Goal: Task Accomplishment & Management: Manage account settings

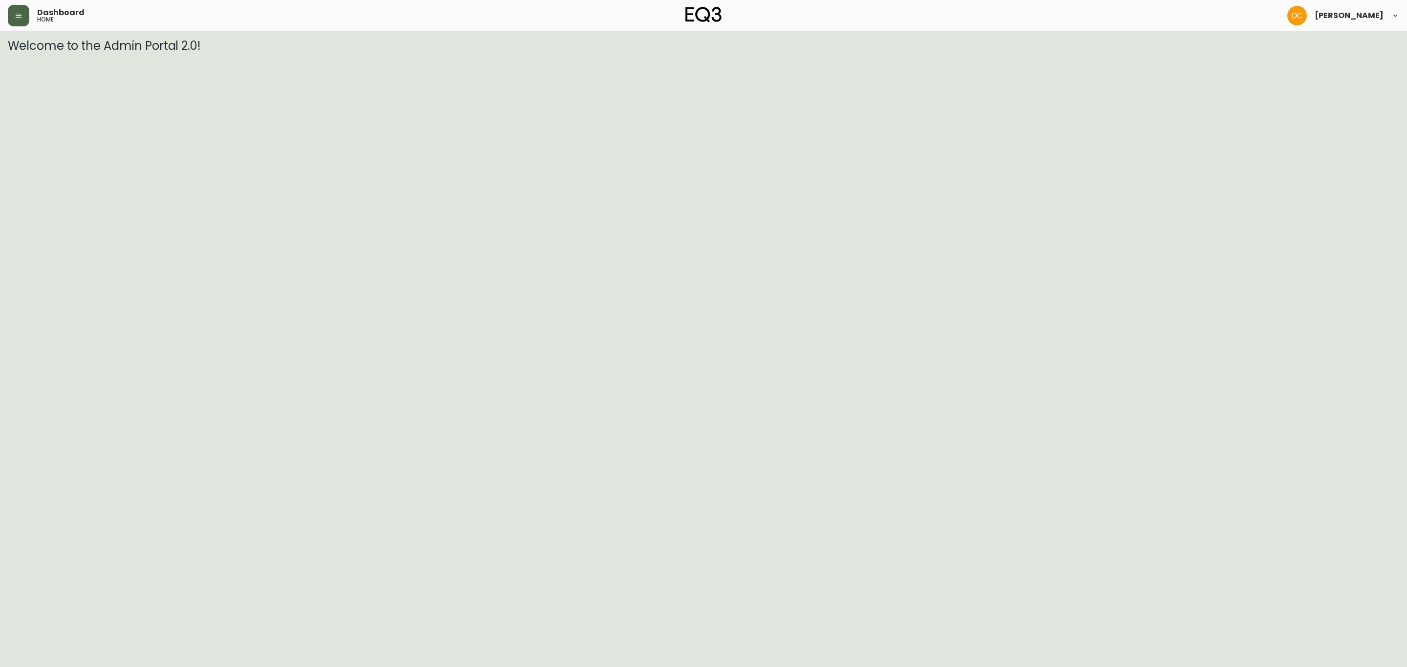
click at [21, 15] on icon "button" at bounding box center [19, 16] width 8 height 8
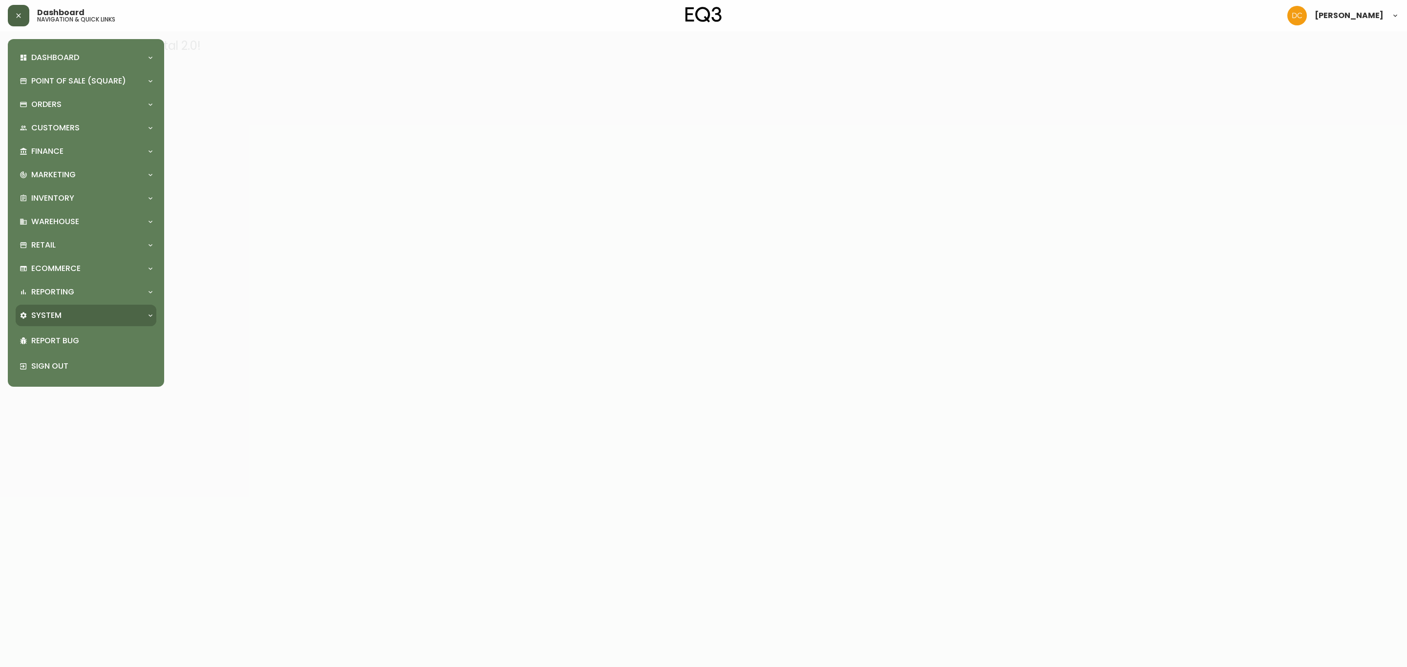
click at [56, 321] on div "System" at bounding box center [86, 315] width 141 height 21
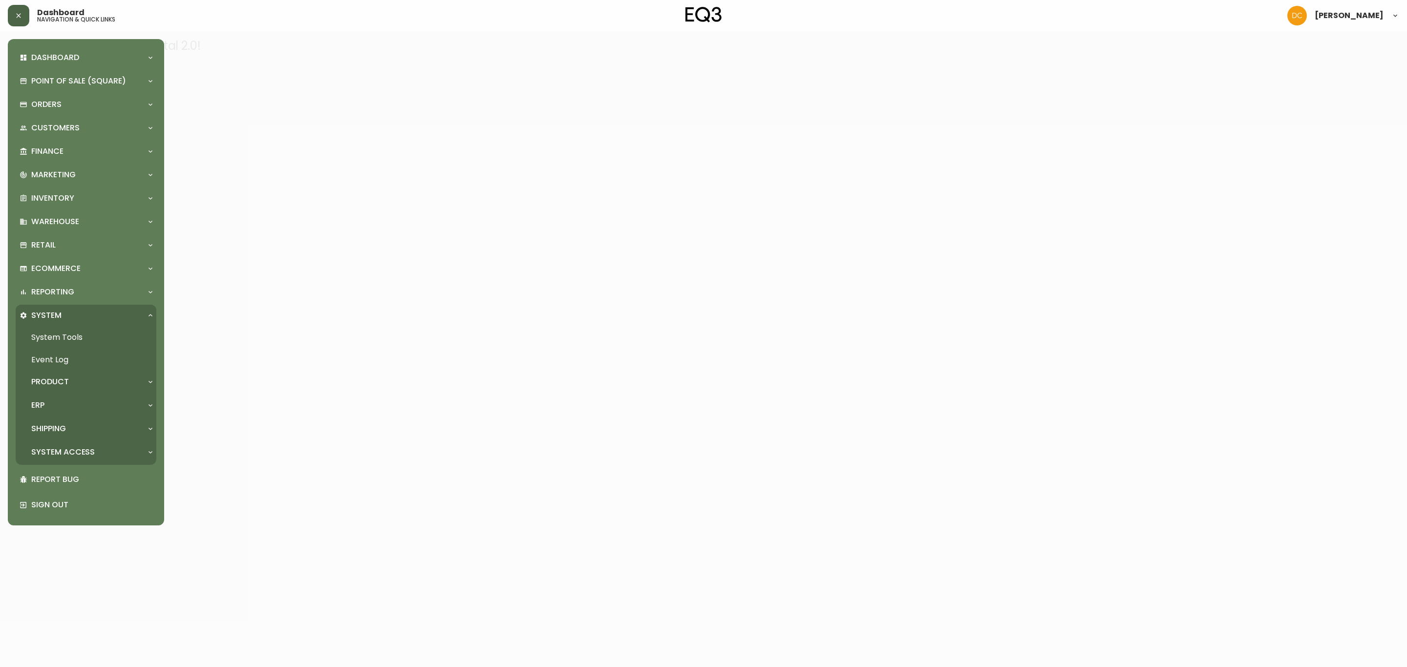
click at [101, 380] on div "Product" at bounding box center [81, 382] width 123 height 11
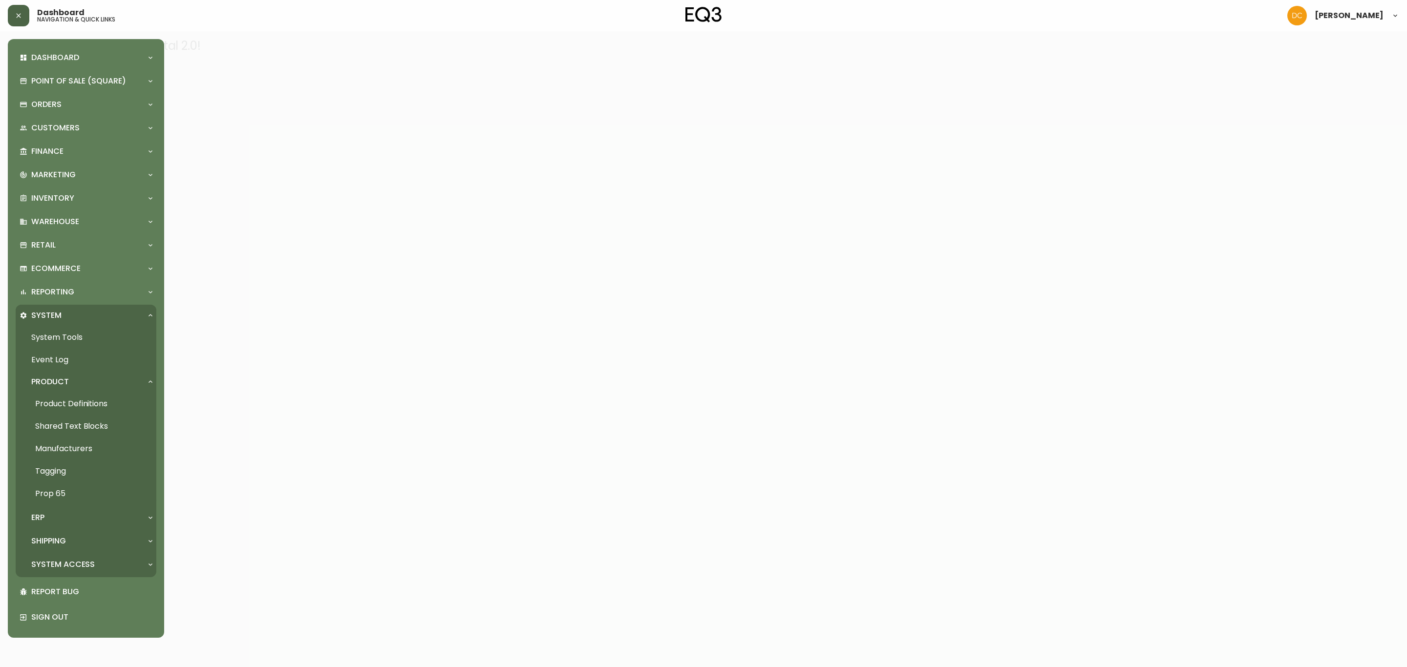
click at [86, 406] on link "Product Definitions" at bounding box center [86, 404] width 141 height 22
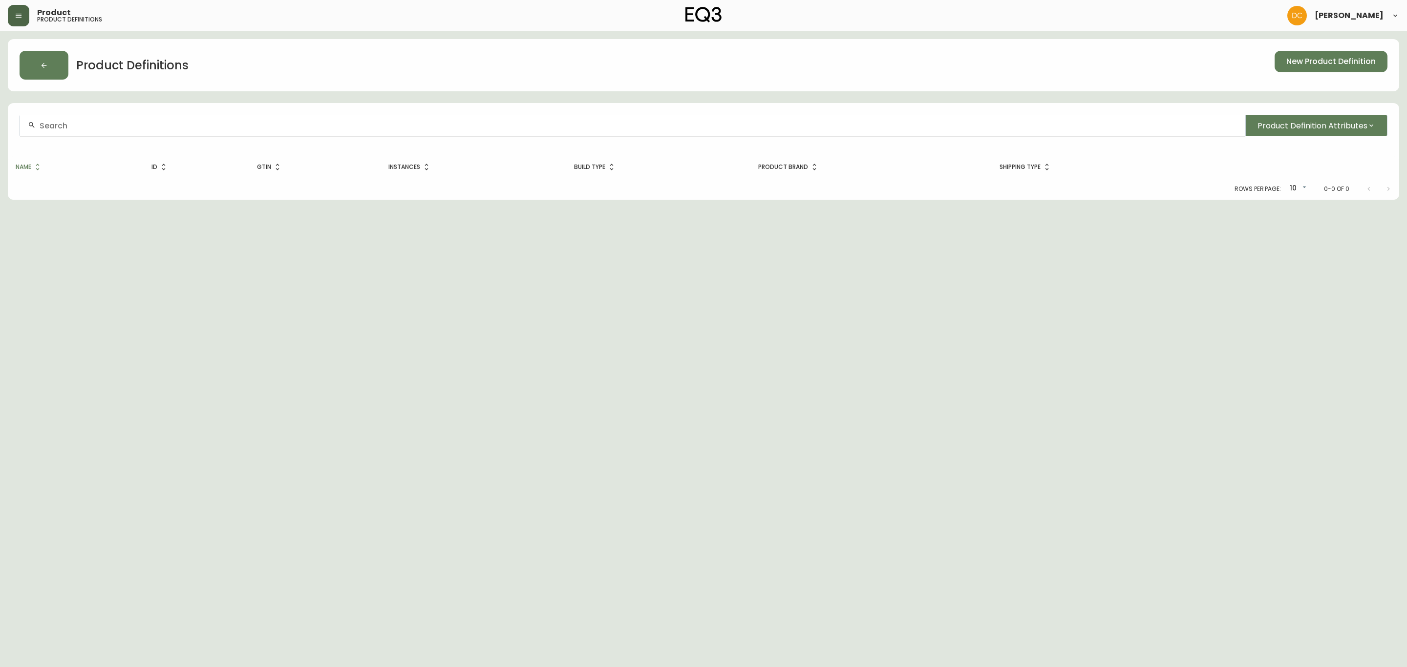
click at [195, 128] on input "text" at bounding box center [639, 125] width 1198 height 9
paste input "cjun71f9l02ic01028qmo473w"
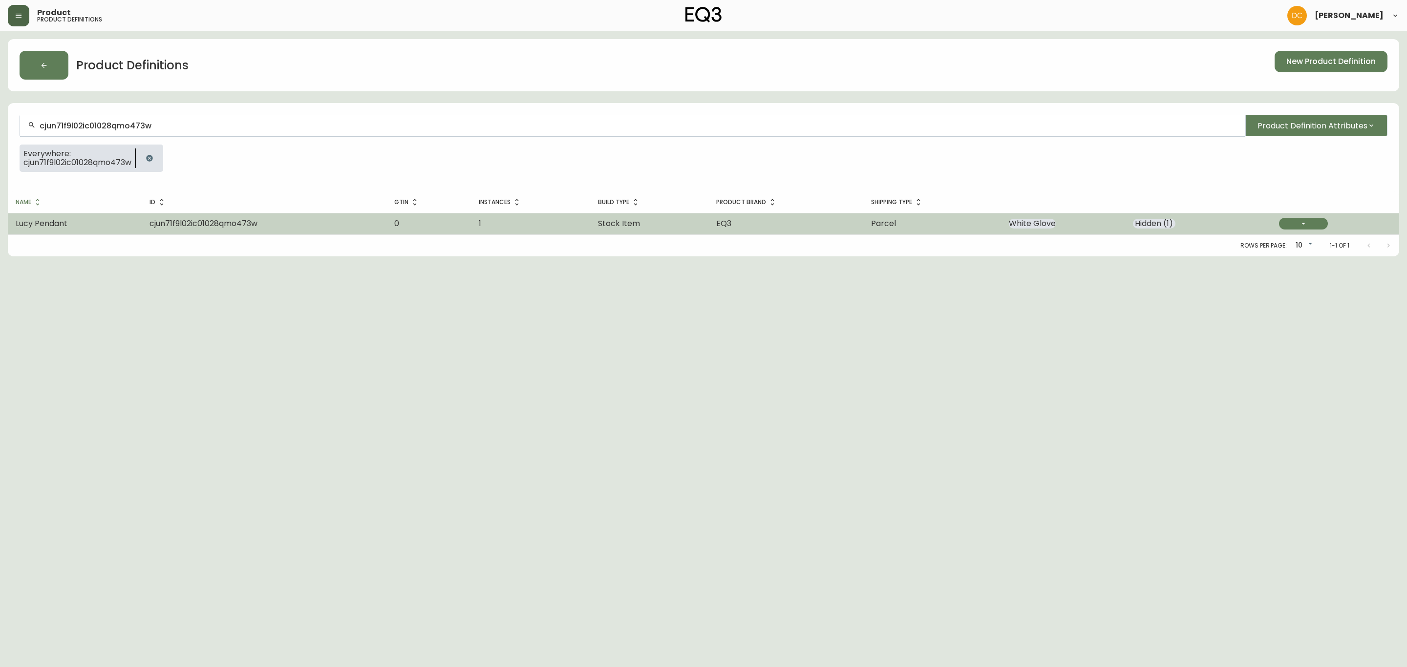
type input "cjun71f9l02ic01028qmo473w"
click at [220, 228] on span "cjun71f9l02ic01028qmo473w" at bounding box center [204, 223] width 108 height 11
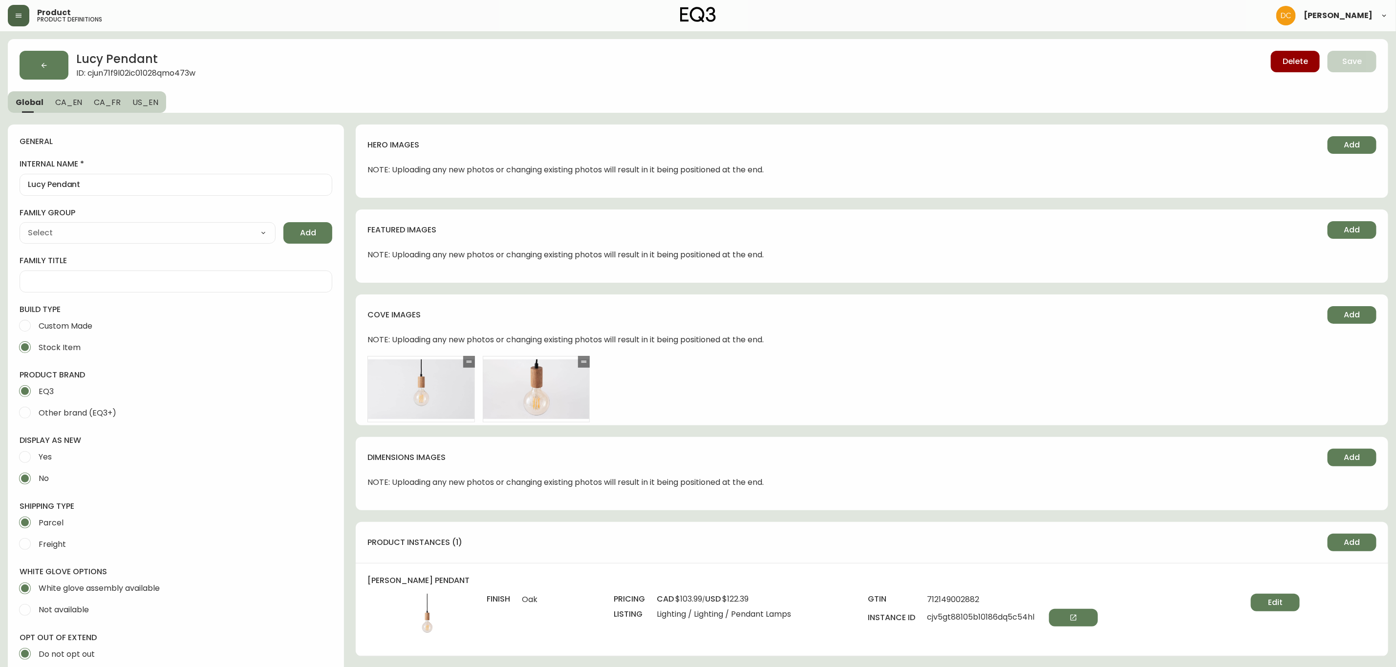
type input "EQ3"
type input "Home & Garden > Lighting > Lighting Fixtures > Ceiling Light Fixtures"
type input "Default"
select select "cjyt4m5lw0000pt749bx6gh7n"
select select "cjpjx7rji00004c744bbp6zrf"
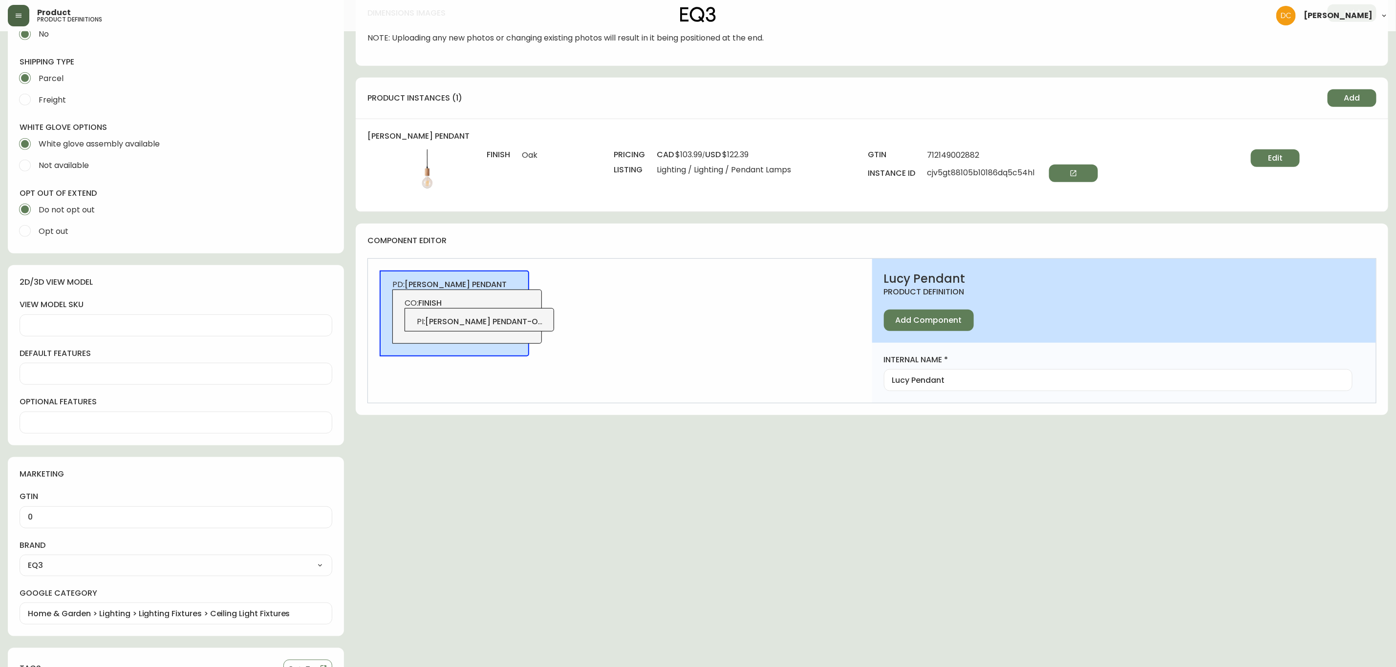
scroll to position [366, 0]
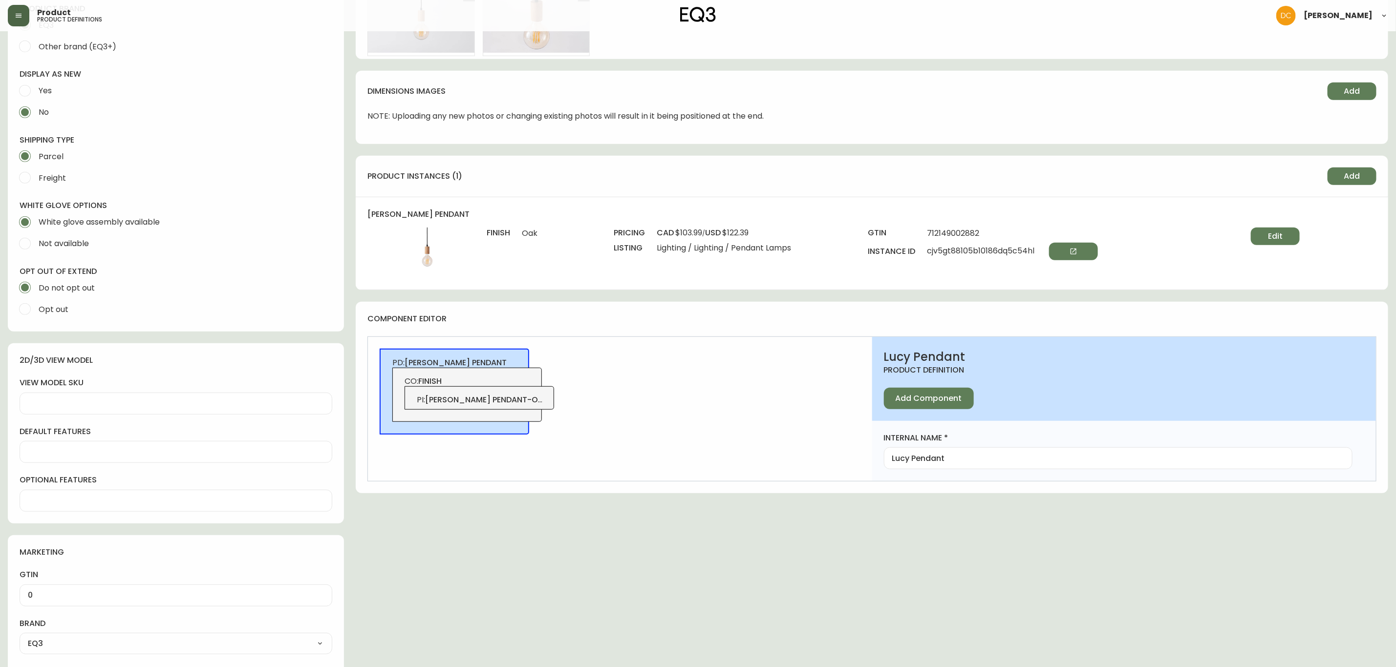
click at [530, 398] on span "PI : [PERSON_NAME] pendant-oak" at bounding box center [480, 400] width 126 height 11
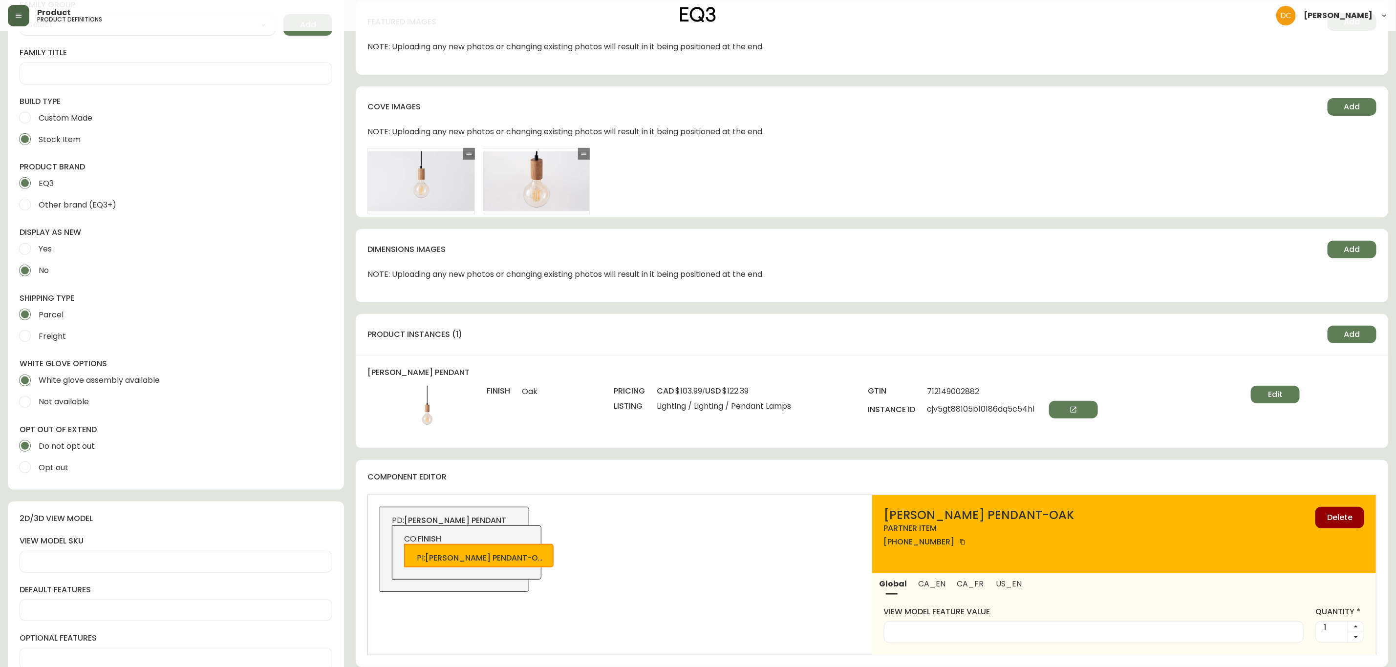
scroll to position [0, 0]
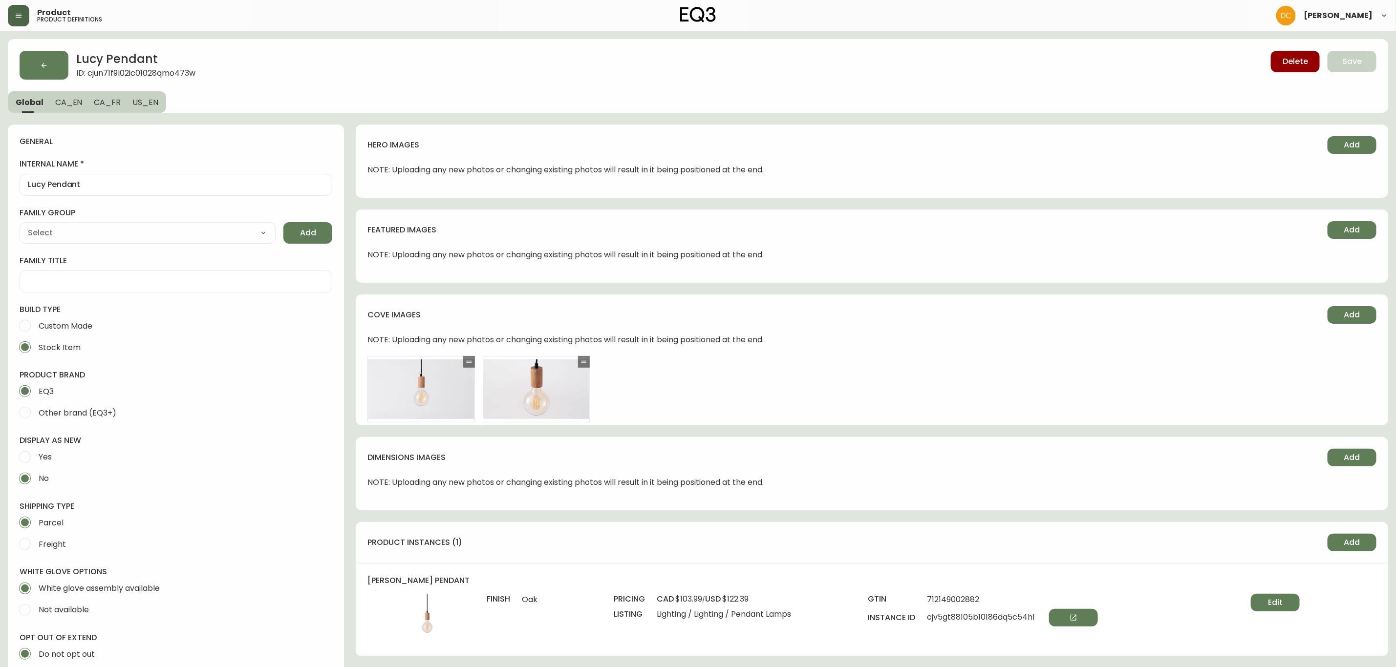
click at [157, 71] on span "ID: cjun71f9l02ic01028qmo473w" at bounding box center [135, 74] width 119 height 11
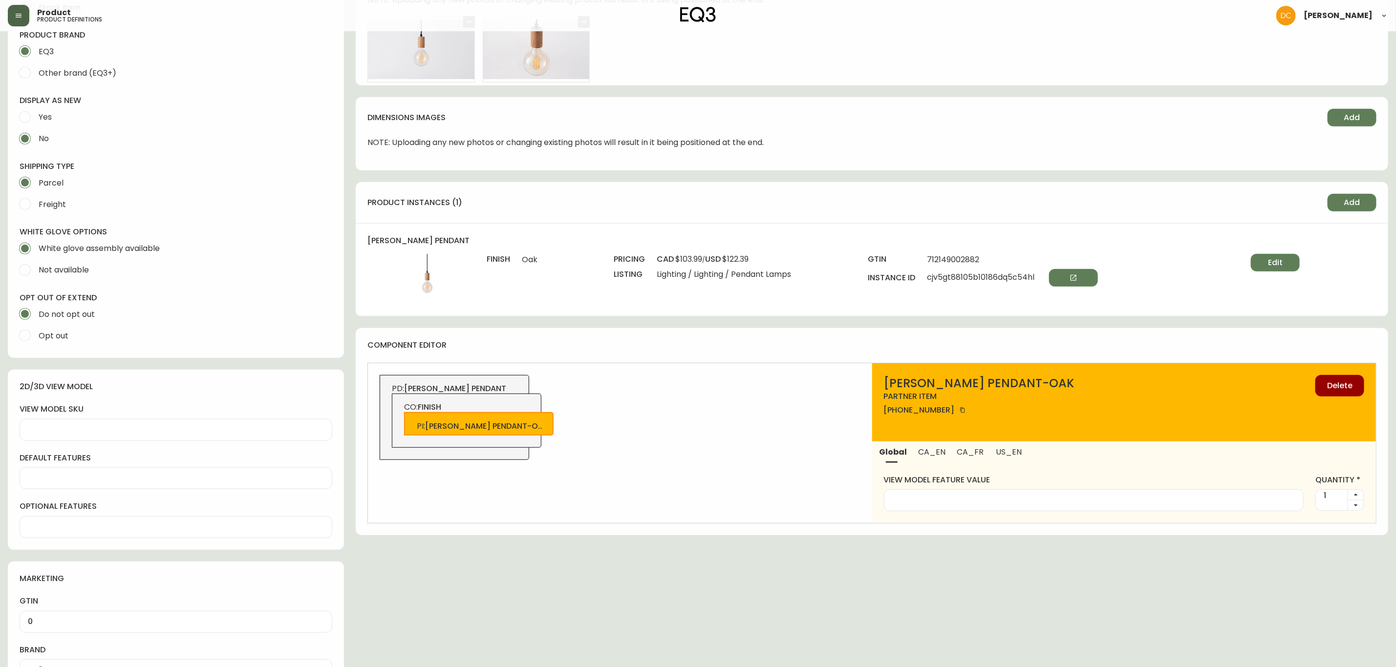
scroll to position [366, 0]
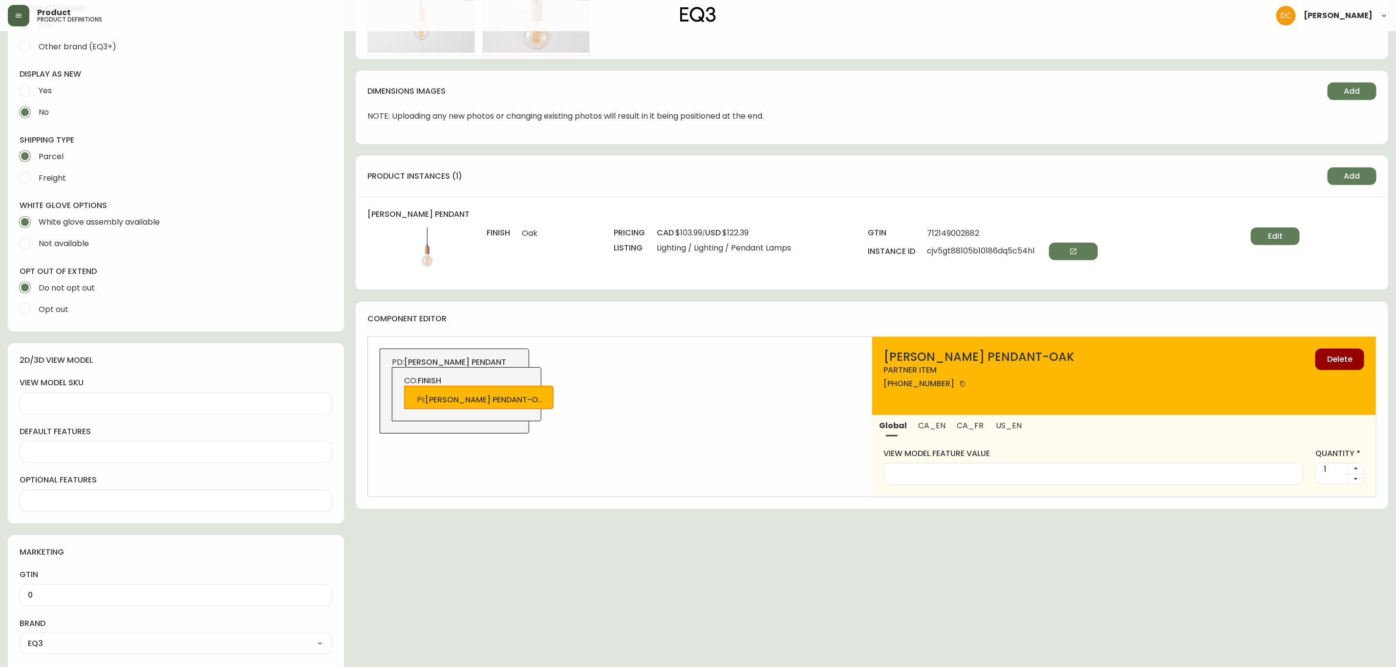
click at [951, 251] on span "cjv5gt88105b10186dq5c54hl" at bounding box center [1012, 252] width 171 height 18
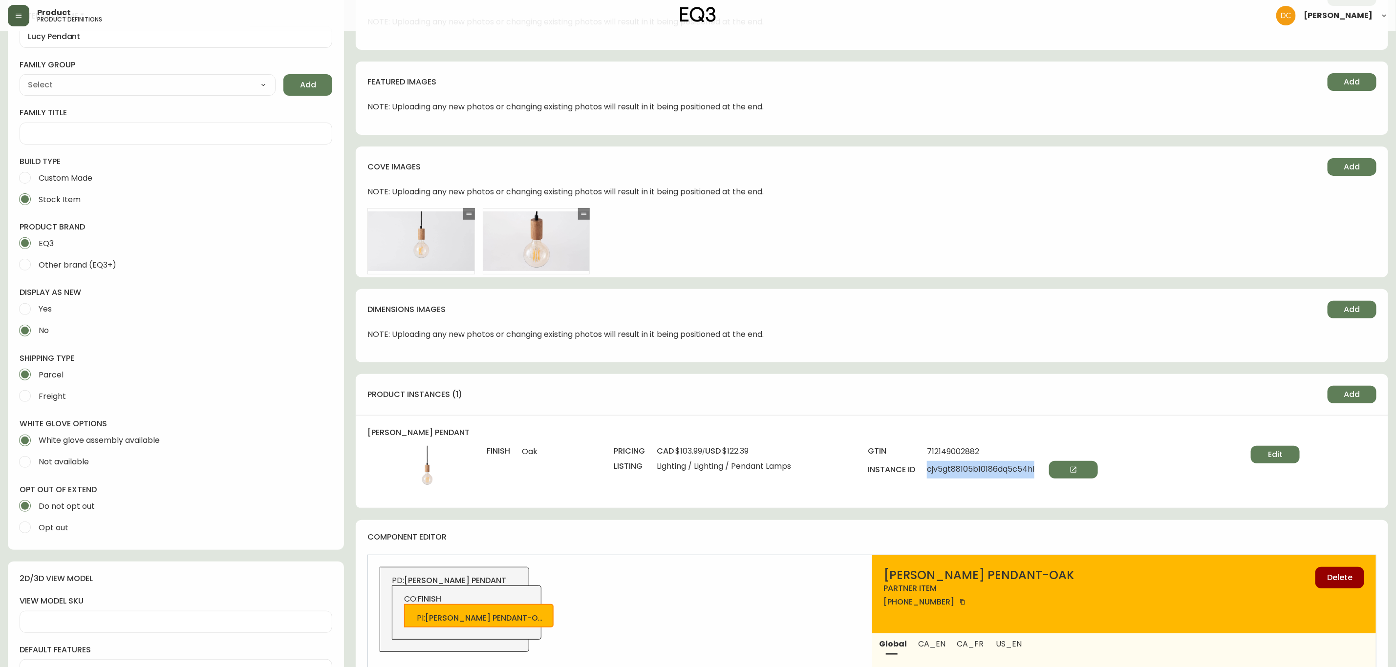
scroll to position [0, 0]
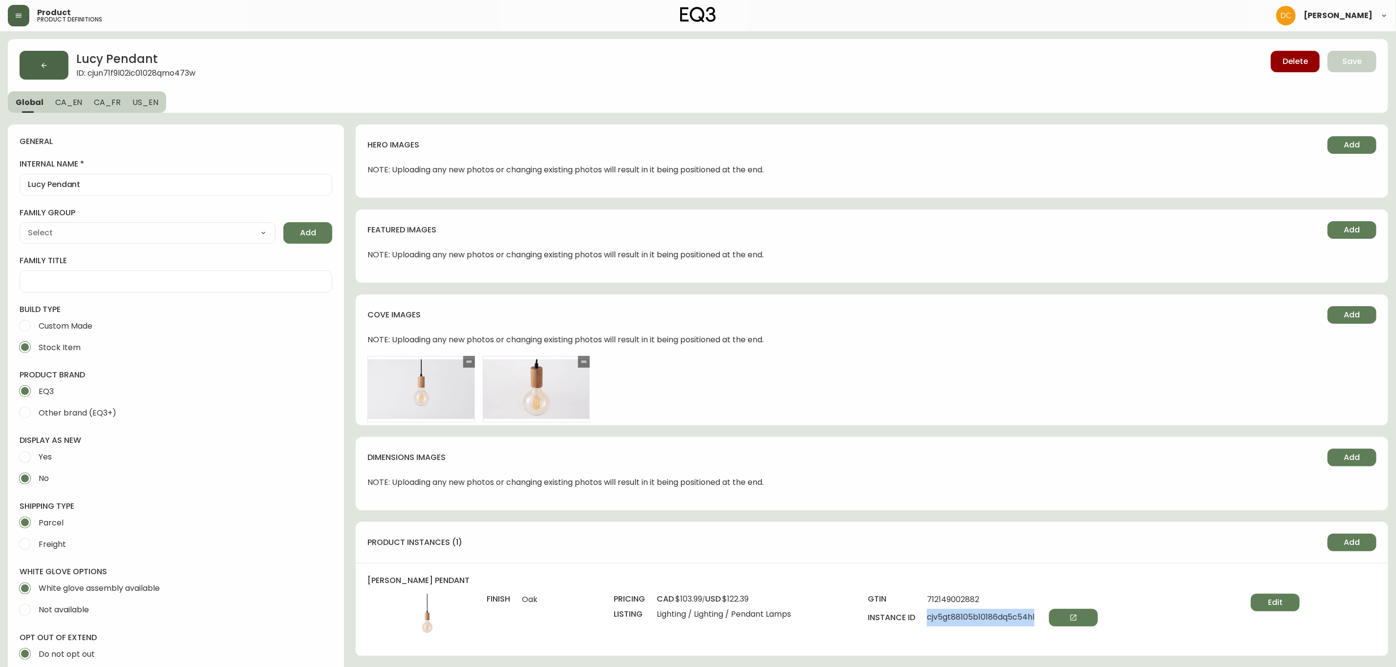
click at [41, 71] on button "button" at bounding box center [44, 65] width 49 height 29
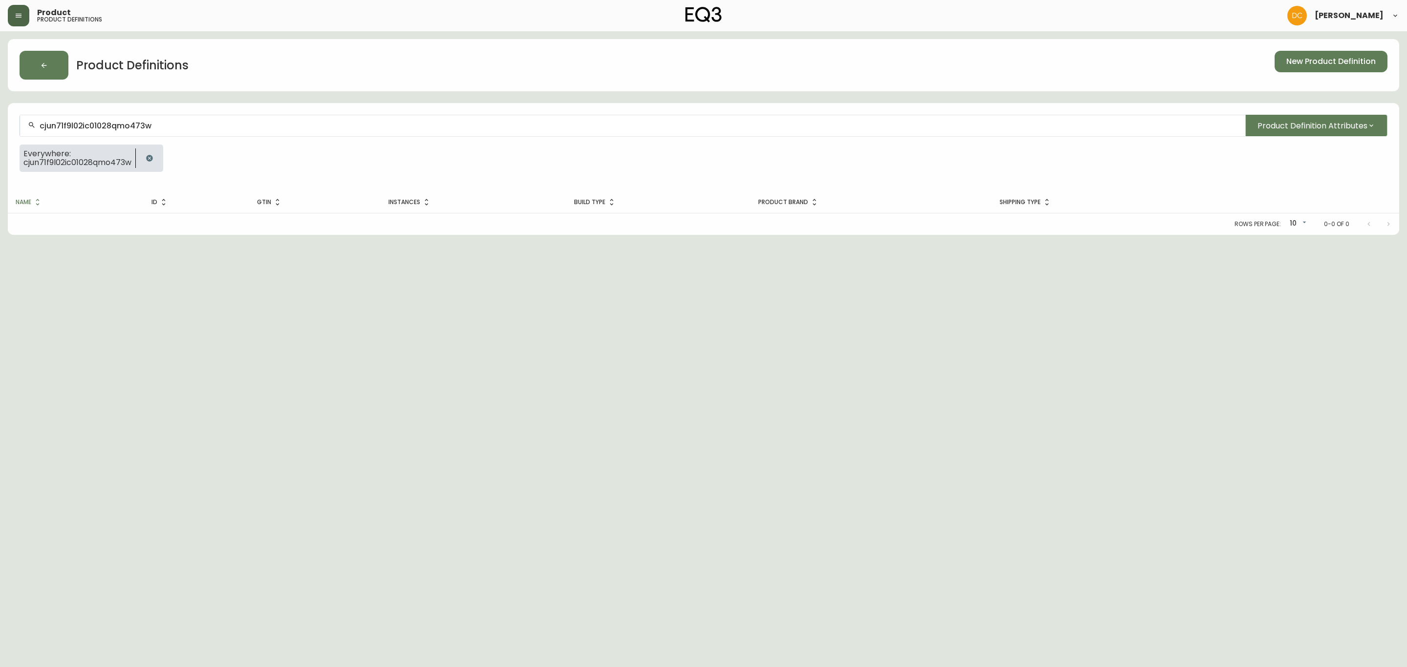
click at [190, 129] on input "cjun71f9l02ic01028qmo473w" at bounding box center [639, 125] width 1198 height 9
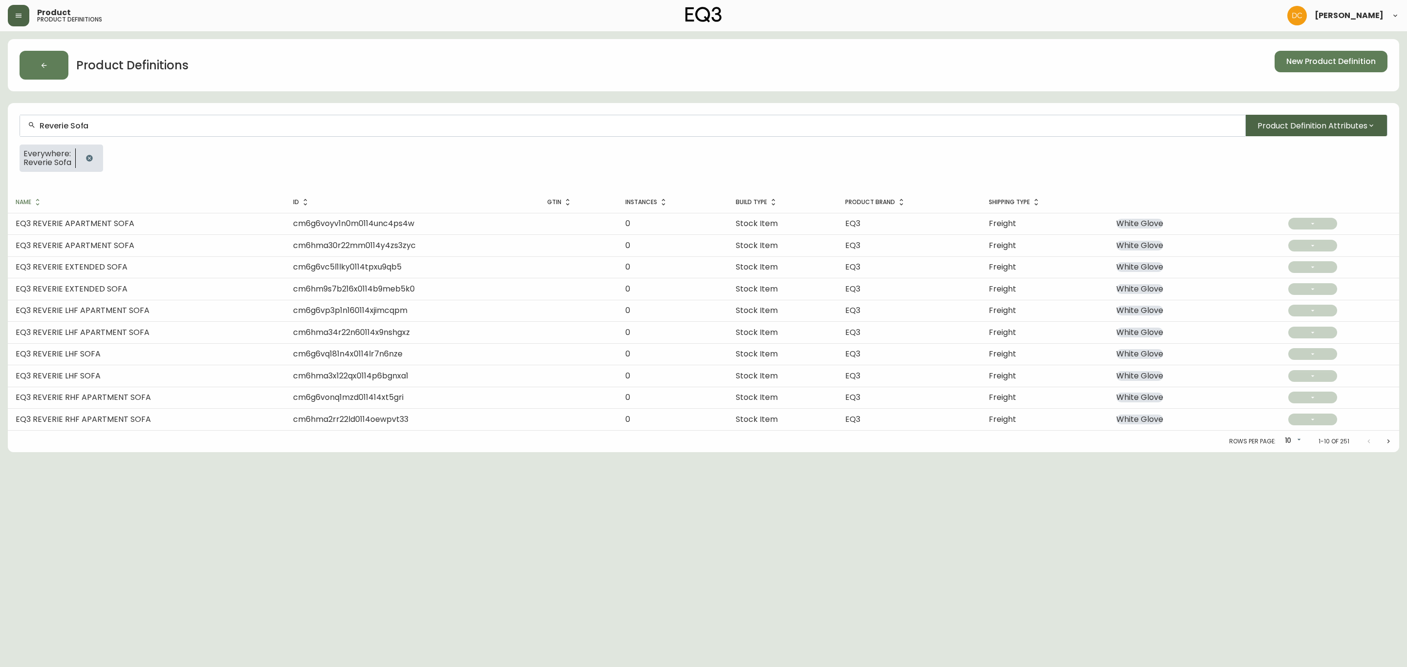
type input "Reverie Sofa"
click at [1299, 129] on span "Product Definition Attributes" at bounding box center [1313, 126] width 110 height 12
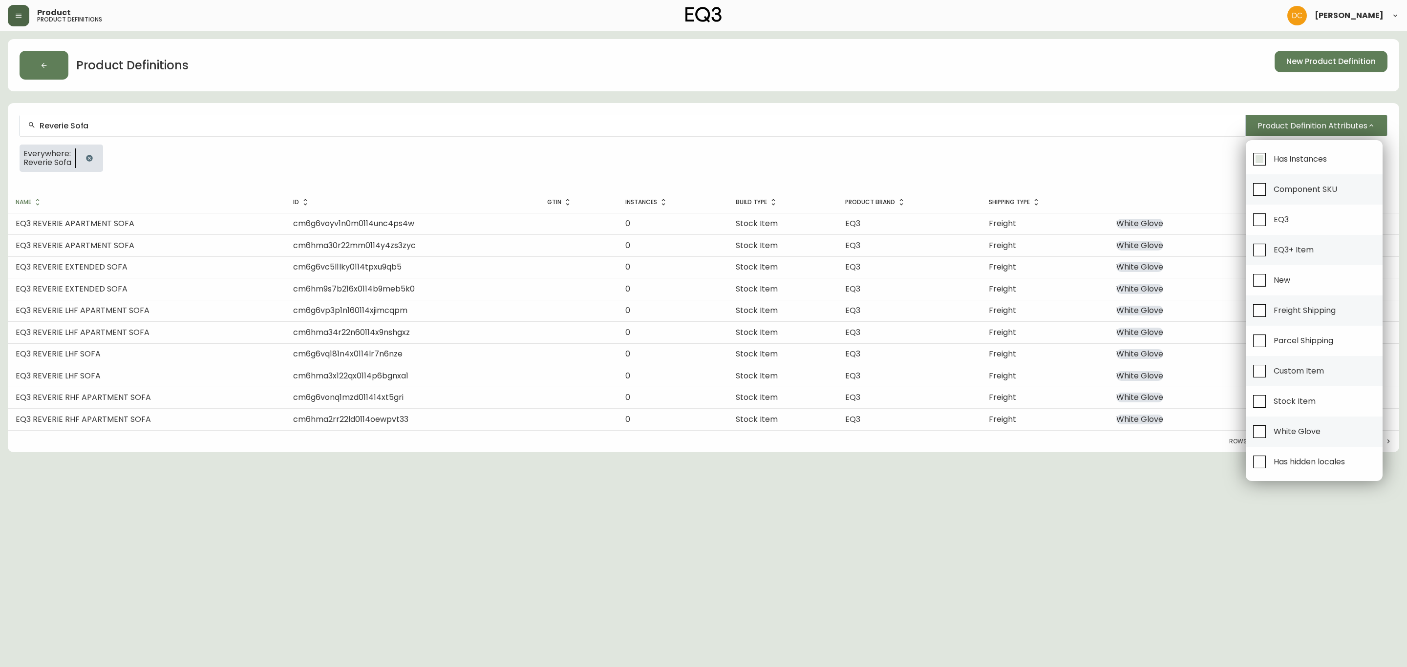
click at [1279, 156] on span "Has instances" at bounding box center [1300, 159] width 53 height 10
click at [1271, 156] on input "Has instances" at bounding box center [1259, 159] width 22 height 22
checkbox input "true"
click at [1277, 472] on span "Has hidden locales" at bounding box center [1308, 461] width 74 height 21
click at [1271, 473] on input "Has hidden locales" at bounding box center [1259, 462] width 22 height 22
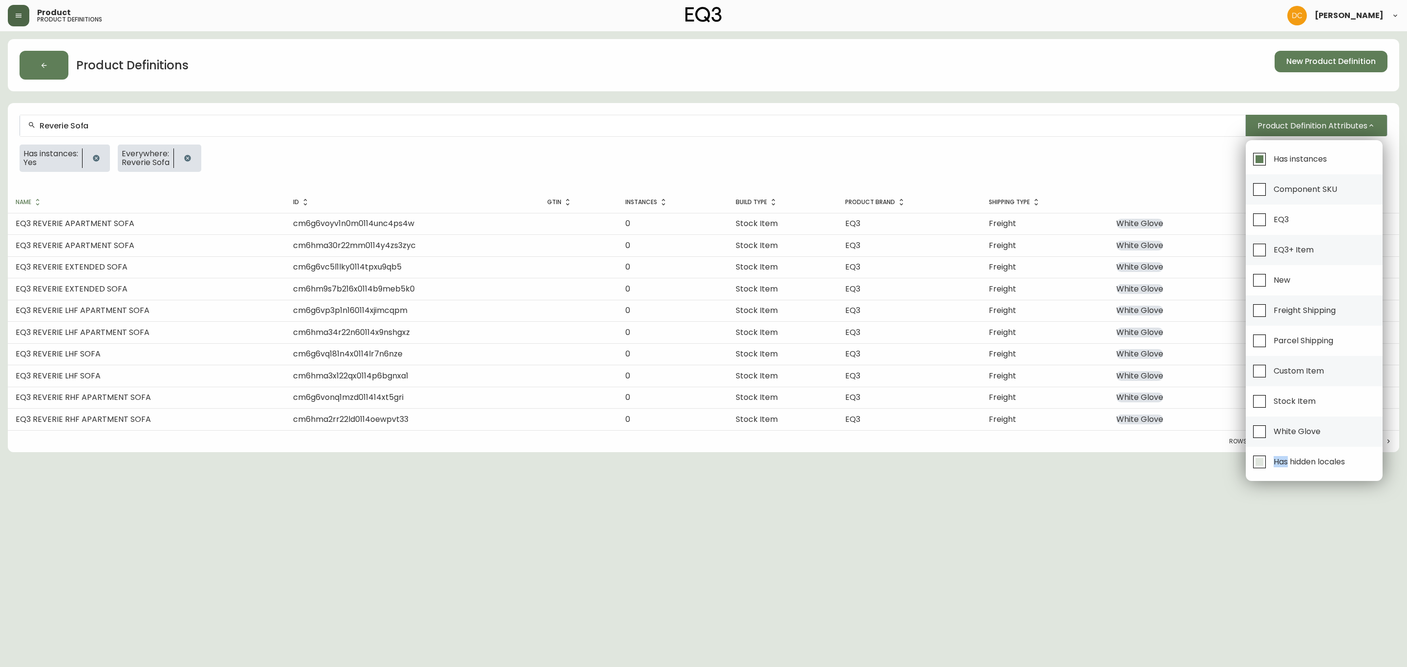
click at [1277, 472] on span "Has hidden locales" at bounding box center [1308, 461] width 74 height 21
click at [1271, 473] on input "Has hidden locales" at bounding box center [1259, 462] width 22 height 22
checkbox input "false"
click at [1260, 229] on input "EQ3" at bounding box center [1259, 220] width 22 height 22
checkbox input "true"
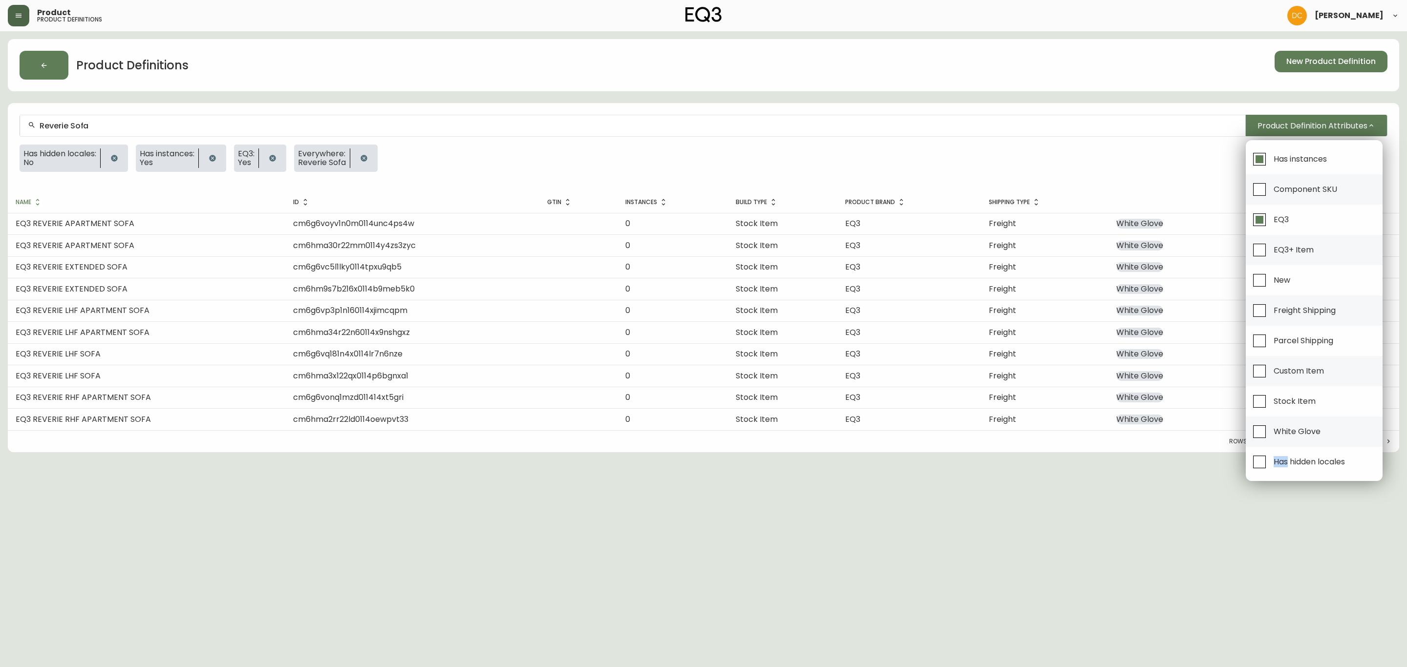
drag, startPoint x: 1045, startPoint y: 171, endPoint x: 1025, endPoint y: 173, distance: 20.6
click at [1045, 171] on div at bounding box center [703, 333] width 1407 height 667
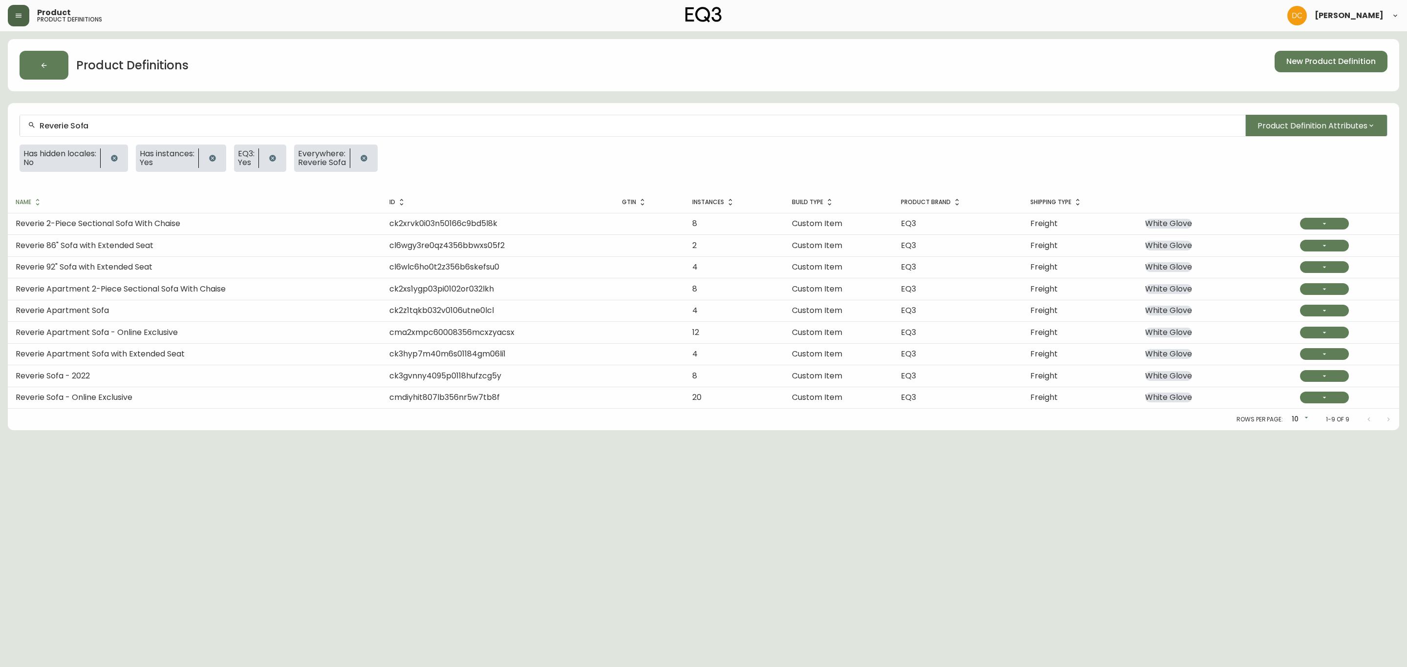
drag, startPoint x: 141, startPoint y: 327, endPoint x: 143, endPoint y: 309, distance: 18.1
click at [143, 309] on td "Reverie Apartment Sofa" at bounding box center [195, 310] width 374 height 21
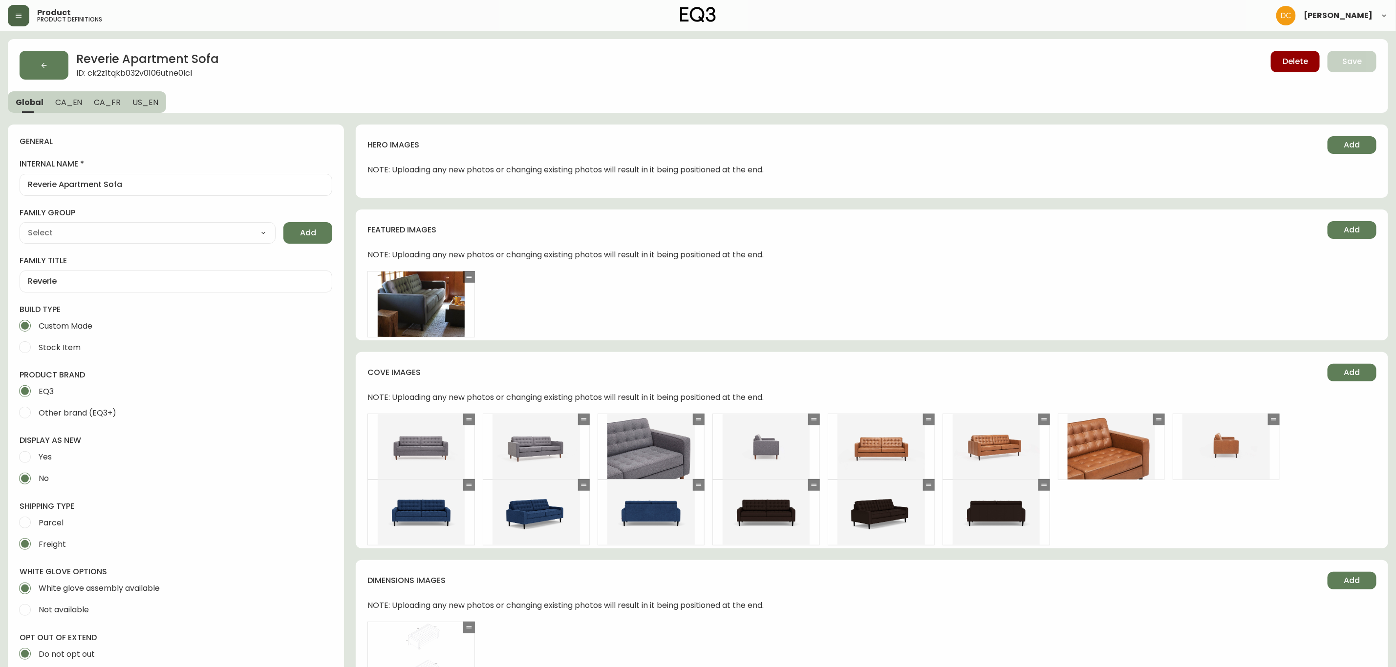
type input "EQ3"
type input "Upholstery"
select select "cjyt4m5lw0000pt749bx6gh7n"
select select "cjpjx87md00014c74cvn90jbx"
type input "Furniture > Sofas"
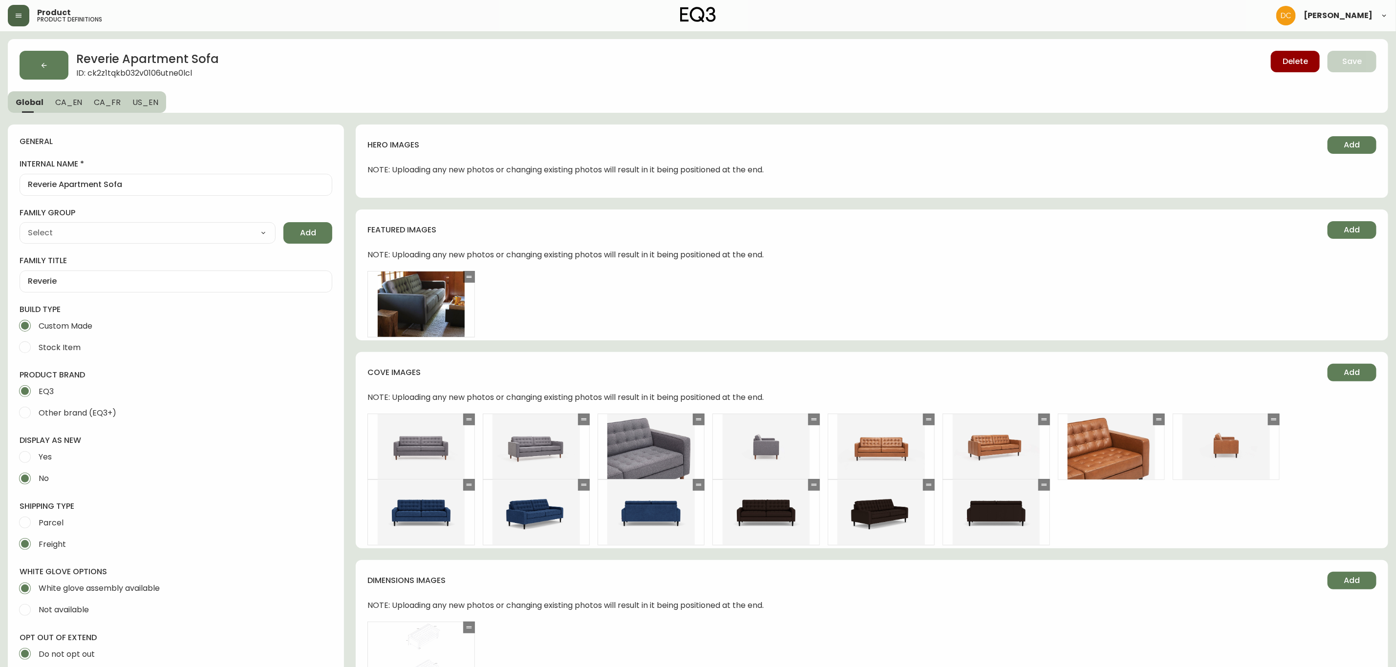
click at [166, 73] on span "ID: ck2z1tqkb032v0106utne0lcl" at bounding box center [147, 74] width 143 height 11
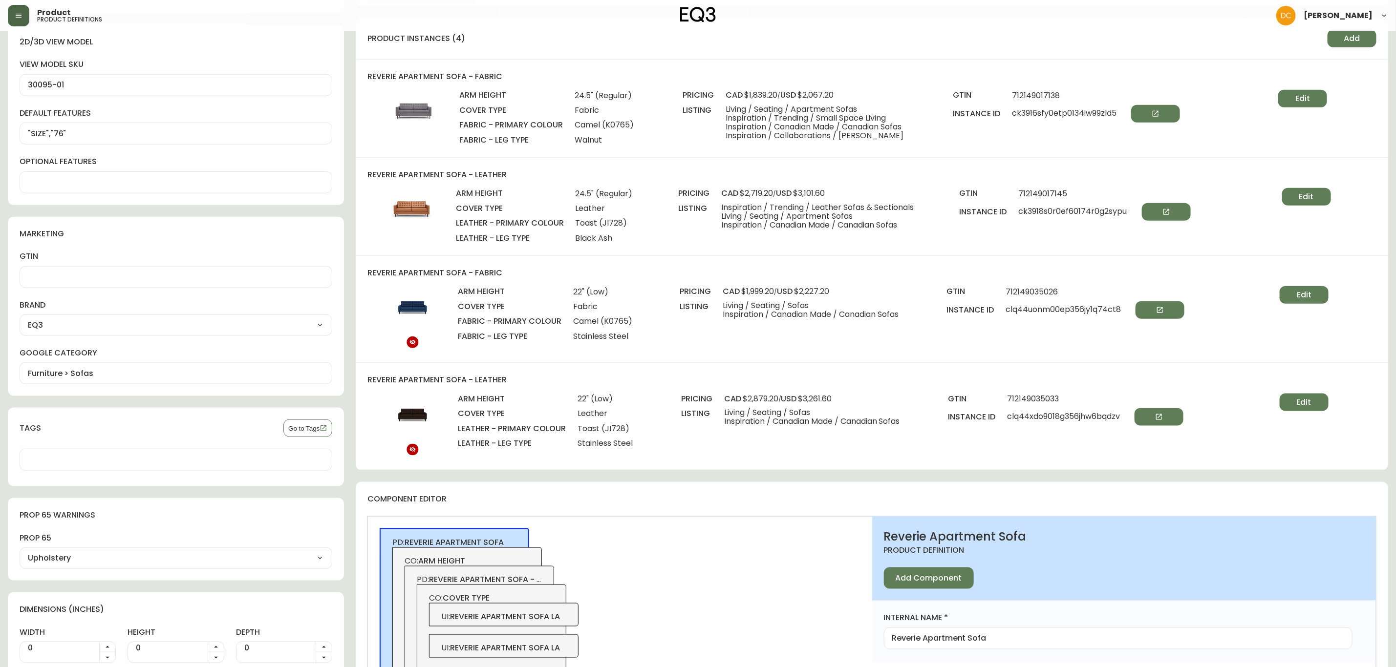
scroll to position [660, 0]
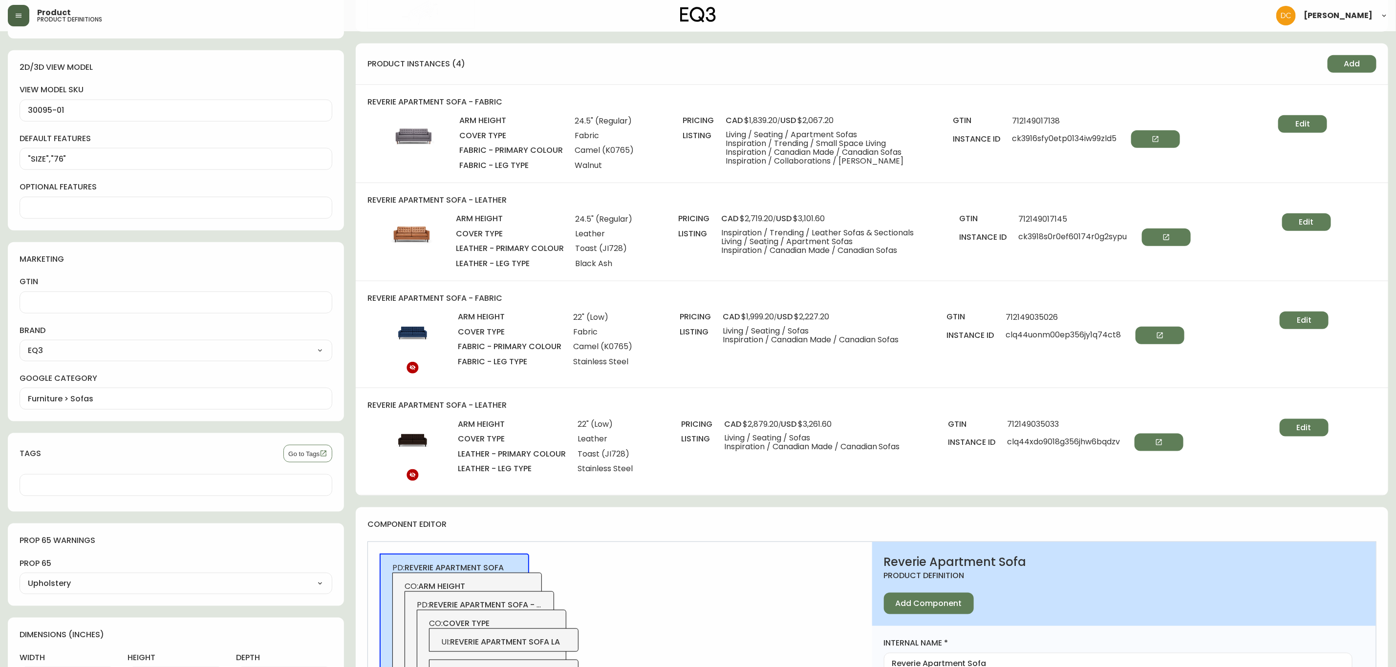
click at [1073, 132] on span "ck3916sfy0etp0134iw99zld5" at bounding box center [1096, 139] width 168 height 18
drag, startPoint x: 572, startPoint y: 118, endPoint x: 640, endPoint y: 125, distance: 67.8
click at [640, 125] on div "arm height 24.5" (Regular) cover type Fabric fabric - primary colour Camel (K07…" at bounding box center [571, 143] width 224 height 56
click at [591, 133] on span "Fabric" at bounding box center [604, 135] width 59 height 9
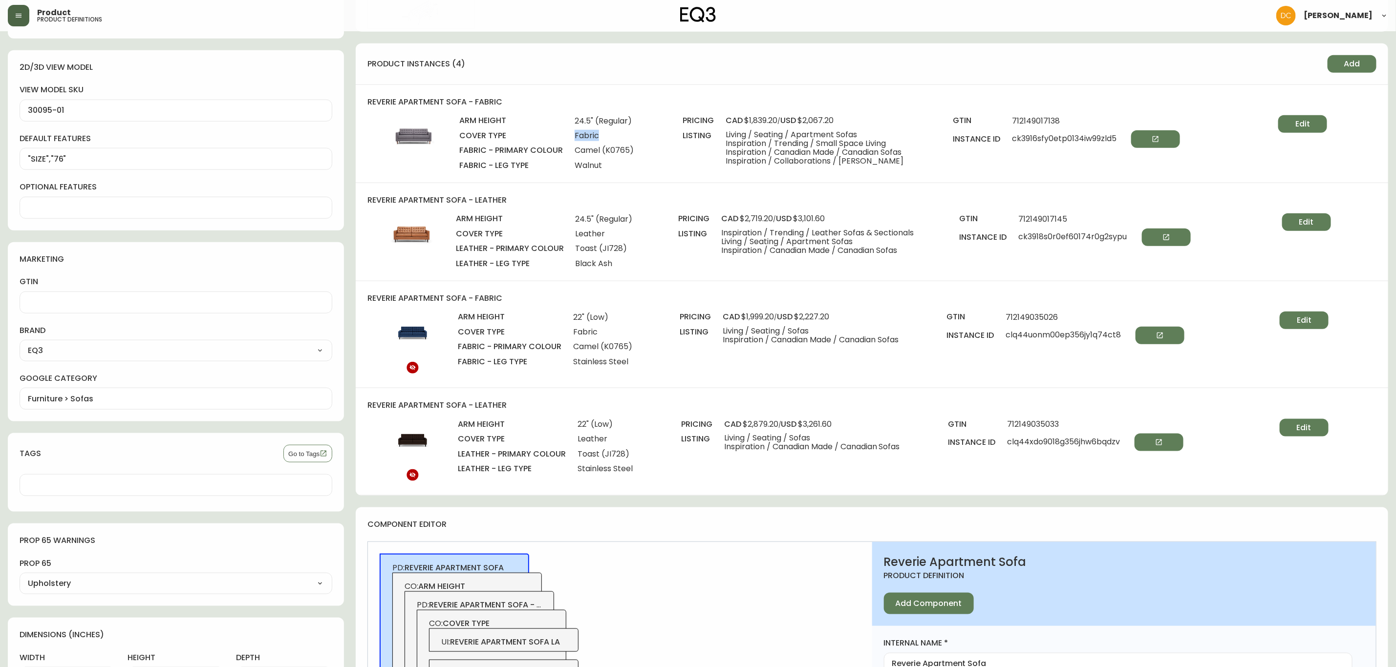
click at [591, 133] on span "Fabric" at bounding box center [604, 135] width 59 height 9
click at [605, 217] on span "24.5" (Regular)" at bounding box center [604, 219] width 57 height 9
click at [588, 320] on span "22" (Low)" at bounding box center [602, 317] width 59 height 9
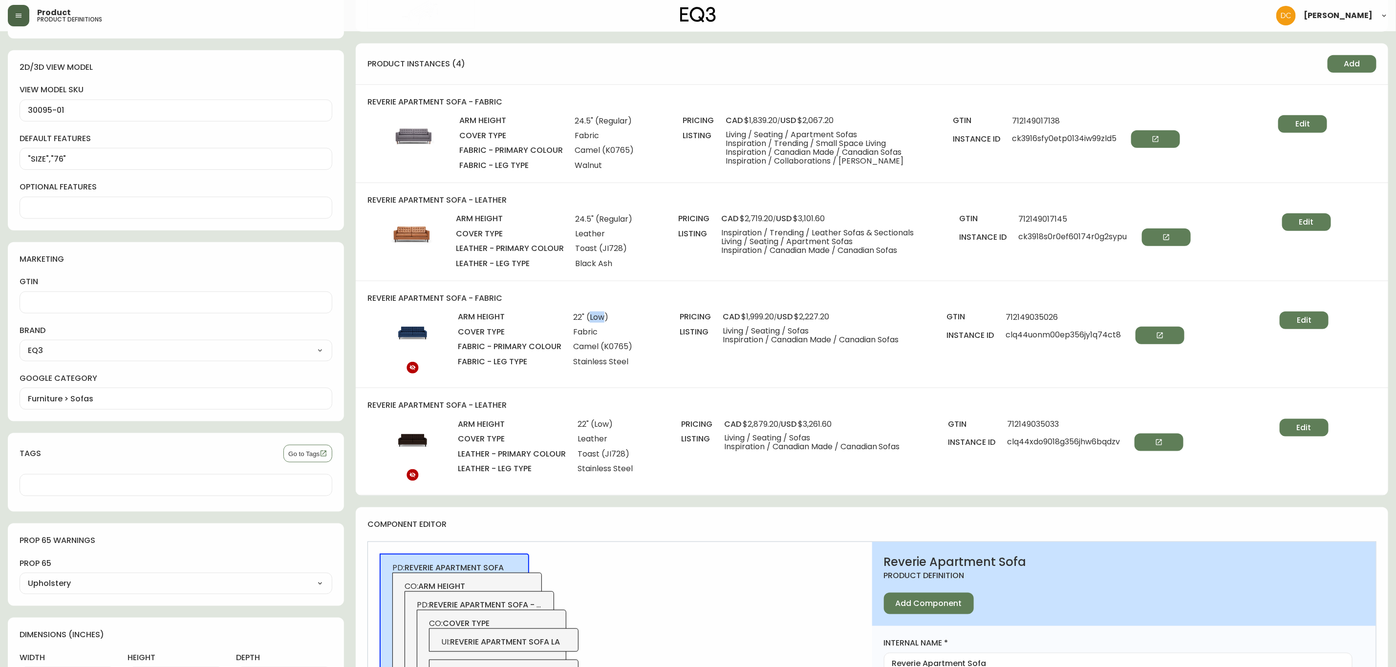
click at [588, 320] on span "22" (Low)" at bounding box center [602, 317] width 59 height 9
click at [1030, 443] on span "clq44xdo9018g356jhw6bqdzv" at bounding box center [1095, 443] width 176 height 18
click at [1054, 342] on span "clq44uonm00ep356jy1q74ct8" at bounding box center [1094, 336] width 179 height 18
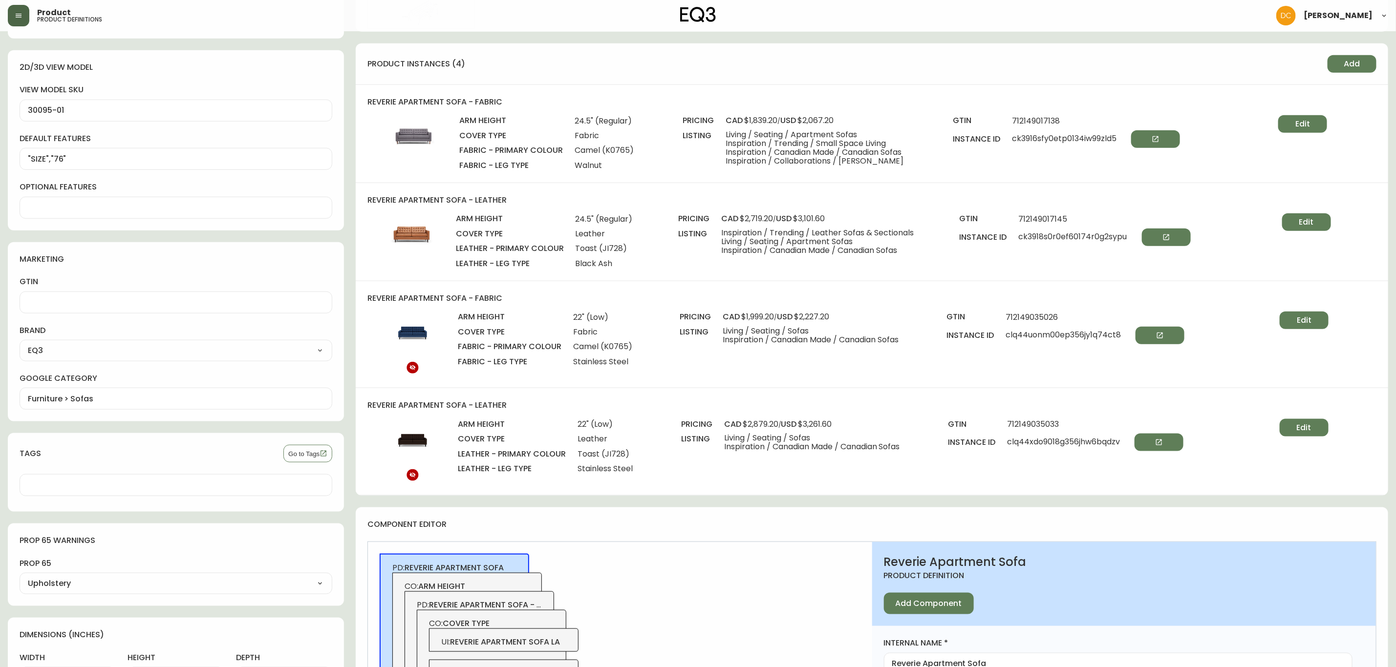
click at [1044, 242] on span "ck3918s0r0ef60174r0g2sypu" at bounding box center [1105, 238] width 172 height 18
click at [1064, 140] on span "ck3916sfy0etp0134iw99zld5" at bounding box center [1096, 139] width 168 height 18
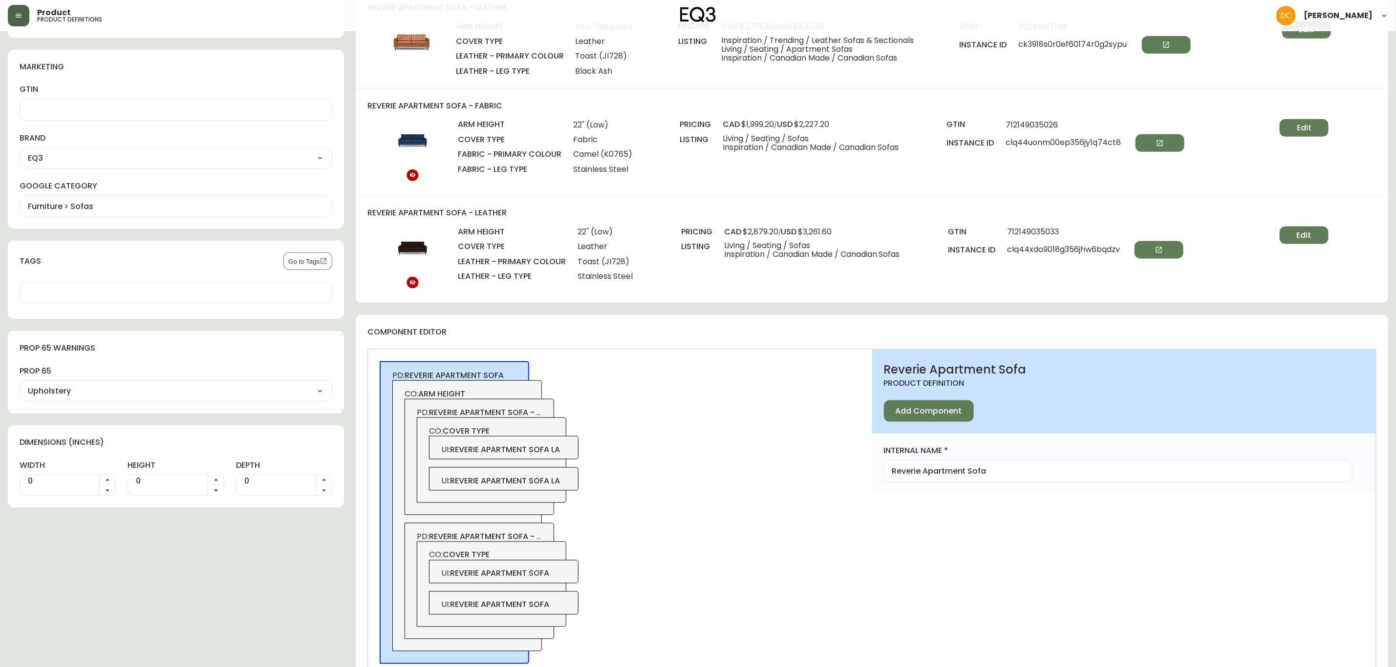
scroll to position [877, 0]
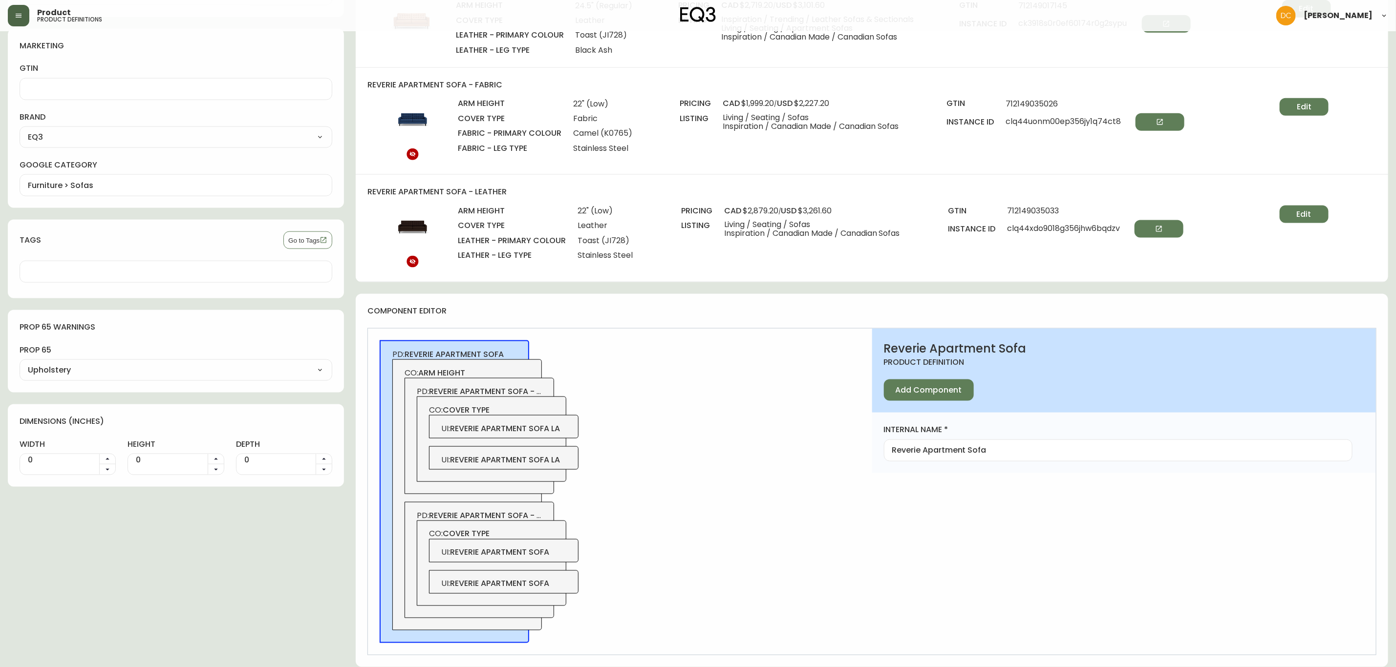
click at [560, 421] on div "UI : reverie apartment sofa la" at bounding box center [504, 426] width 150 height 23
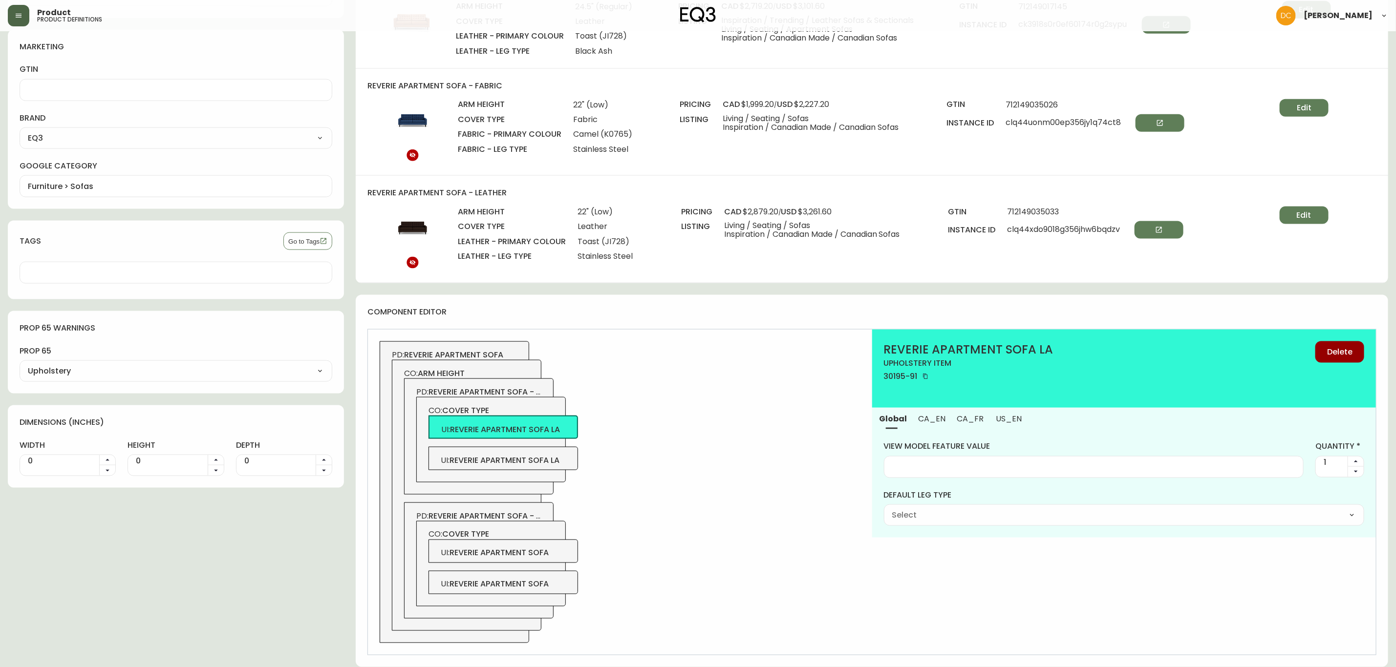
click at [579, 453] on div "PD: reverie apartment sofa CO: arm height PD: reverie apartment sofa - low arm …" at bounding box center [620, 492] width 504 height 325
click at [549, 463] on span "reverie apartment sofa la" at bounding box center [504, 460] width 110 height 11
click at [557, 429] on span "reverie apartment sofa la" at bounding box center [504, 429] width 110 height 11
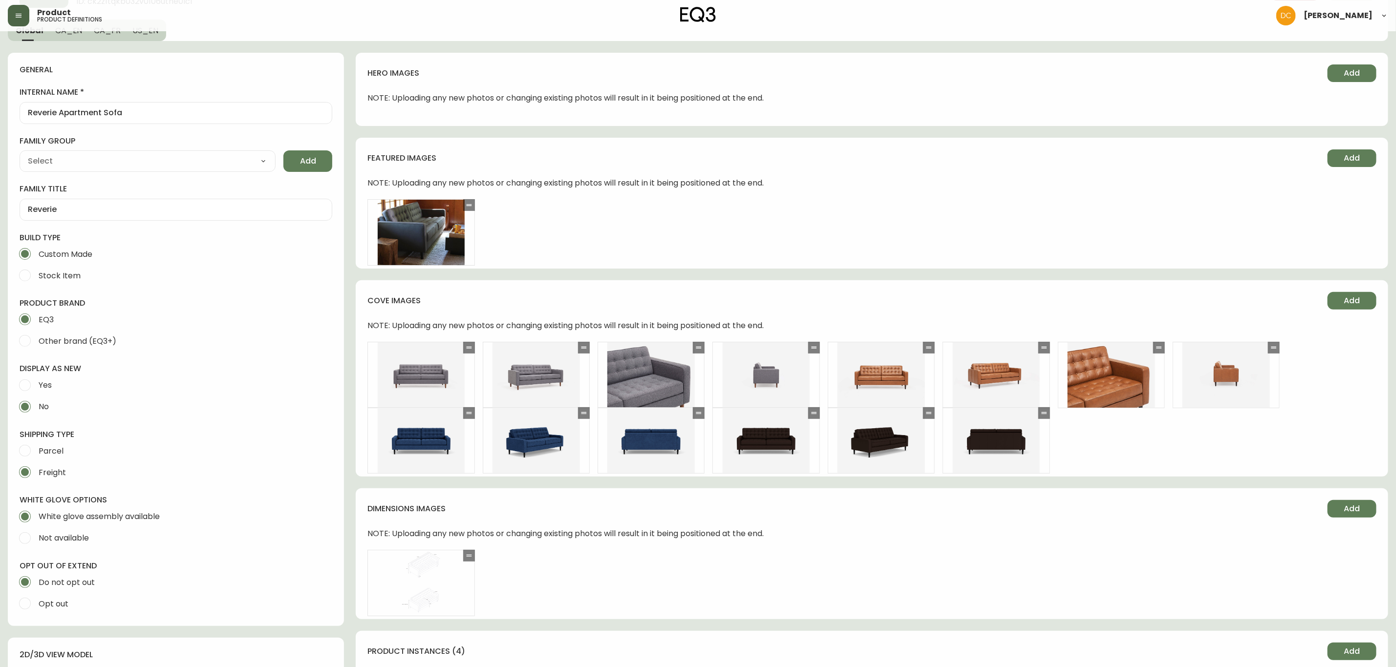
scroll to position [0, 0]
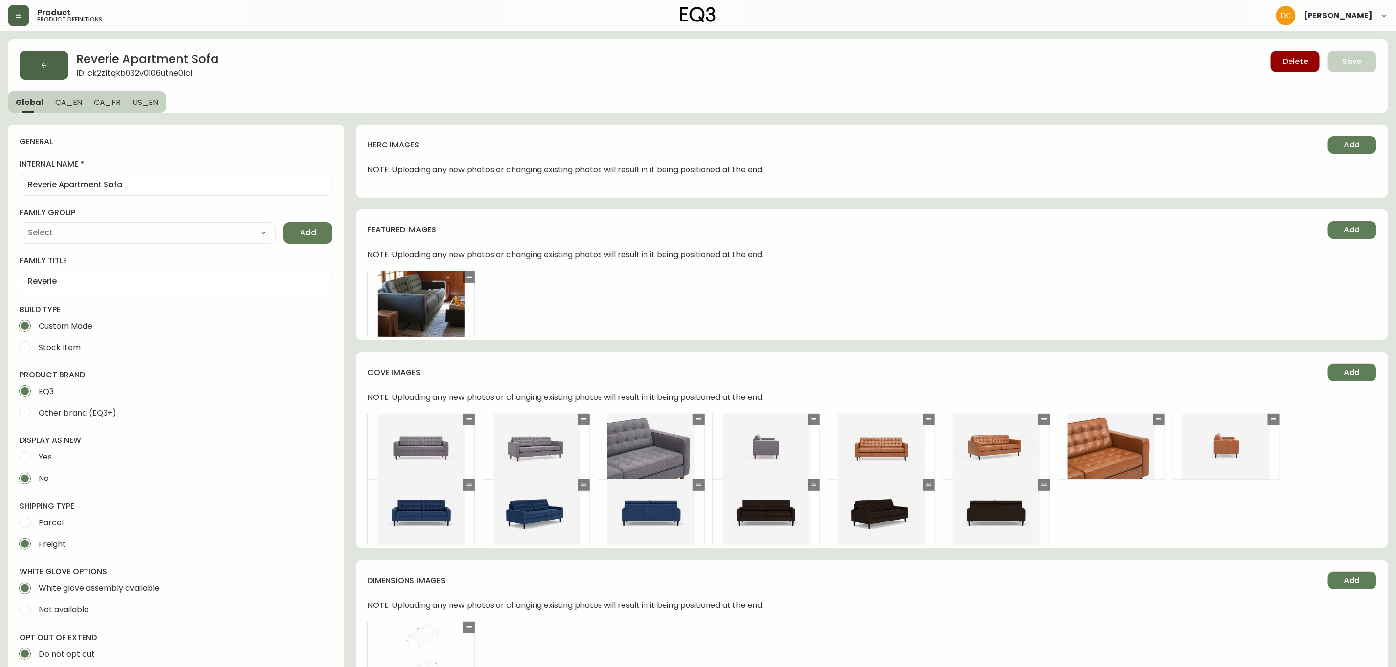
click at [50, 64] on button "button" at bounding box center [44, 65] width 49 height 29
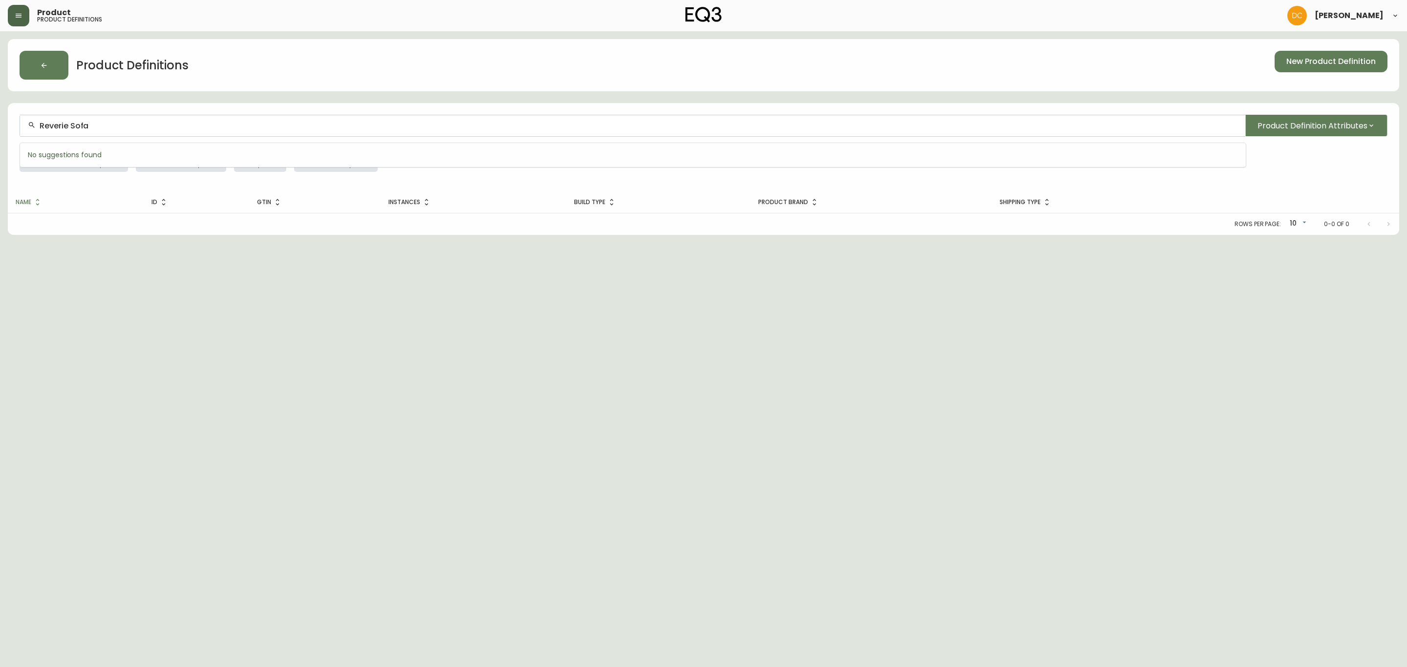
click at [177, 120] on div "Reverie Sofa" at bounding box center [632, 126] width 1225 height 22
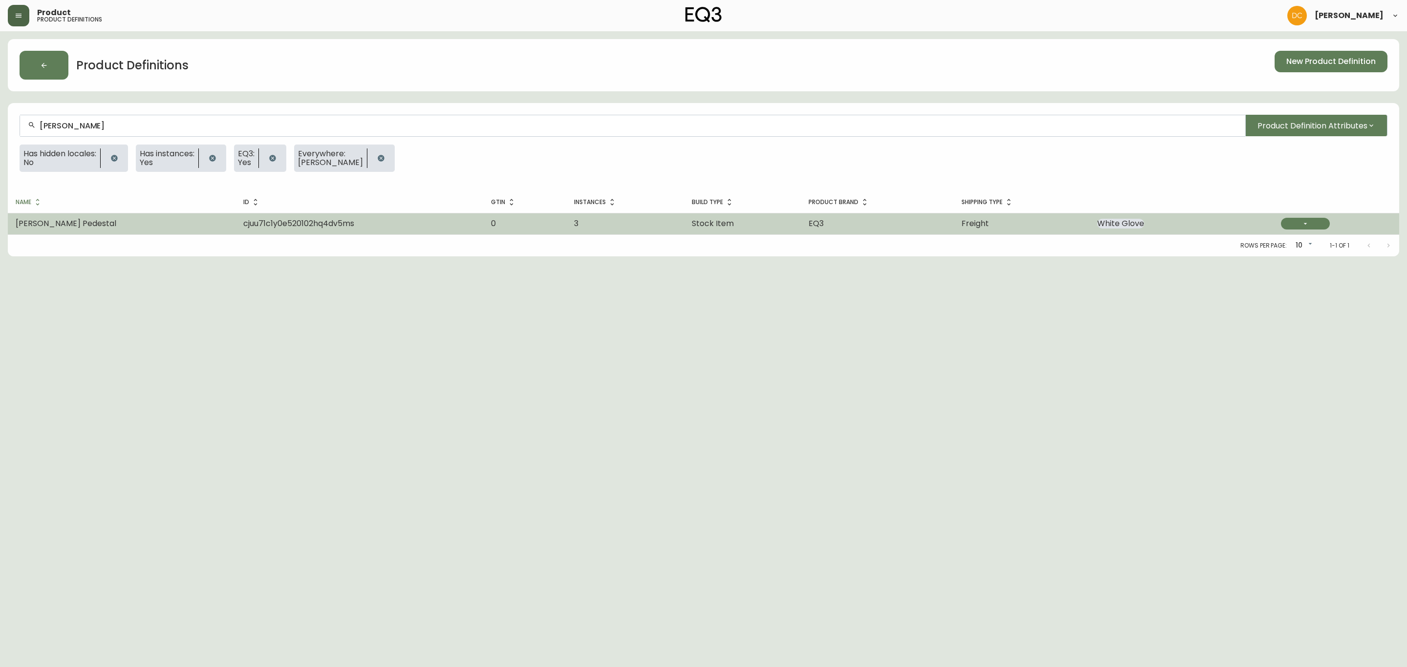
type input "[PERSON_NAME]"
click at [243, 227] on span "cjuu71c1y0e520102hq4dv5ms" at bounding box center [298, 223] width 111 height 11
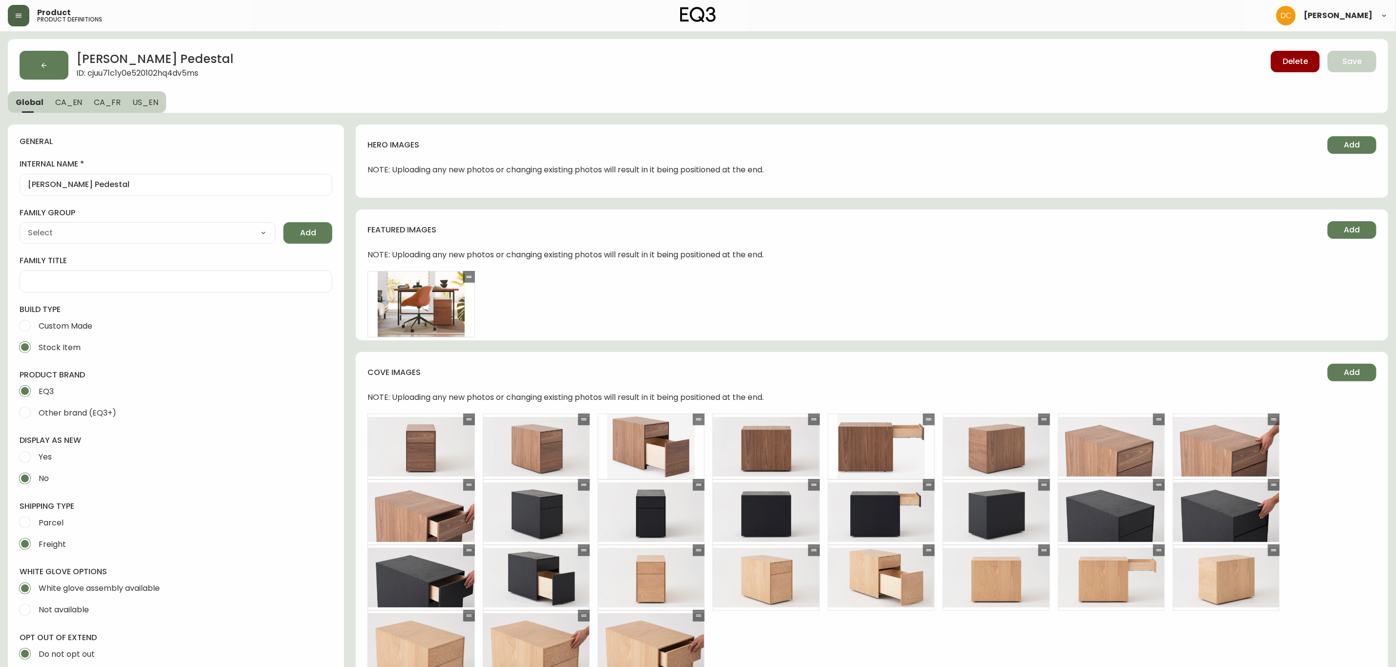
type input "EQ3"
type input "Casegoods_Ethylene"
type input "Furniture > Cabinets & Storage > File Cabinets"
select select "cjyt4m5lw0000pt749bx6gh7n"
select select "cjy7e8xl901b50126m81mdlvx"
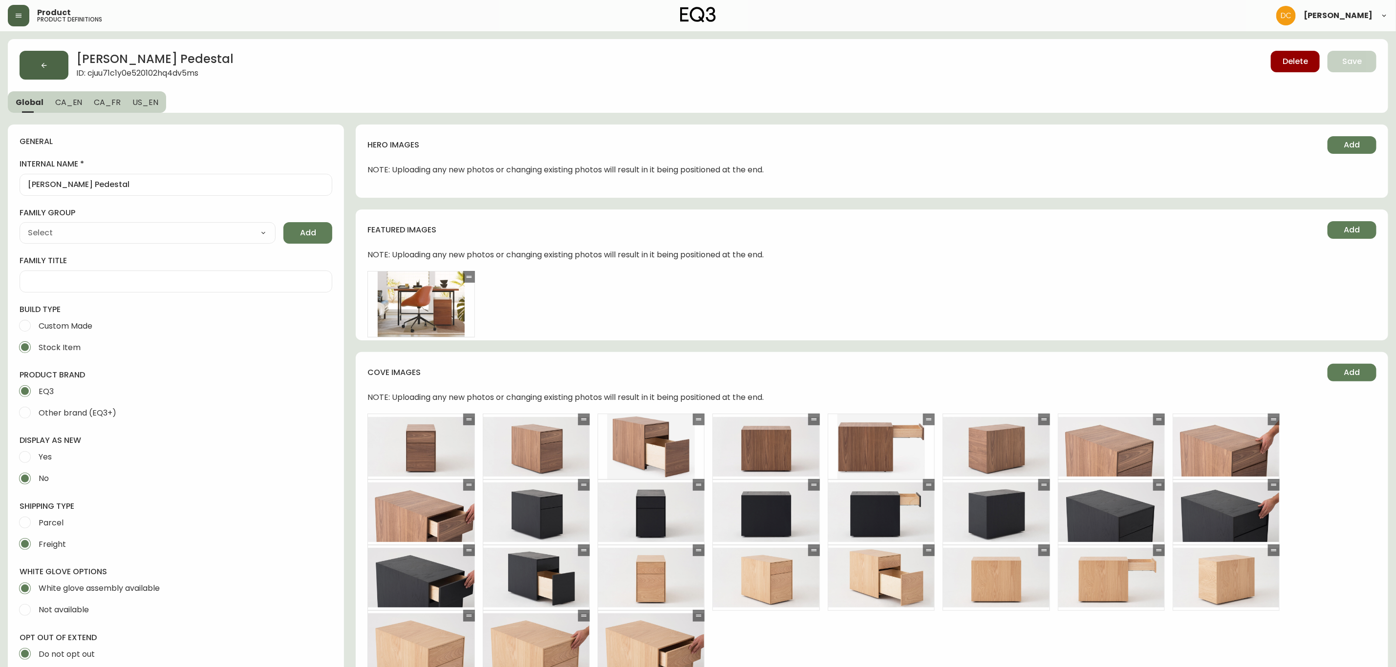
click at [24, 66] on button "button" at bounding box center [44, 65] width 49 height 29
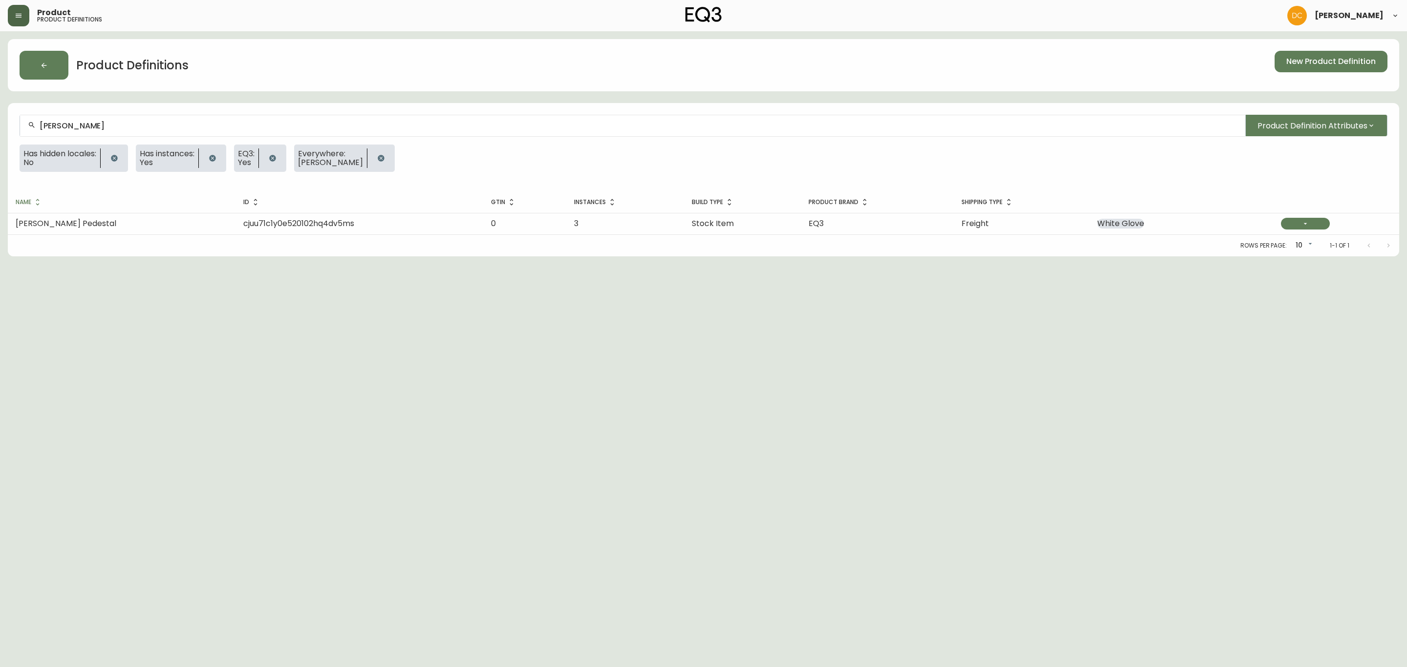
click at [118, 160] on icon "button" at bounding box center [114, 158] width 8 height 8
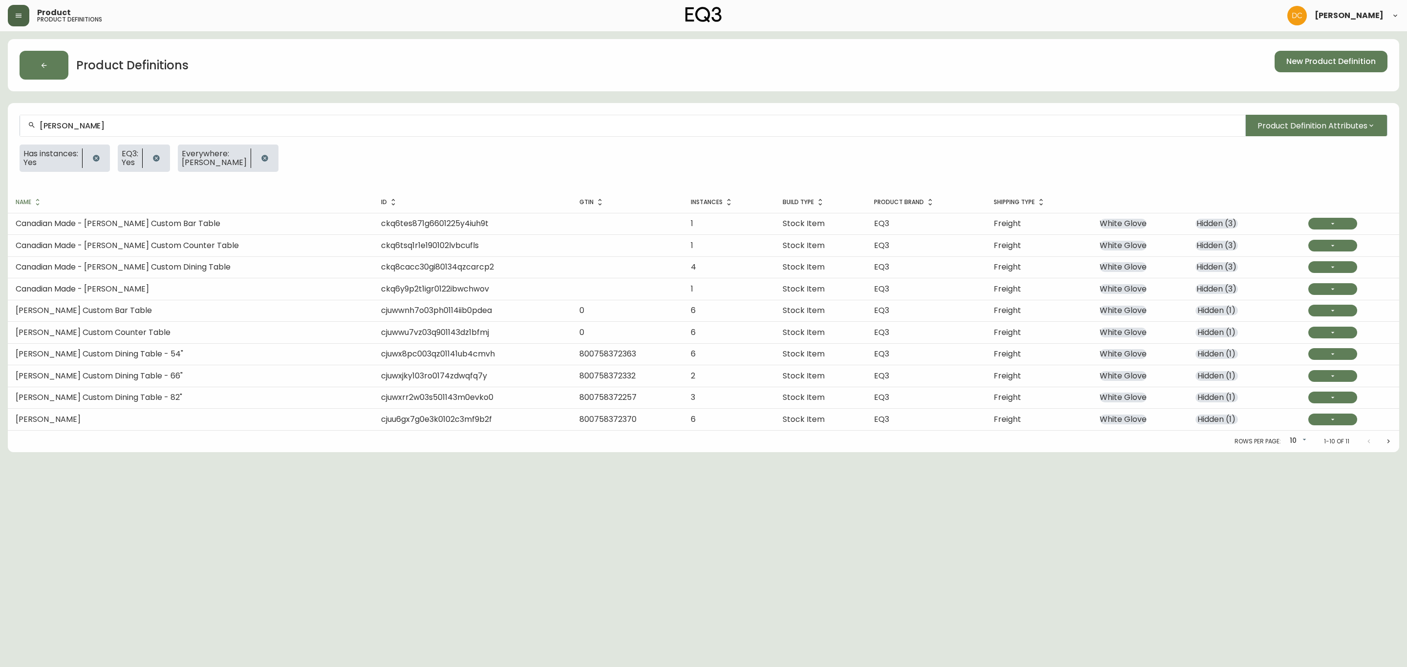
click at [184, 312] on td "[PERSON_NAME] Custom Bar Table" at bounding box center [190, 310] width 365 height 21
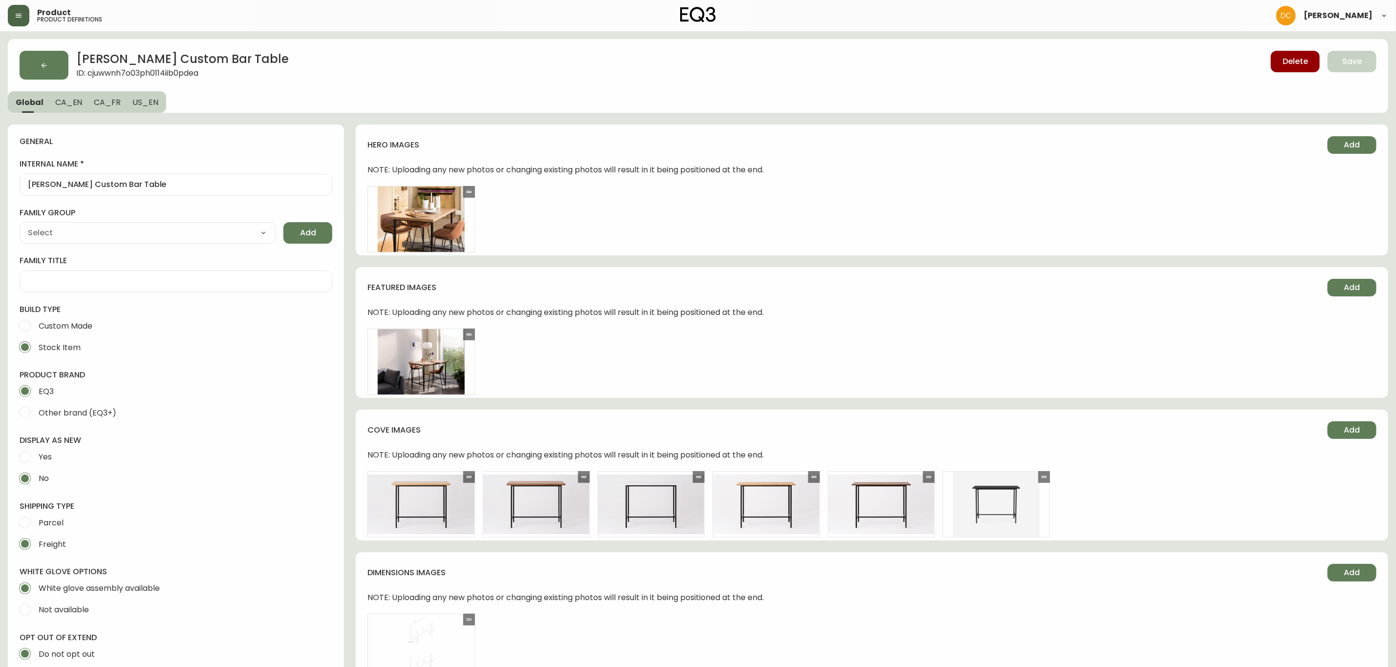
type input "EQ3"
type input "Casegoods_Ethylene"
type input "Furniture > Tables > Kitchen & Dining Room Tables"
select select "cjyt4m5lw0000pt749bx6gh7n"
select select "cjy7e8xl901b50126m81mdlvx"
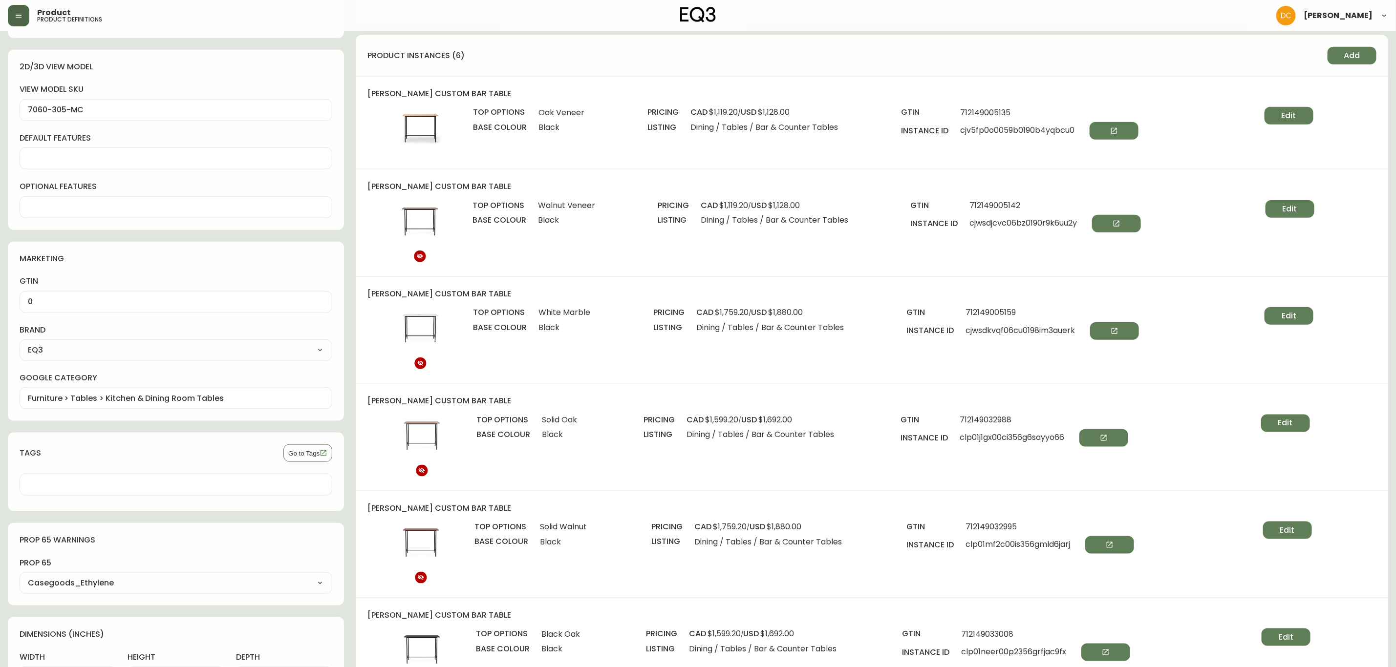
scroll to position [660, 0]
click at [539, 110] on span "Oak Veneer" at bounding box center [561, 113] width 46 height 9
click at [541, 121] on div "top options Oak Veneer base colour Black" at bounding box center [560, 132] width 174 height 50
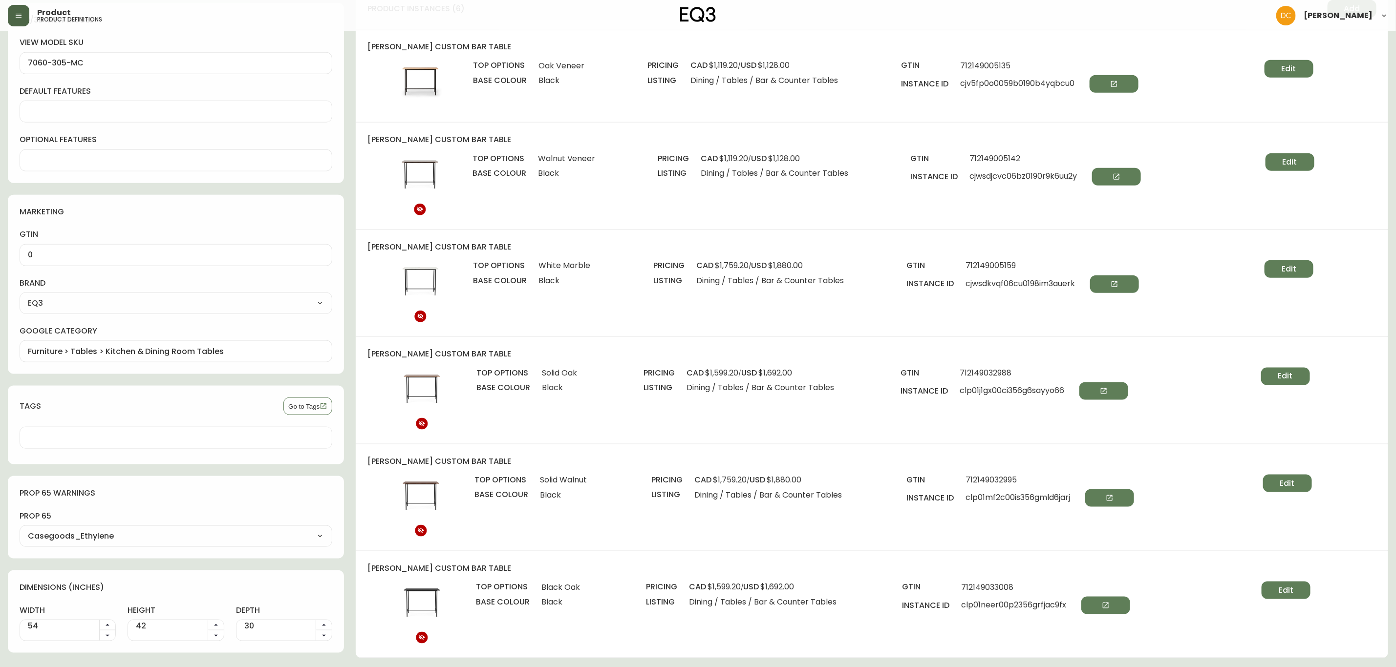
scroll to position [733, 0]
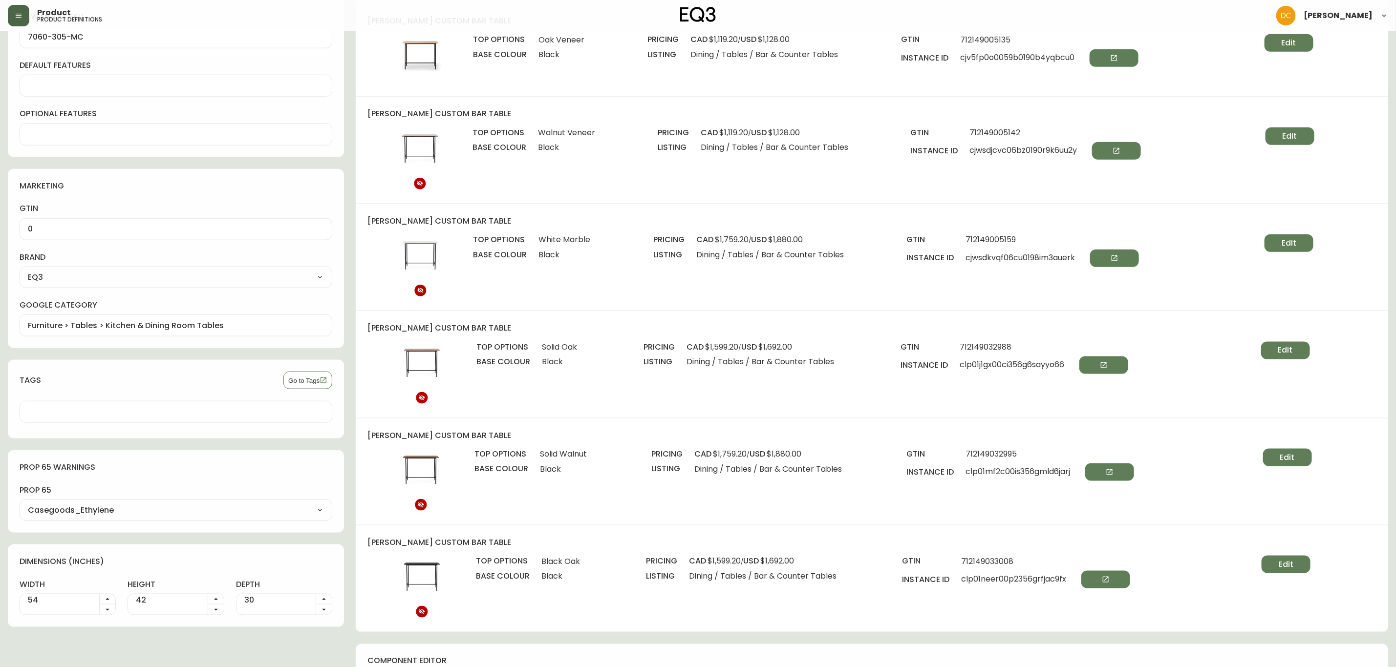
click at [547, 141] on div "top options Walnut Veneer base colour Black" at bounding box center [564, 160] width 185 height 64
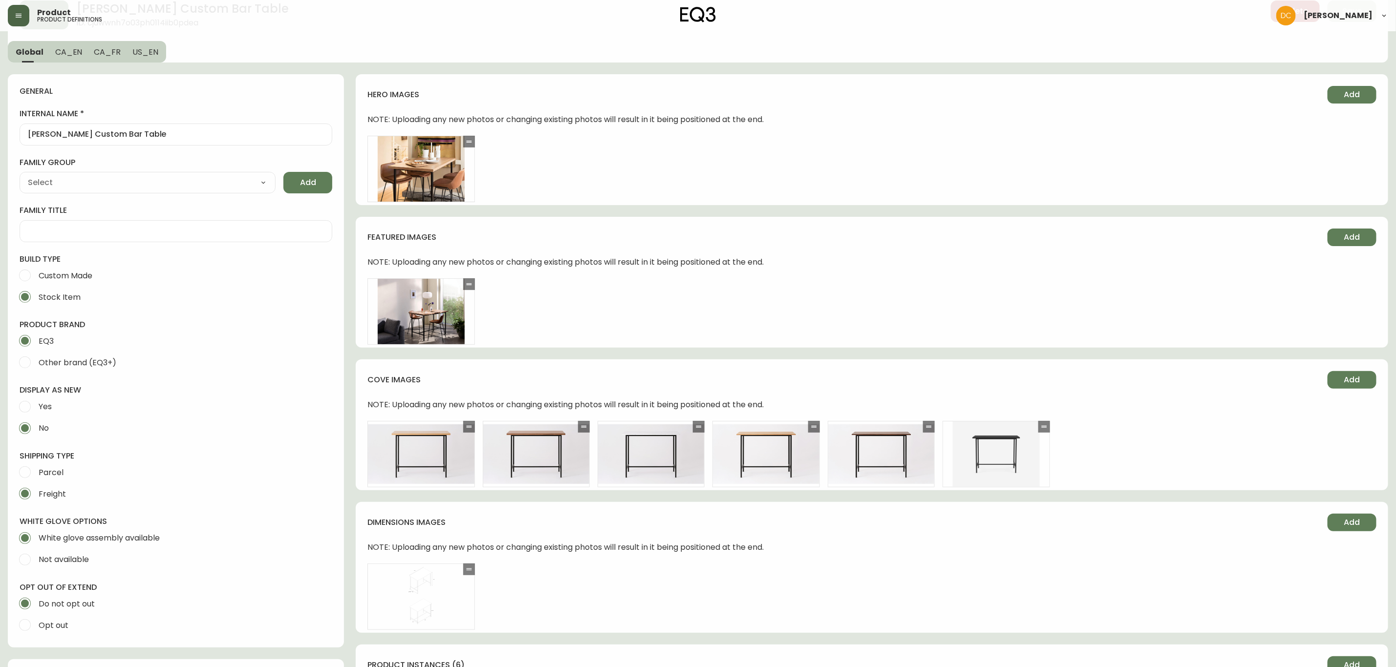
scroll to position [0, 0]
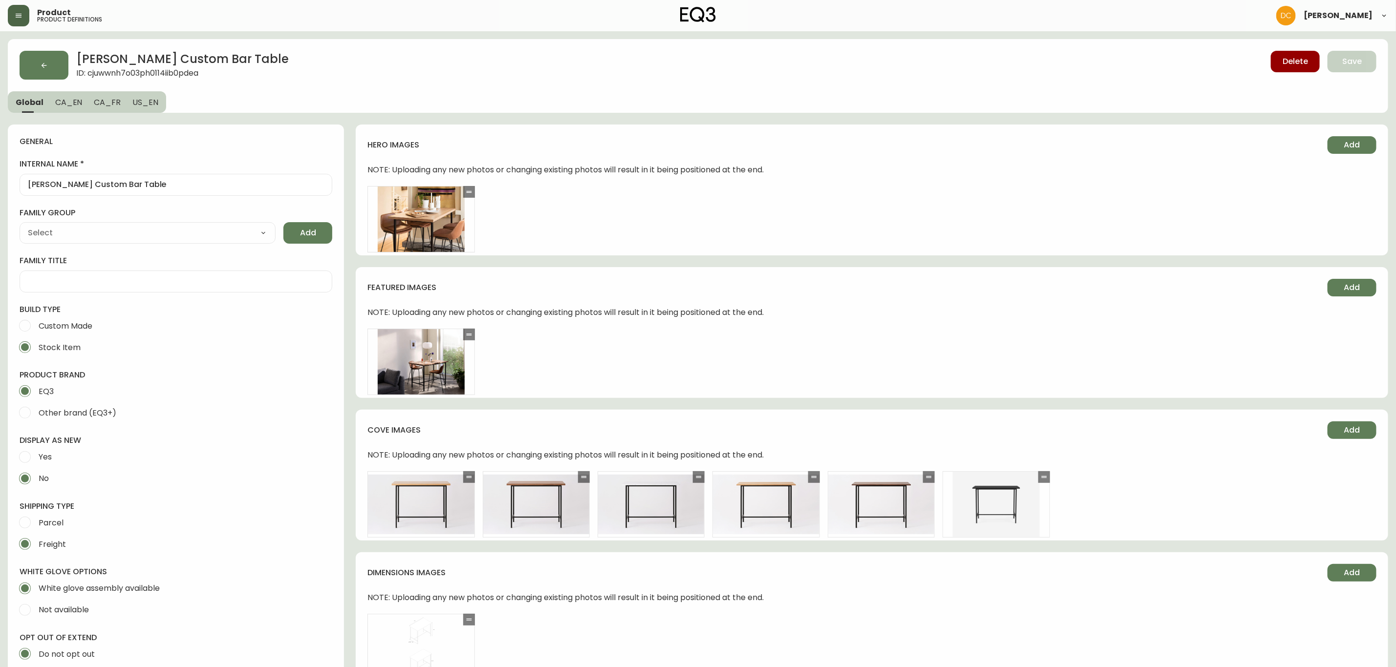
click at [160, 75] on span "ID: cjuwwnh7o03ph0114iib0pdea" at bounding box center [182, 74] width 213 height 11
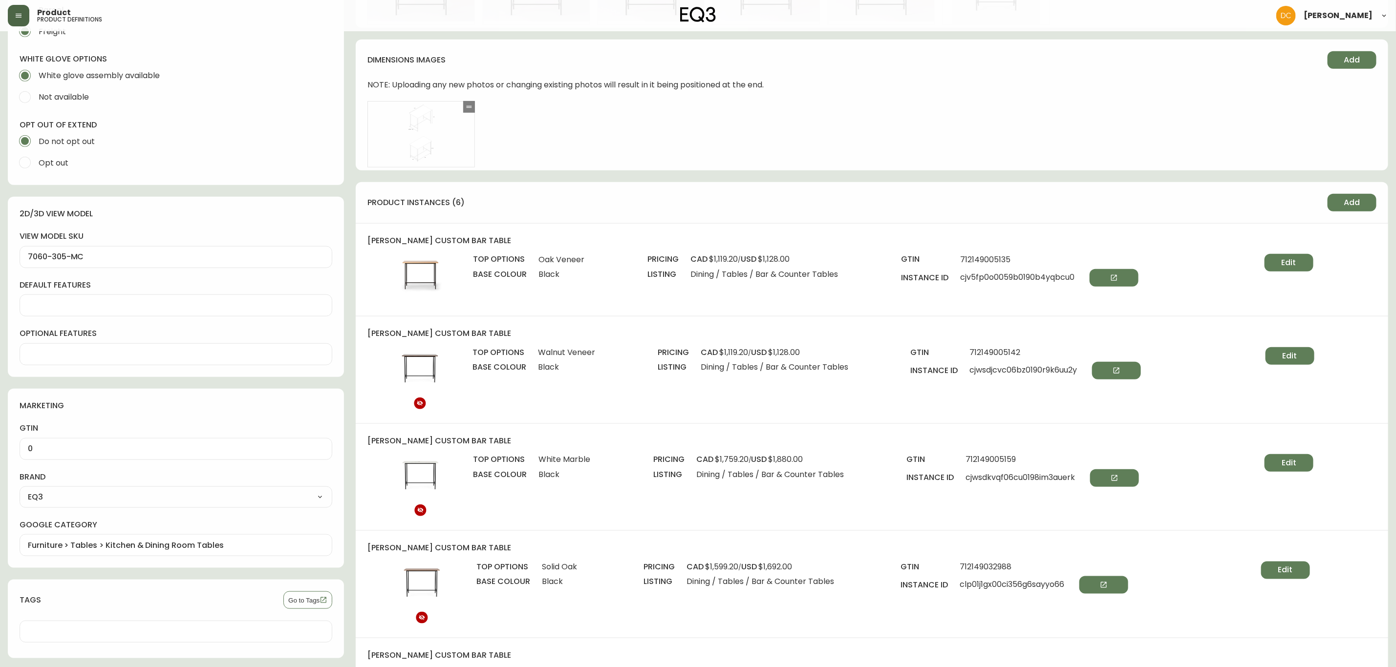
scroll to position [586, 0]
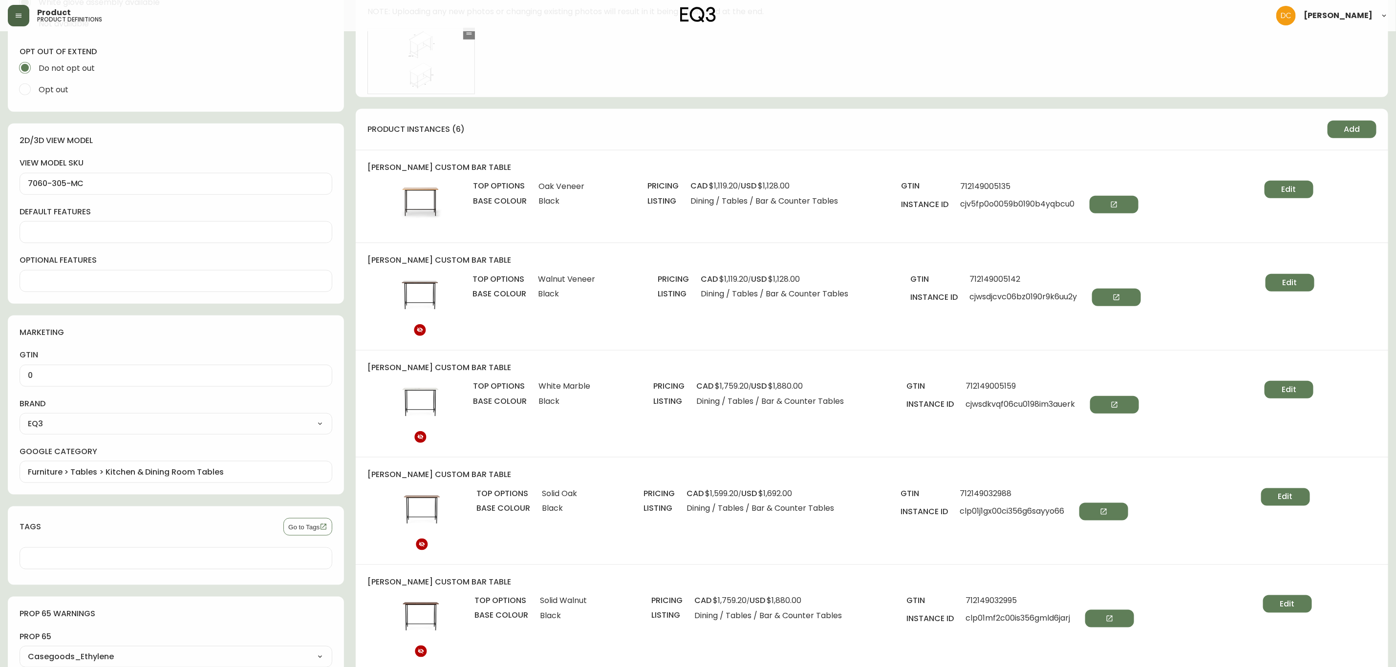
click at [1035, 203] on span "cjv5fp0o0059b0190b4yqbcu0" at bounding box center [1050, 205] width 178 height 18
click at [1025, 303] on span "cjwsdjcvc06bz0190r9k6uu2y" at bounding box center [1055, 298] width 171 height 18
click at [1025, 302] on span "cjwsdjcvc06bz0190r9k6uu2y" at bounding box center [1055, 298] width 171 height 18
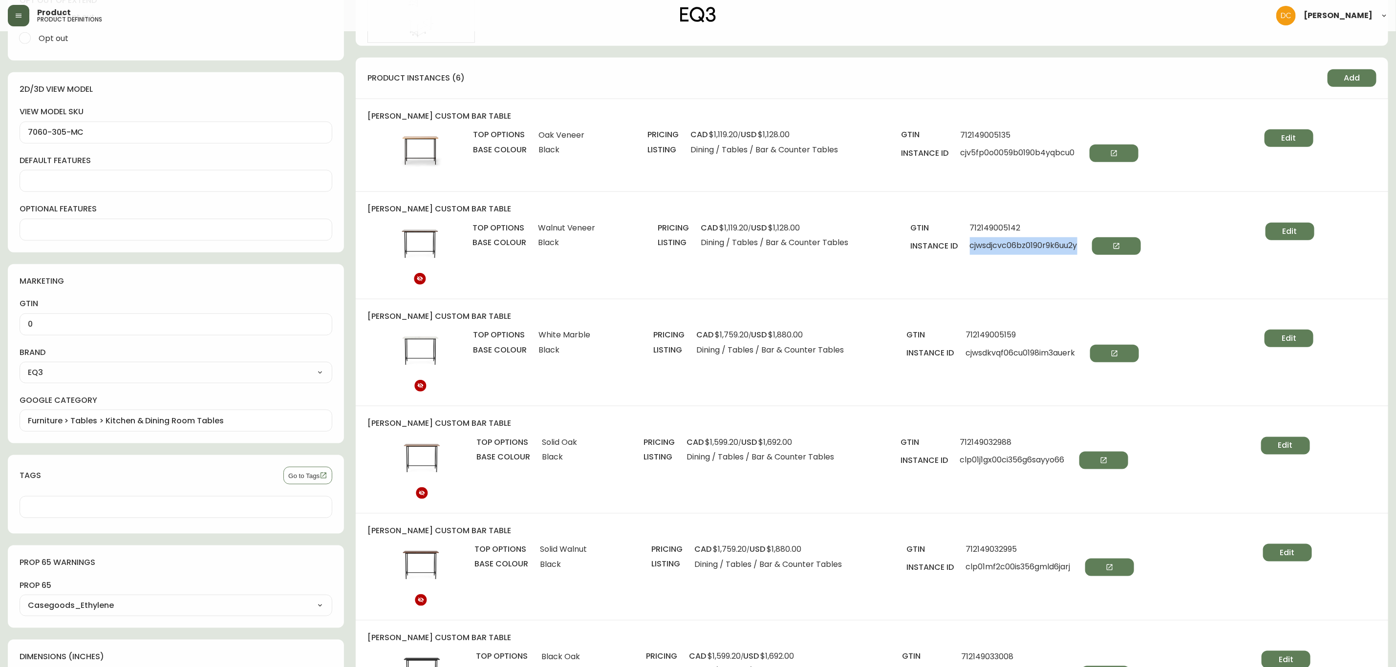
scroll to position [733, 0]
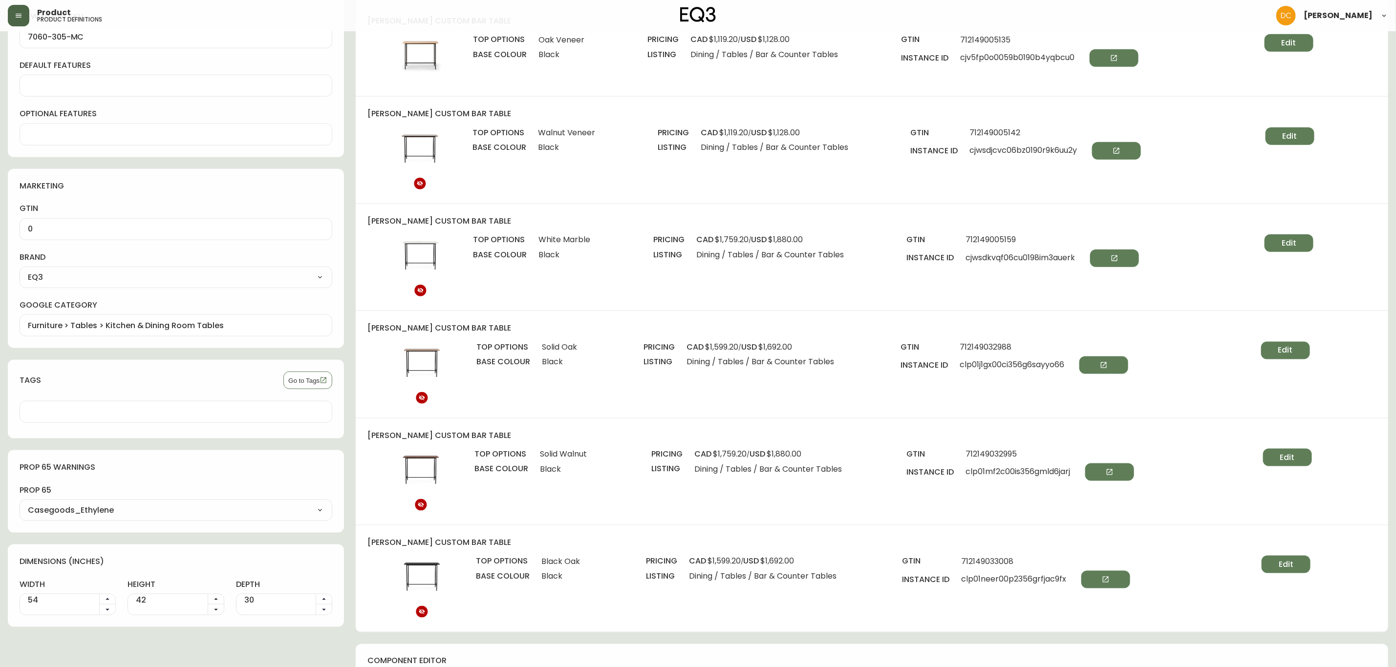
click at [1035, 259] on span "cjwsdkvqf06cu0198im3auerk" at bounding box center [1052, 259] width 173 height 18
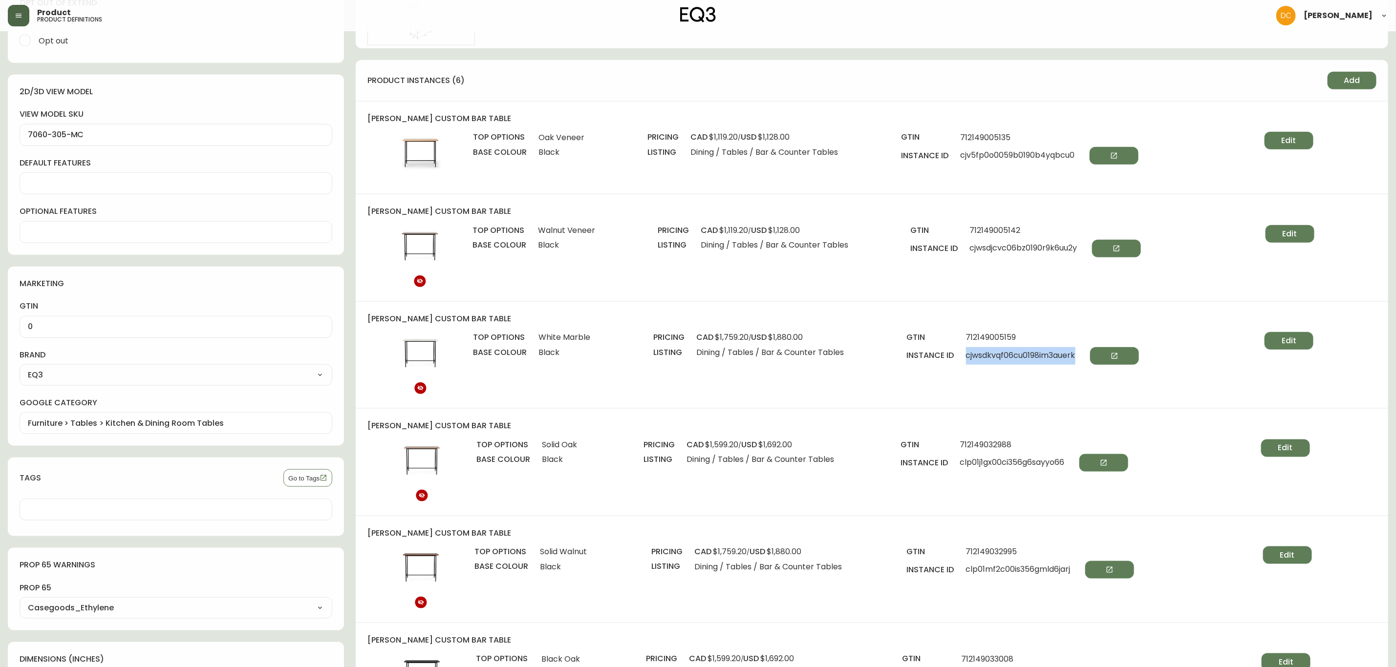
scroll to position [586, 0]
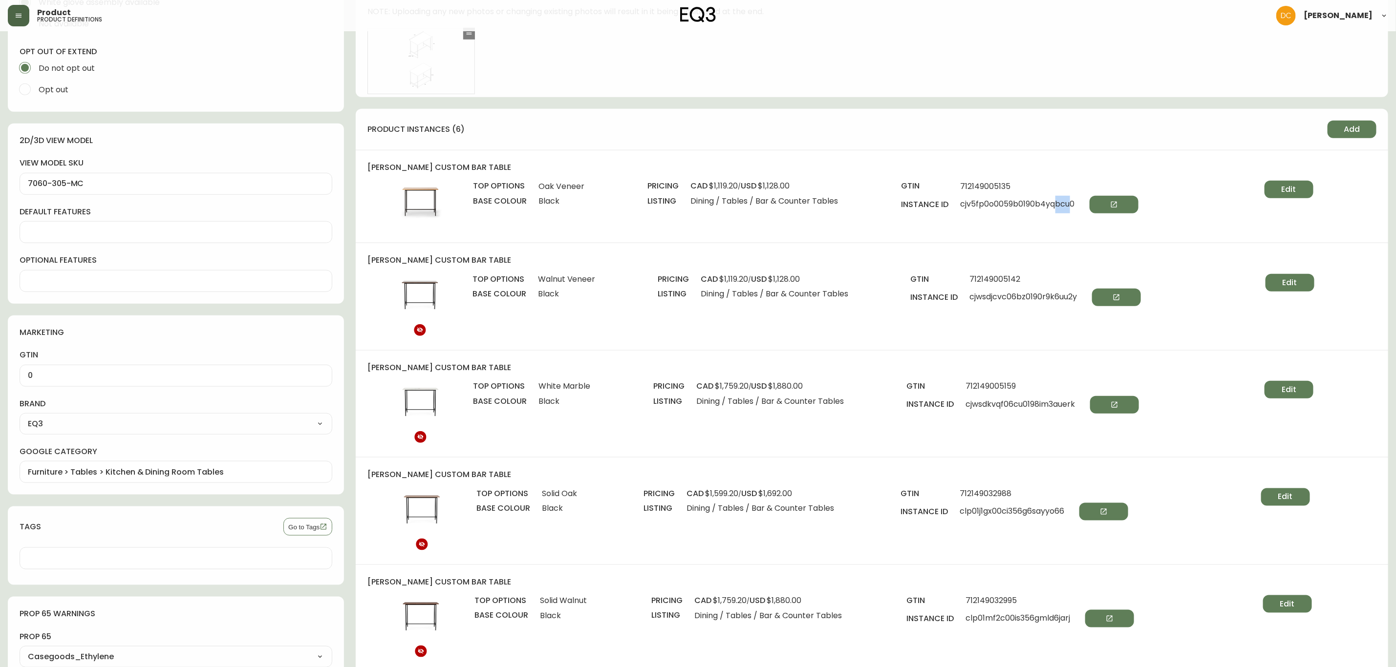
drag, startPoint x: 1056, startPoint y: 201, endPoint x: 1069, endPoint y: 203, distance: 13.3
click at [1069, 203] on span "cjv5fp0o0059b0190b4yqbcu0" at bounding box center [1050, 205] width 178 height 18
click at [1070, 207] on span "cjv5fp0o0059b0190b4yqbcu0" at bounding box center [1050, 205] width 178 height 18
drag, startPoint x: 1074, startPoint y: 203, endPoint x: 1057, endPoint y: 201, distance: 17.7
click at [1057, 201] on span "cjv5fp0o0059b0190b4yqbcu0" at bounding box center [1050, 205] width 178 height 18
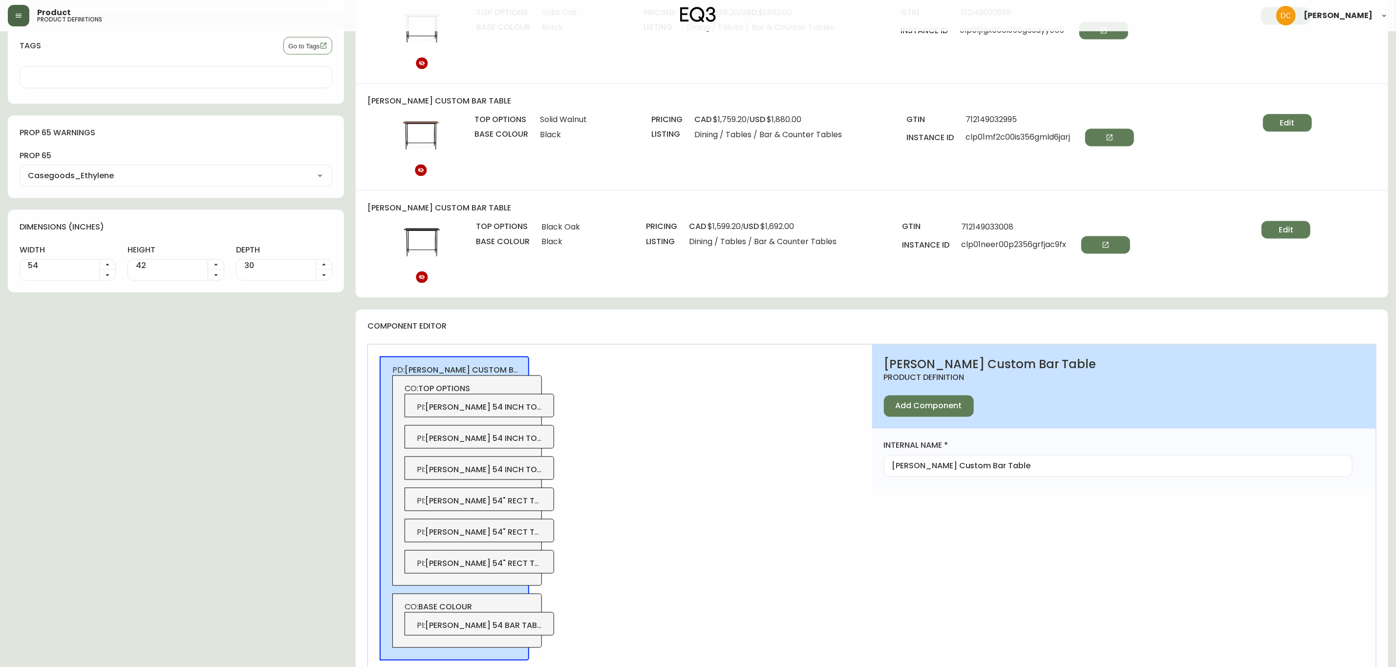
scroll to position [1090, 0]
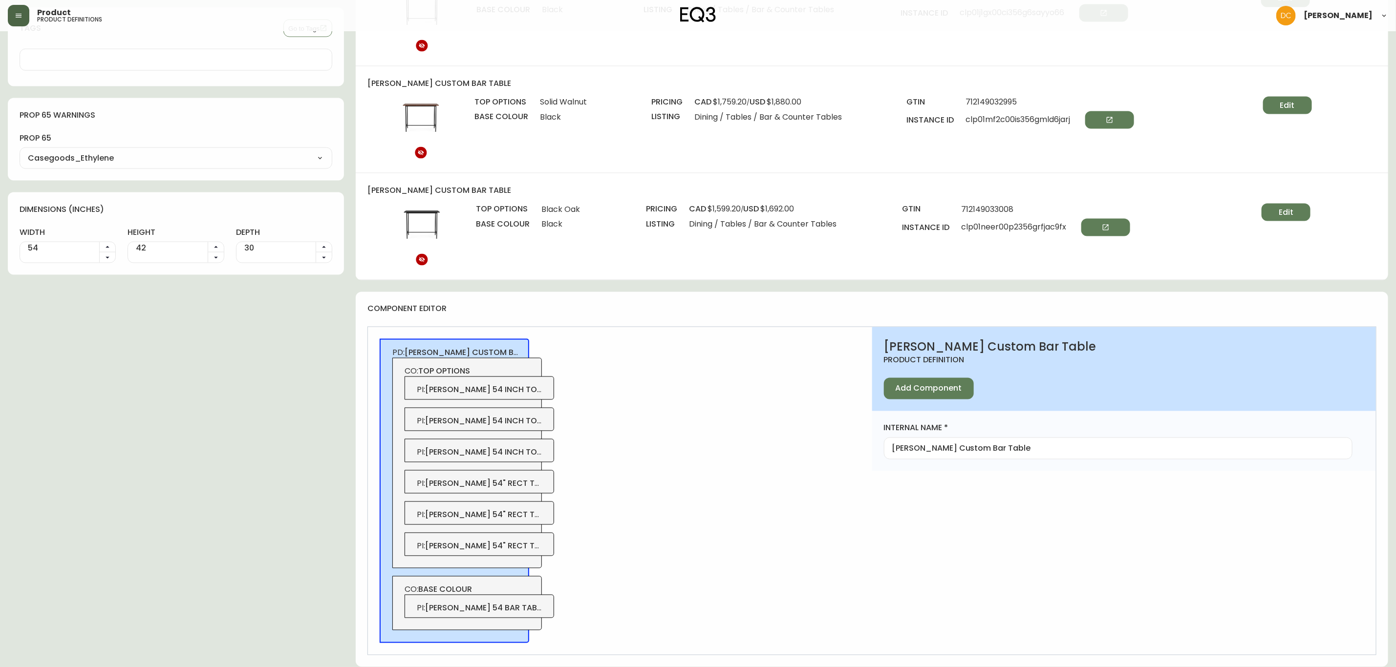
click at [519, 386] on span "[PERSON_NAME] 54 inch top- oak" at bounding box center [494, 390] width 139 height 11
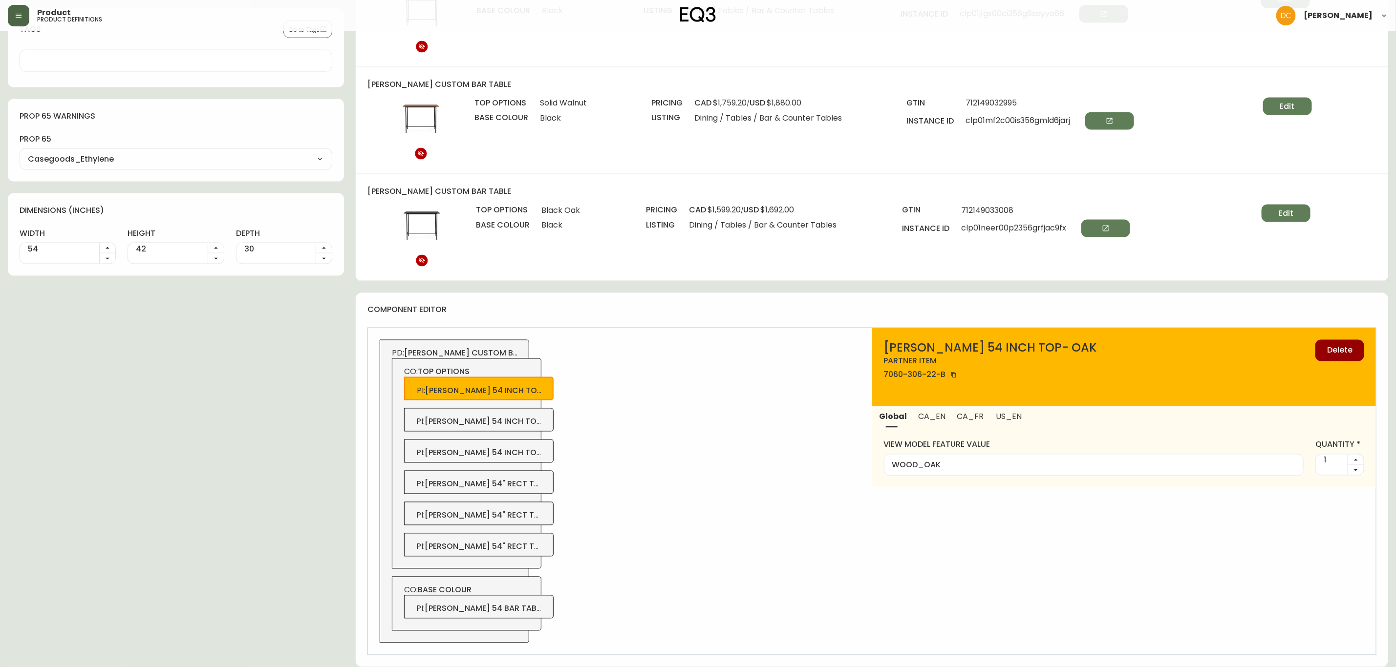
click at [548, 613] on div "PI : [PERSON_NAME] 54 bar table base-blk" at bounding box center [479, 607] width 150 height 23
type input "METAL_BLACK"
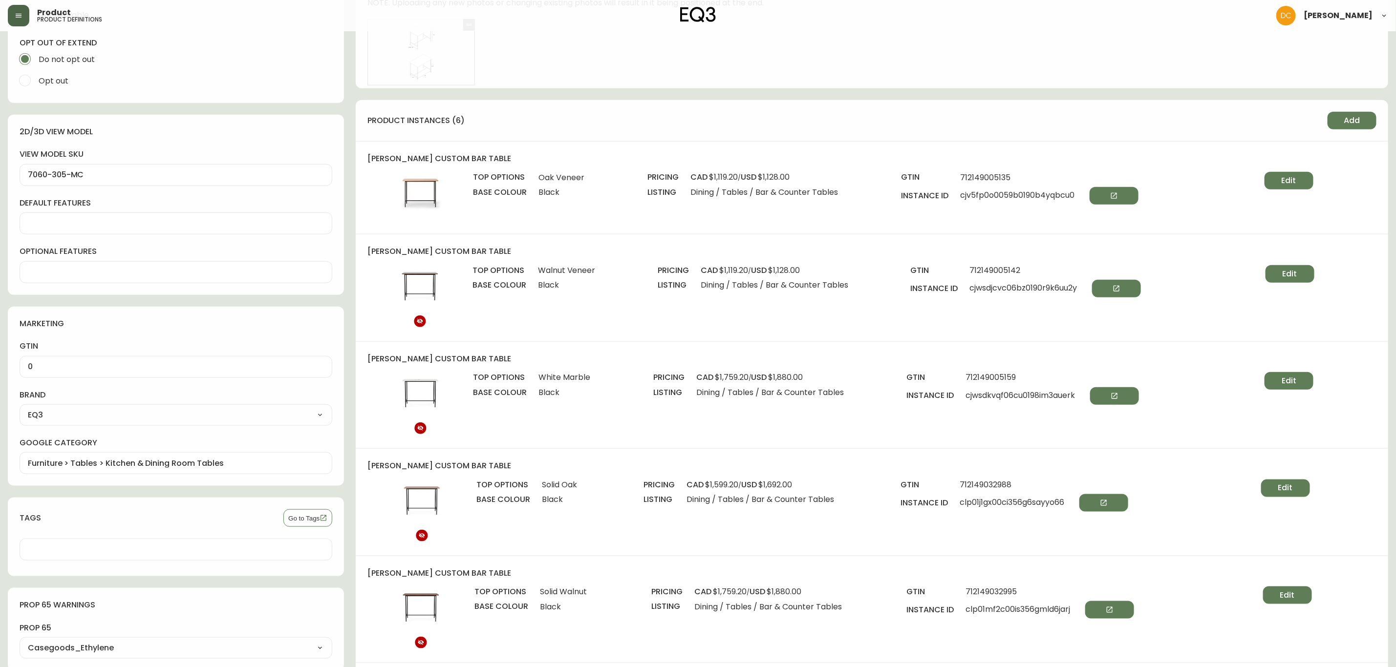
scroll to position [357, 0]
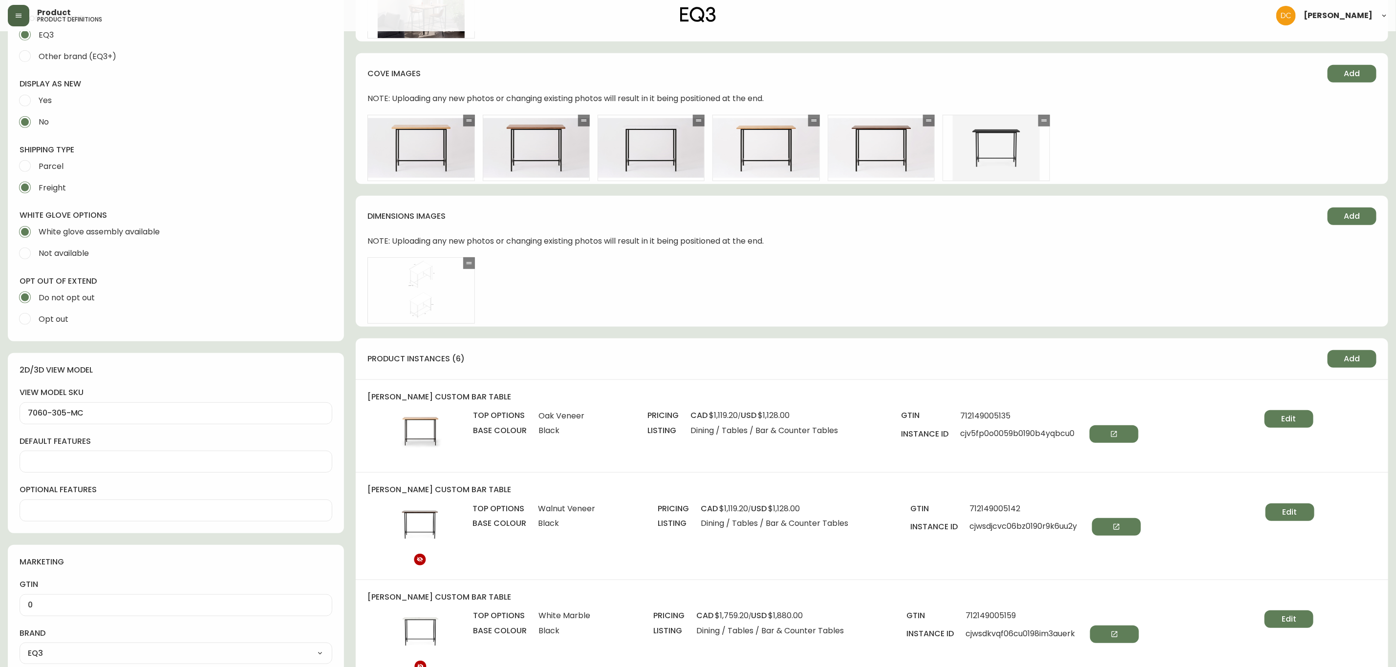
click at [1035, 431] on span "cjv5fp0o0059b0190b4yqbcu0" at bounding box center [1050, 435] width 178 height 18
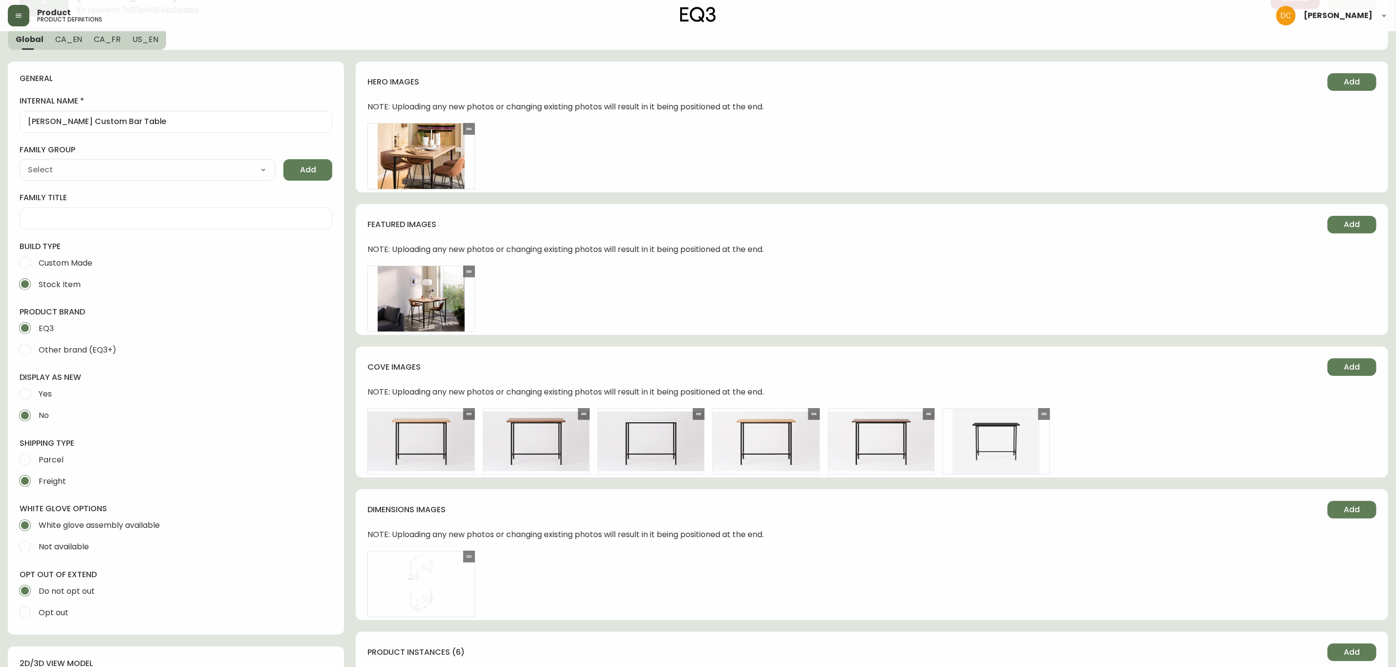
scroll to position [0, 0]
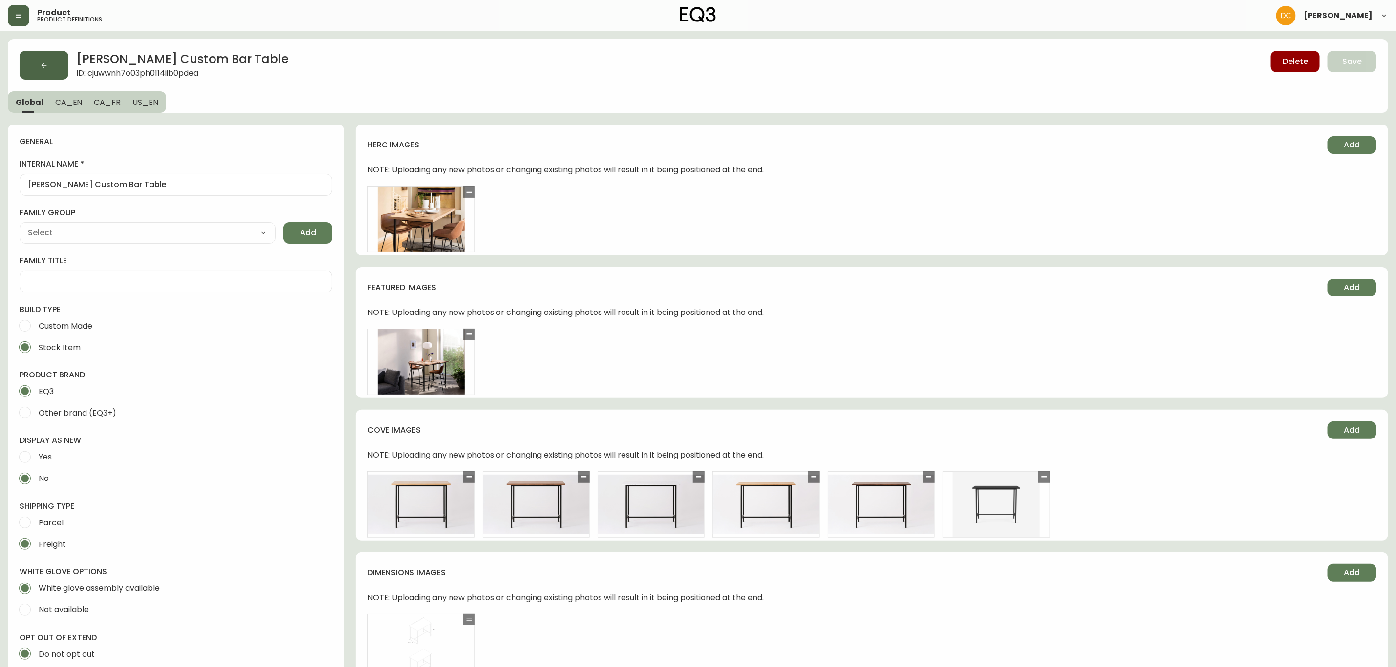
click at [43, 63] on icon "button" at bounding box center [44, 66] width 8 height 8
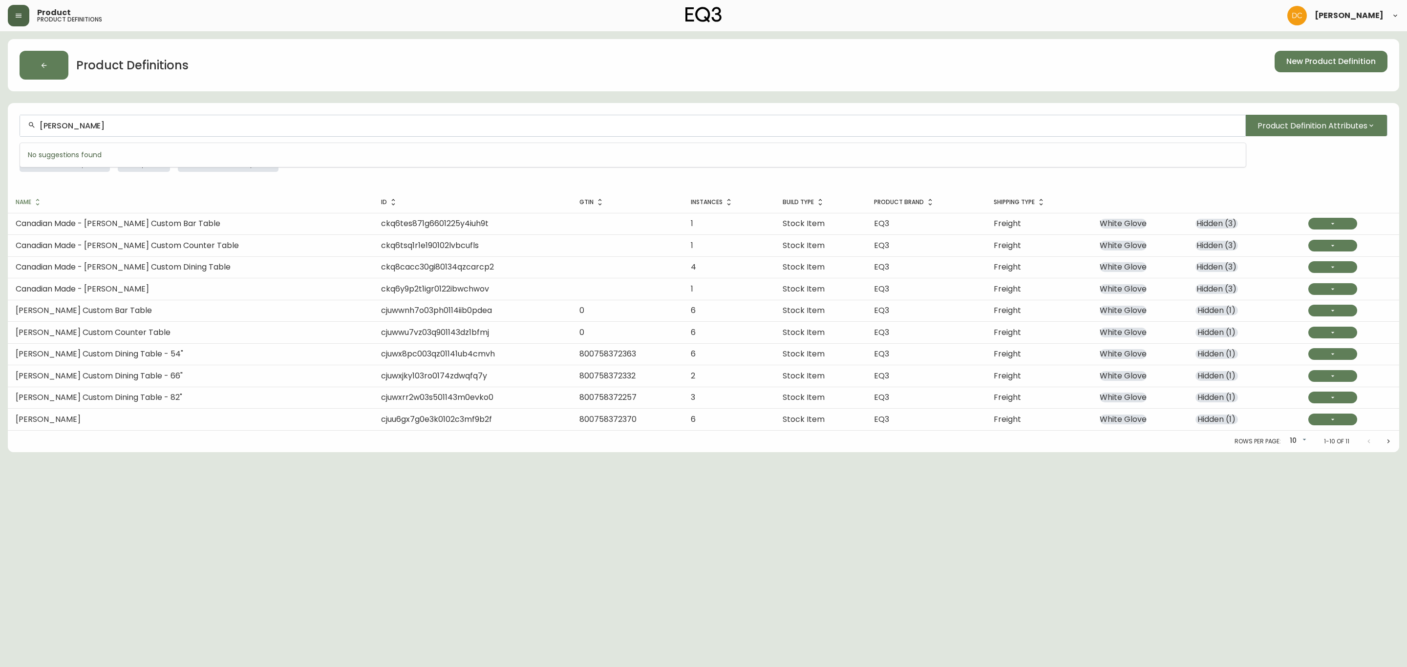
click at [97, 122] on input "[PERSON_NAME]" at bounding box center [639, 125] width 1198 height 9
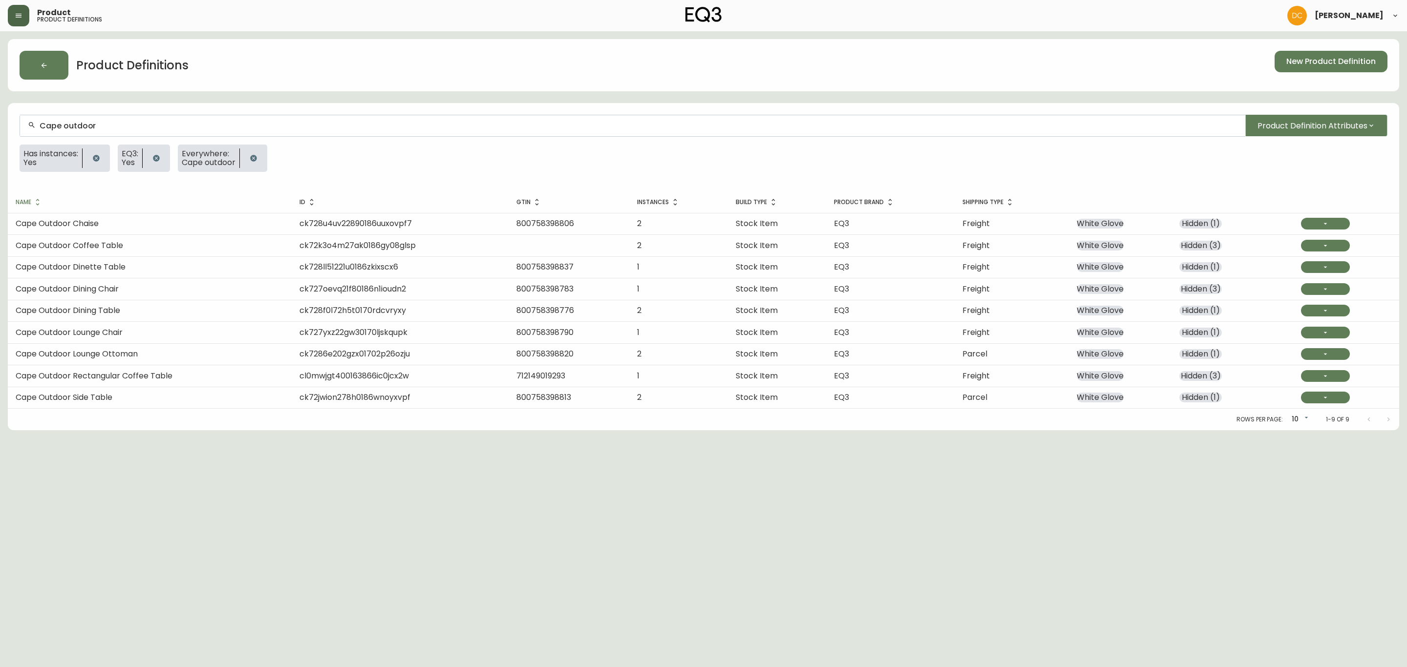
type input "Cape outdoor"
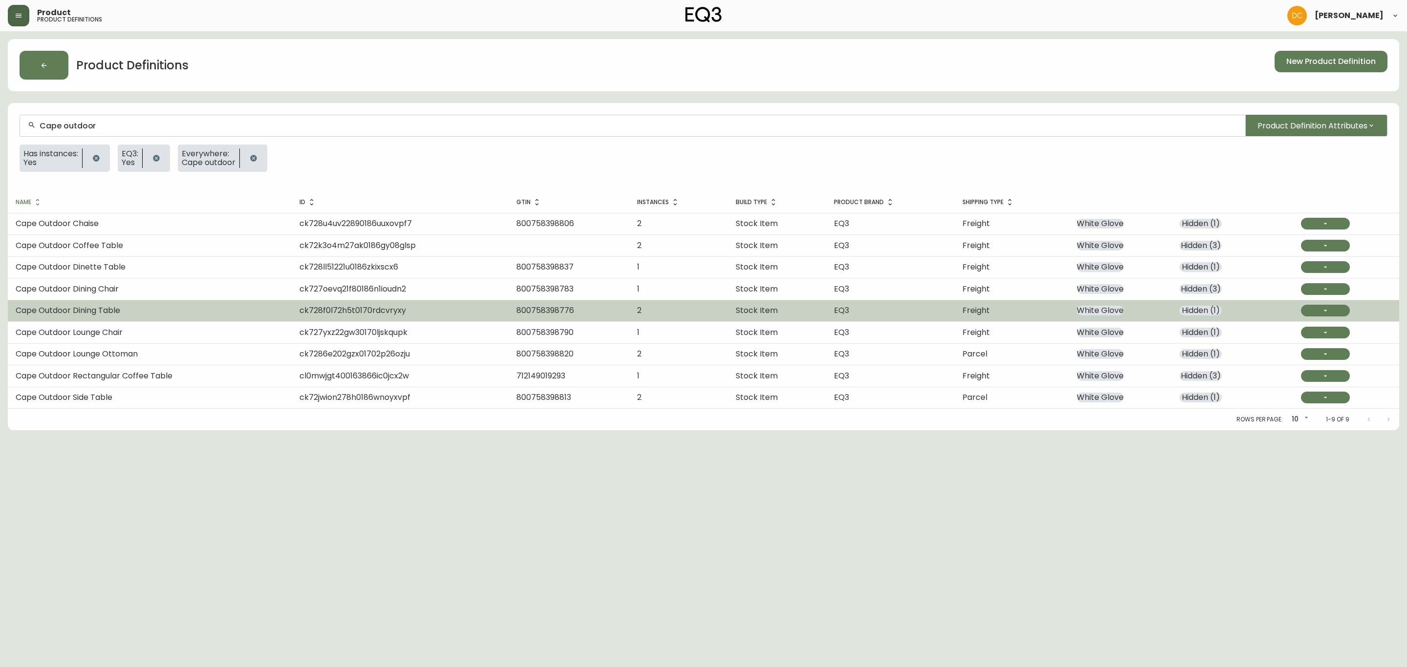
click at [115, 314] on span "Cape Outdoor Dining Table" at bounding box center [68, 310] width 105 height 11
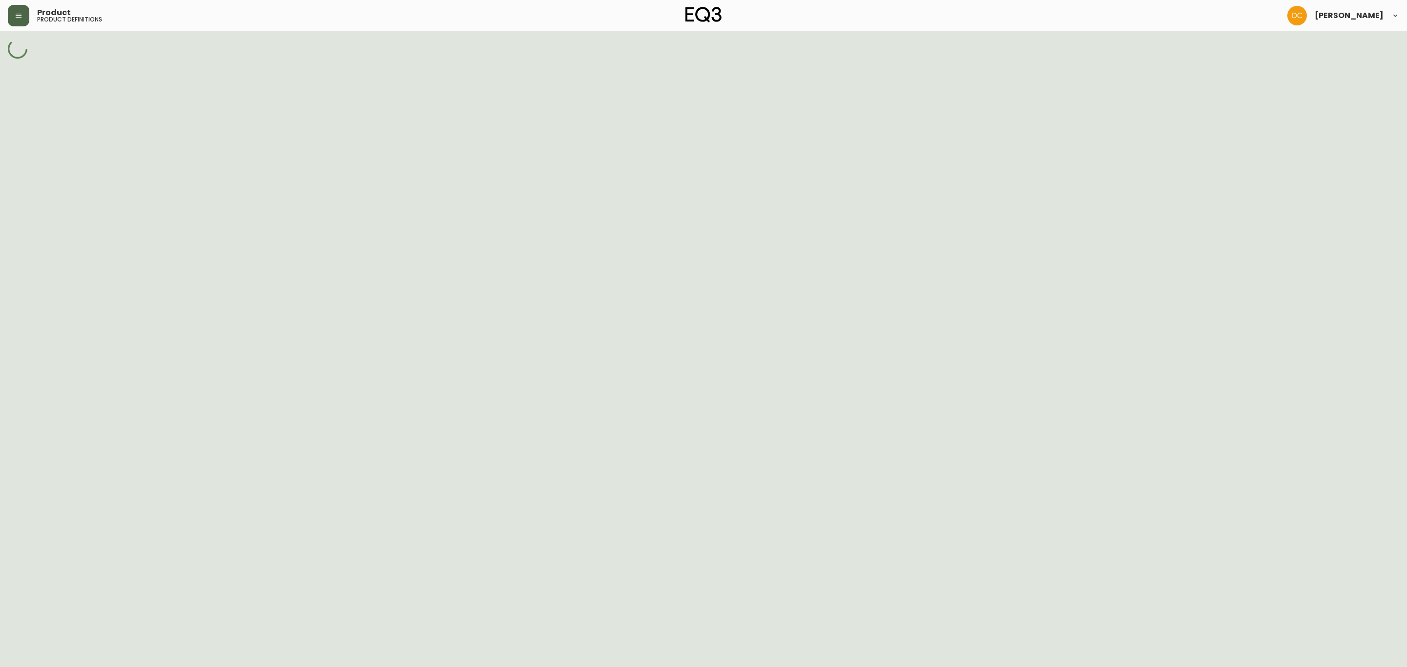
select select "cjy7e5fzk019901622tsbkzsb"
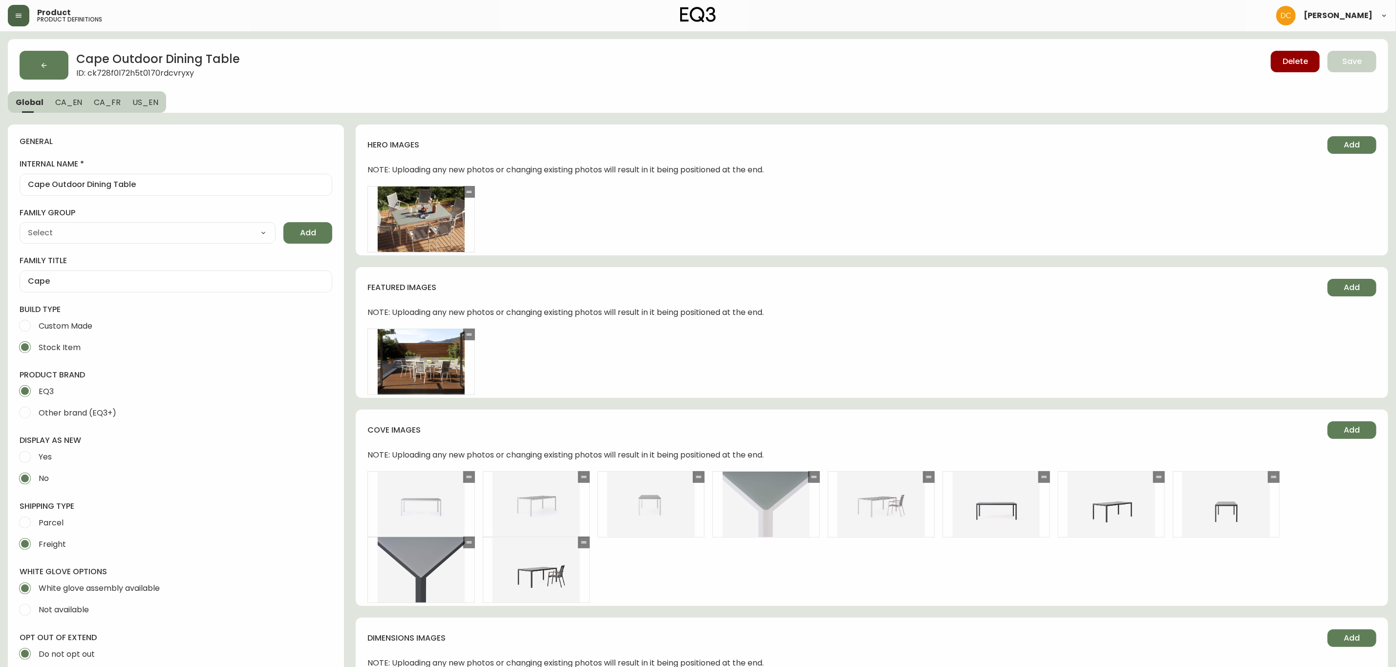
type input "Furniture > Outdoor Furniture > Outdoor Tables"
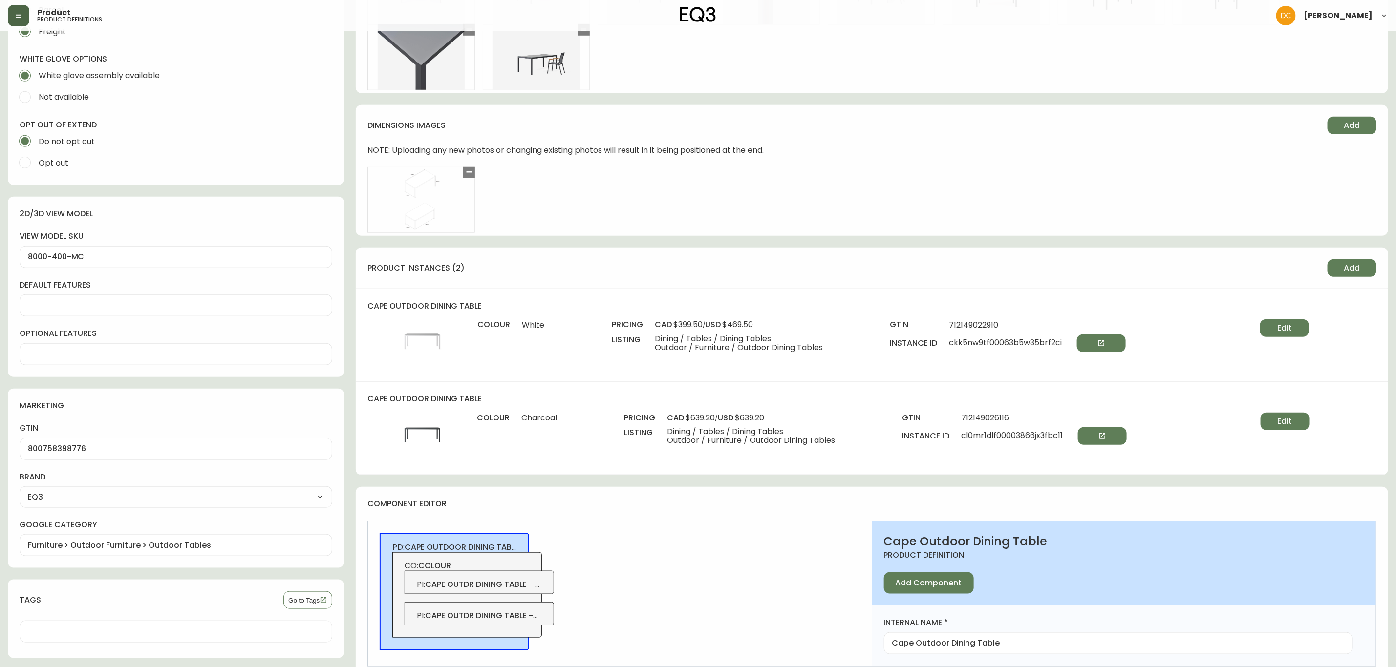
scroll to position [696, 0]
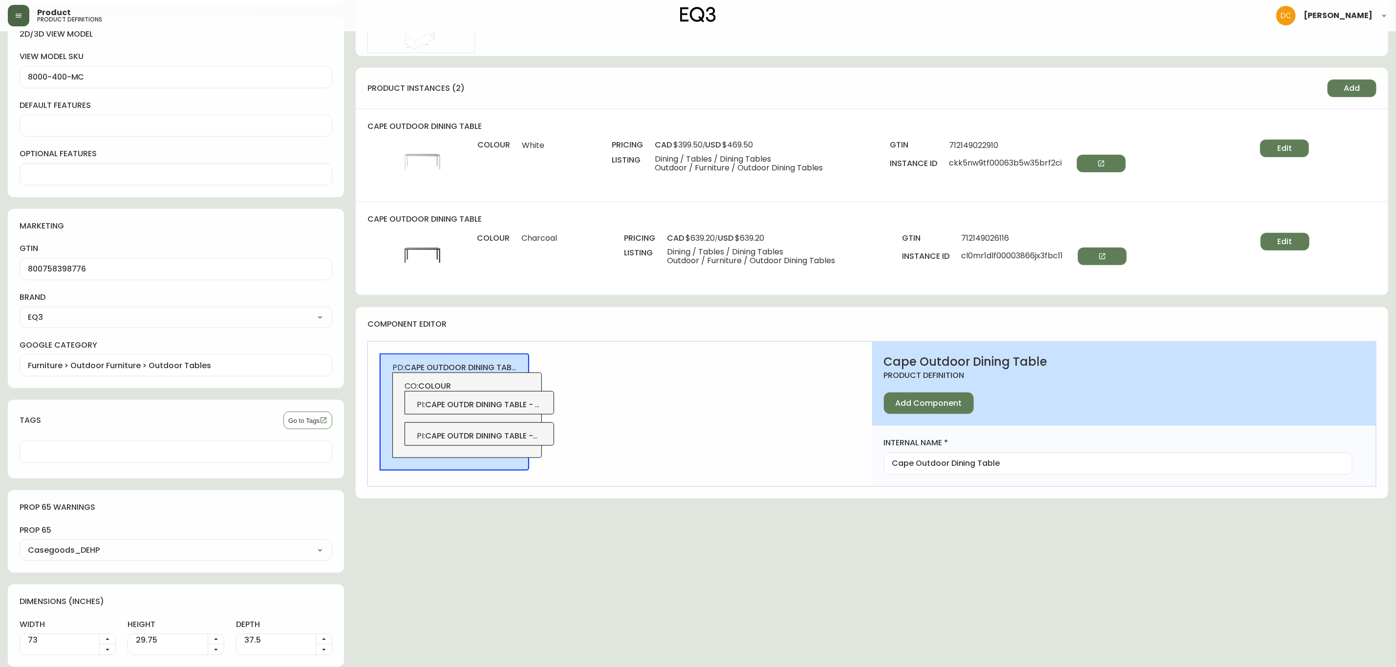
click at [520, 402] on span "cape outdr dining table - wht" at bounding box center [489, 404] width 128 height 11
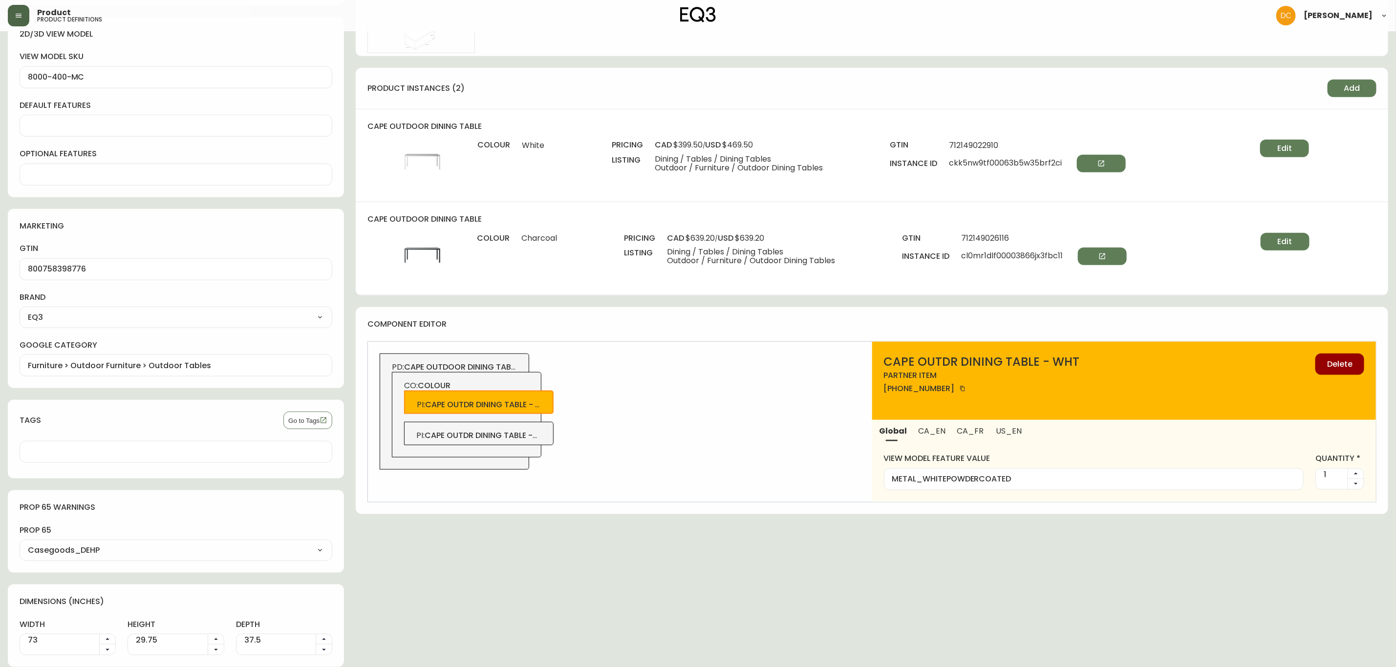
click at [513, 431] on span "cape outdr dining table -chrcl" at bounding box center [492, 435] width 134 height 11
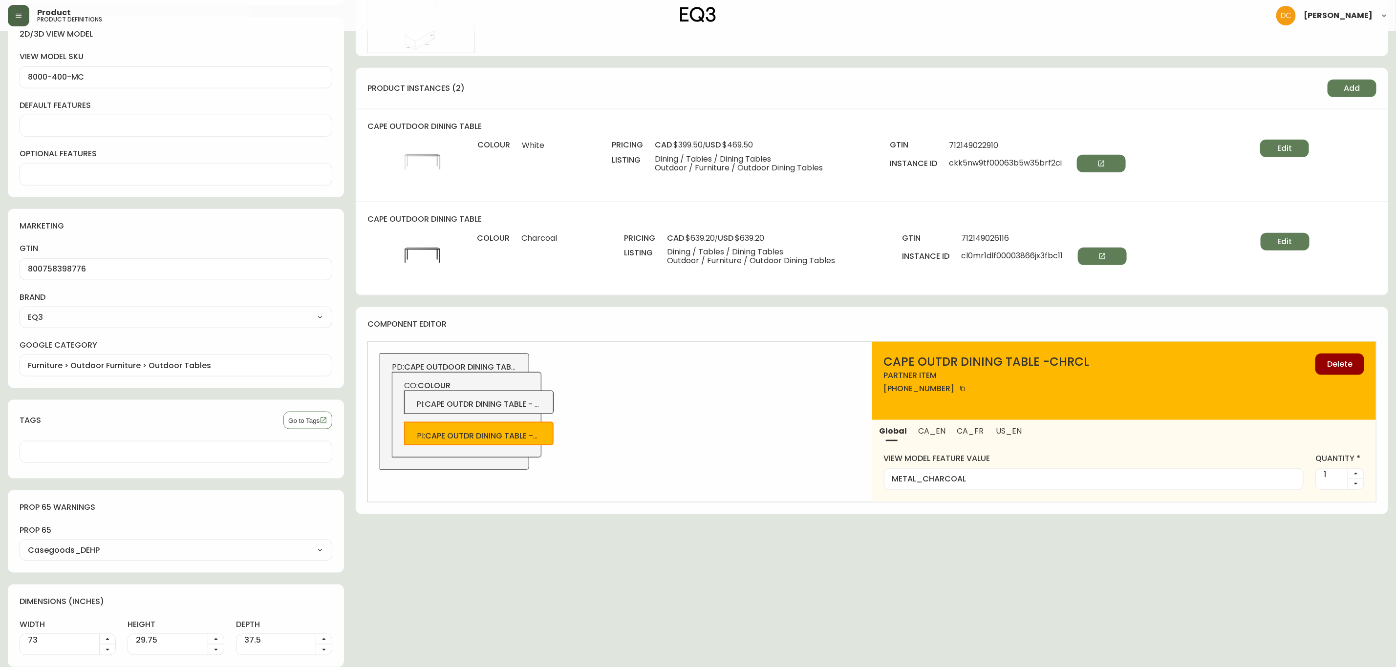
click at [465, 400] on span "cape outdr dining table - wht" at bounding box center [489, 404] width 128 height 11
type input "METAL_WHITEPOWDERCOATED"
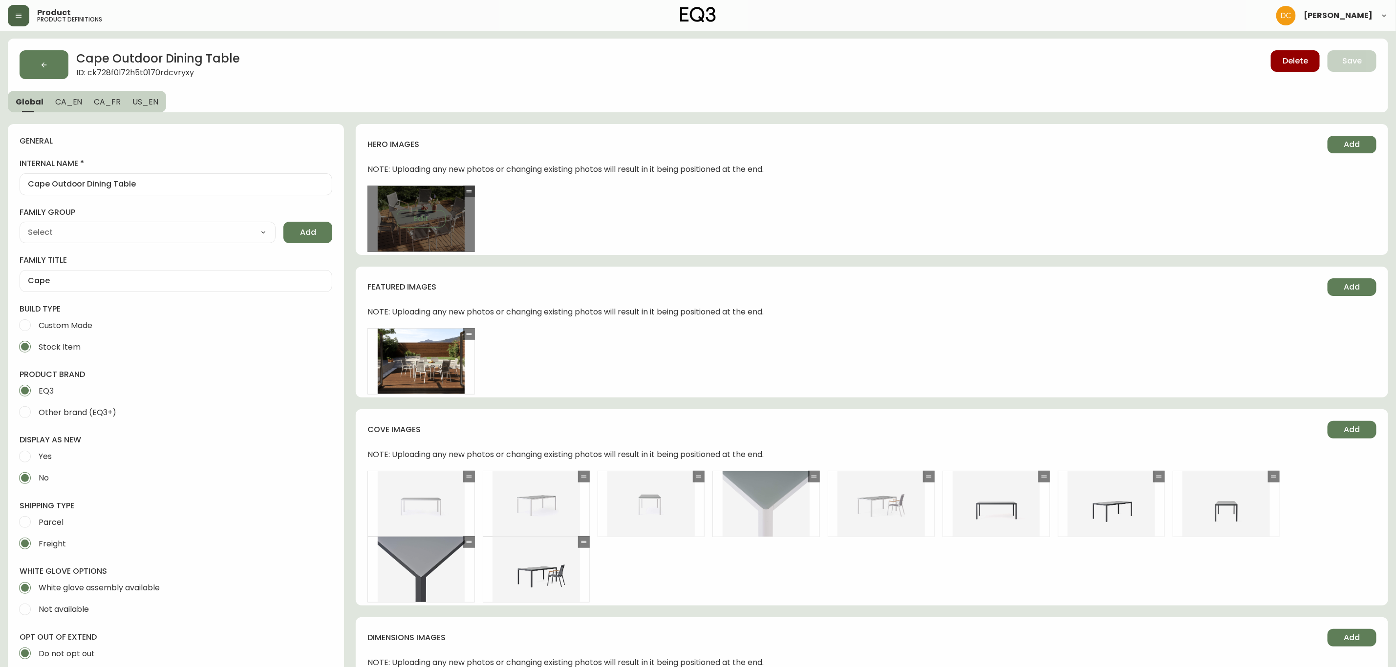
scroll to position [0, 0]
click at [72, 64] on div "Cape Outdoor Dining Table ID: ck728f0l72h5t0170rdcvryxy" at bounding box center [388, 65] width 736 height 29
click at [55, 75] on button "button" at bounding box center [44, 65] width 49 height 29
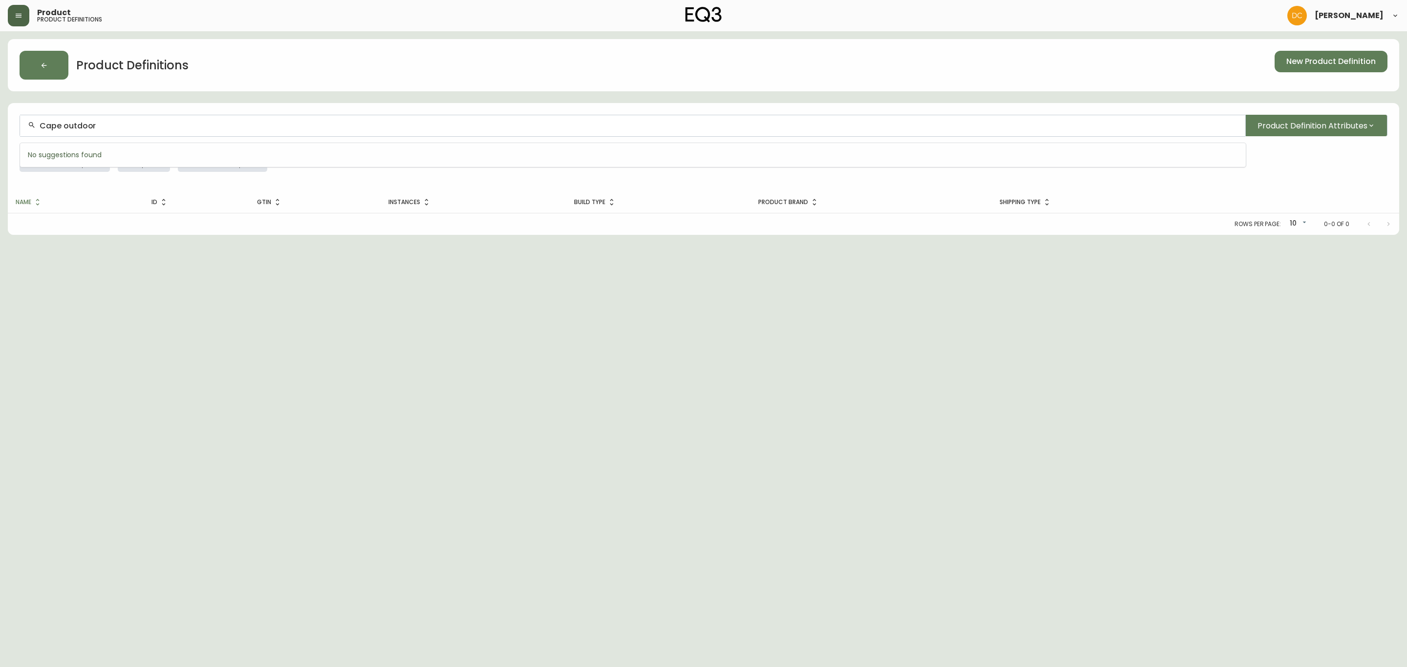
click at [307, 124] on input "Cape outdoor" at bounding box center [639, 125] width 1198 height 9
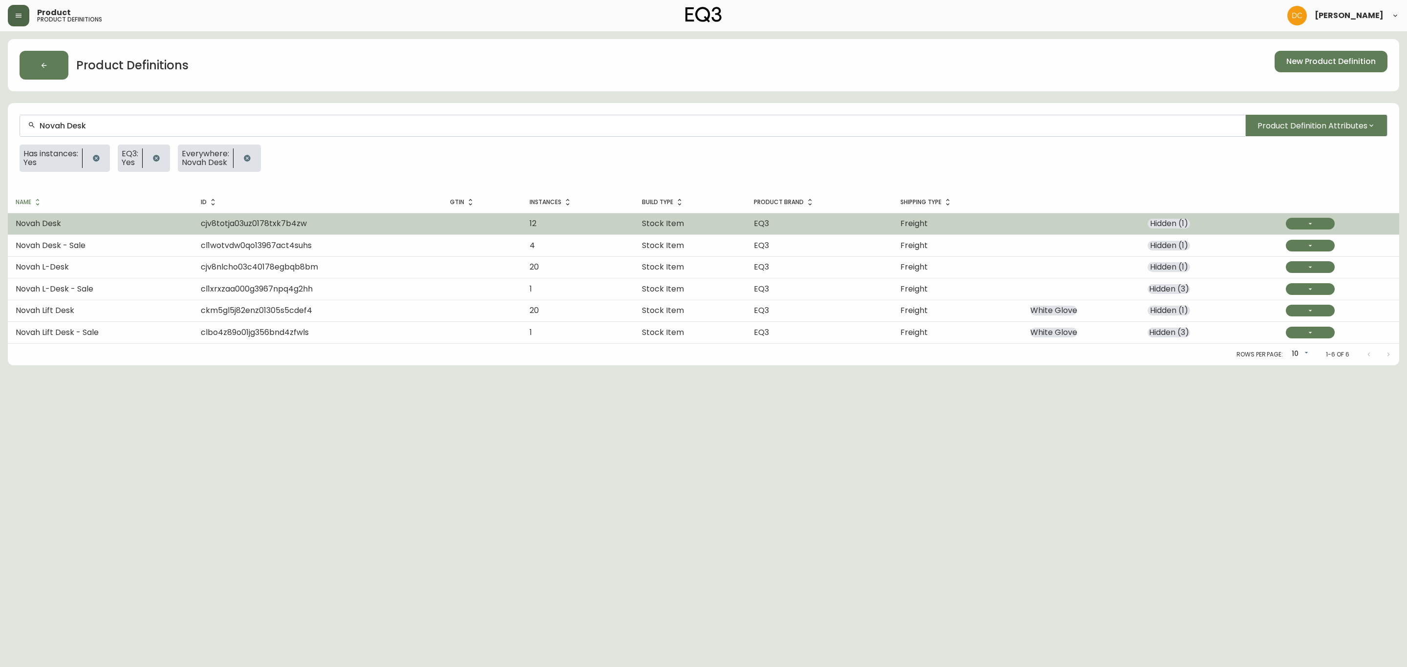
type input "Novah Desk"
click at [164, 223] on td "Novah Desk" at bounding box center [100, 223] width 185 height 21
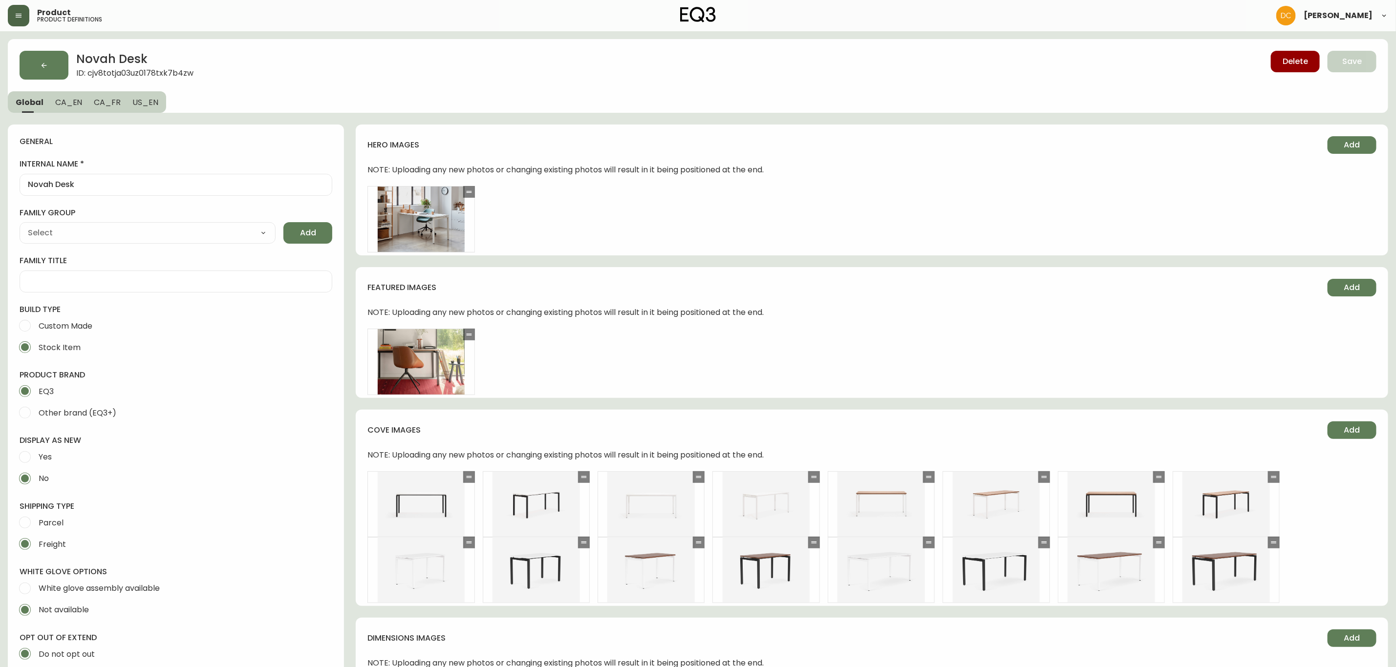
type input "EQ3"
type input "Furniture > Office Furniture > Desks"
type input "Casegoods_DEHP"
select select "cjyt4m5lw0000pt749bx6gh7n"
select select "cjy7e5fzk019901622tsbkzsb"
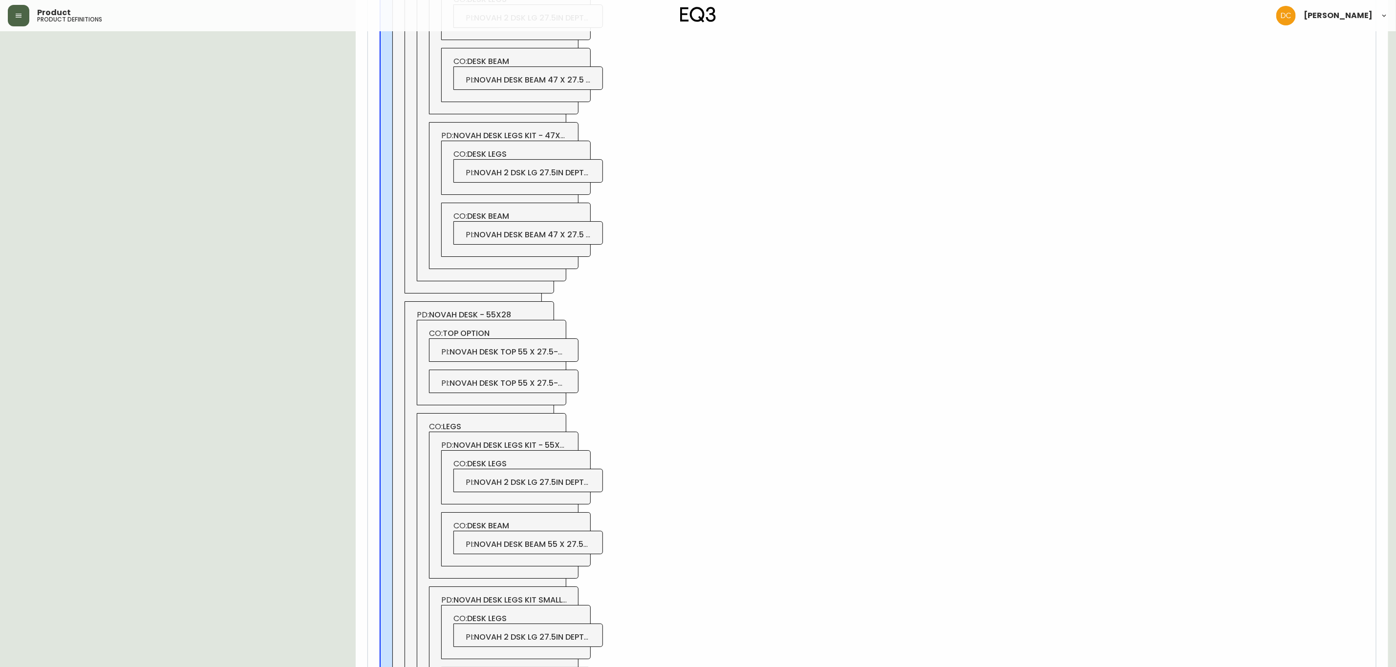
scroll to position [2125, 0]
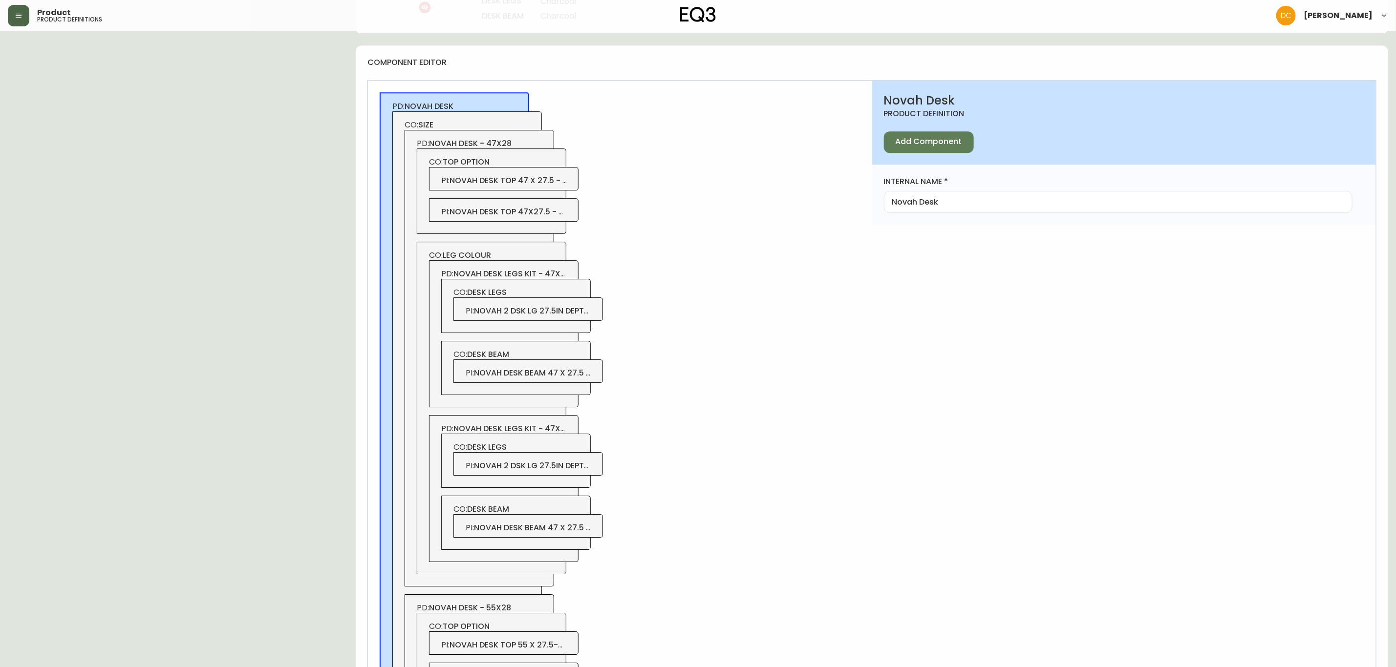
click at [512, 144] on span "novah desk - 47x28" at bounding box center [470, 143] width 83 height 11
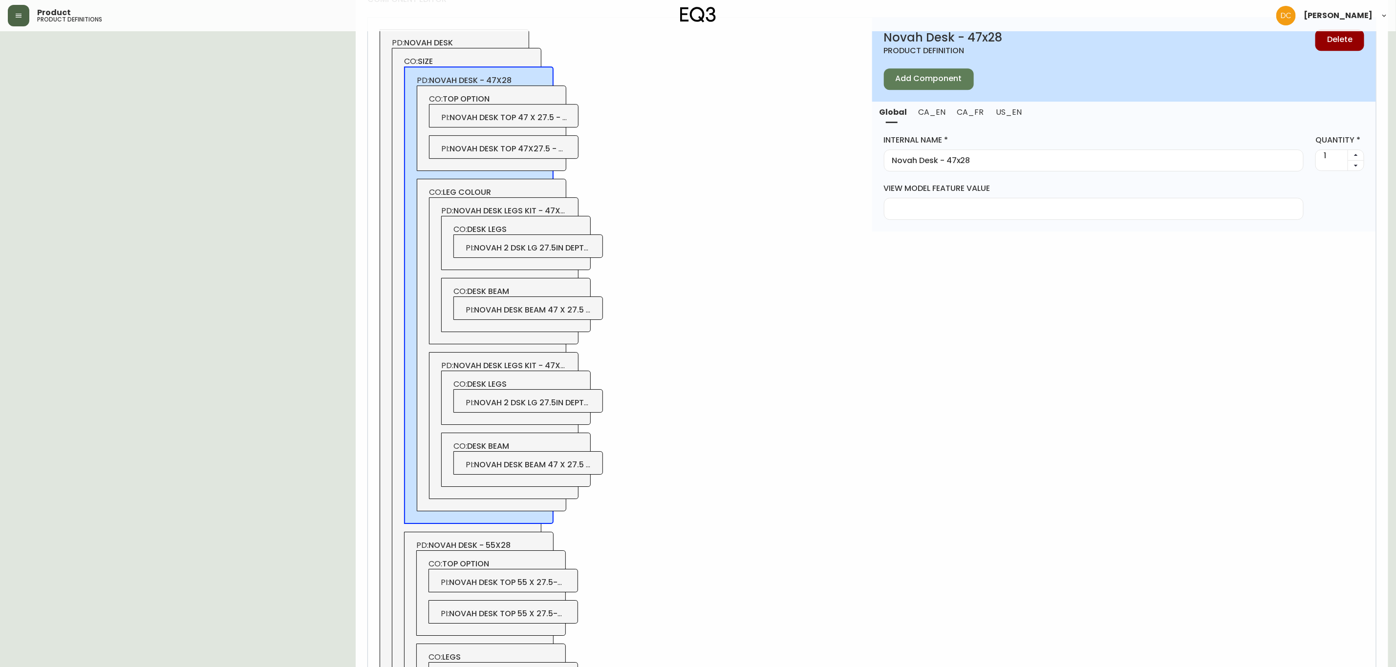
scroll to position [2345, 0]
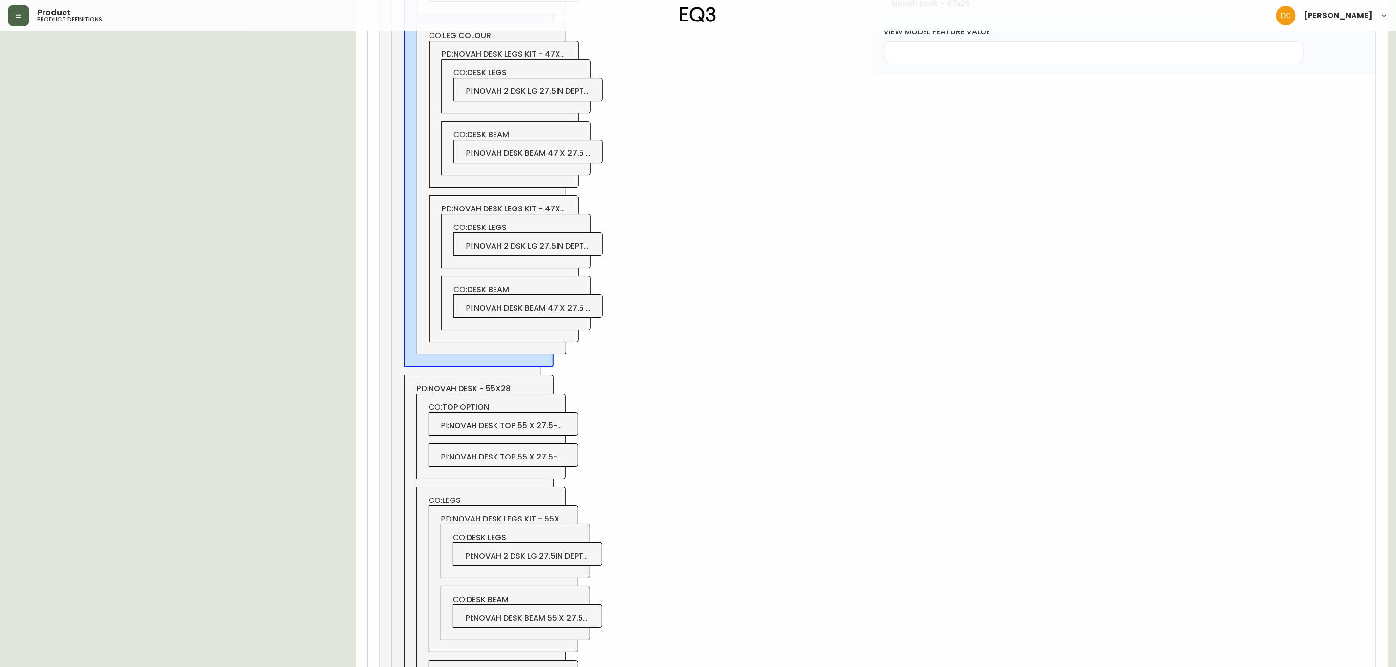
click at [515, 386] on div "PD: novah desk - 55x28 CO: top option PI : novah desk top 55 x 27.5-wh PI : nov…" at bounding box center [479, 603] width 150 height 457
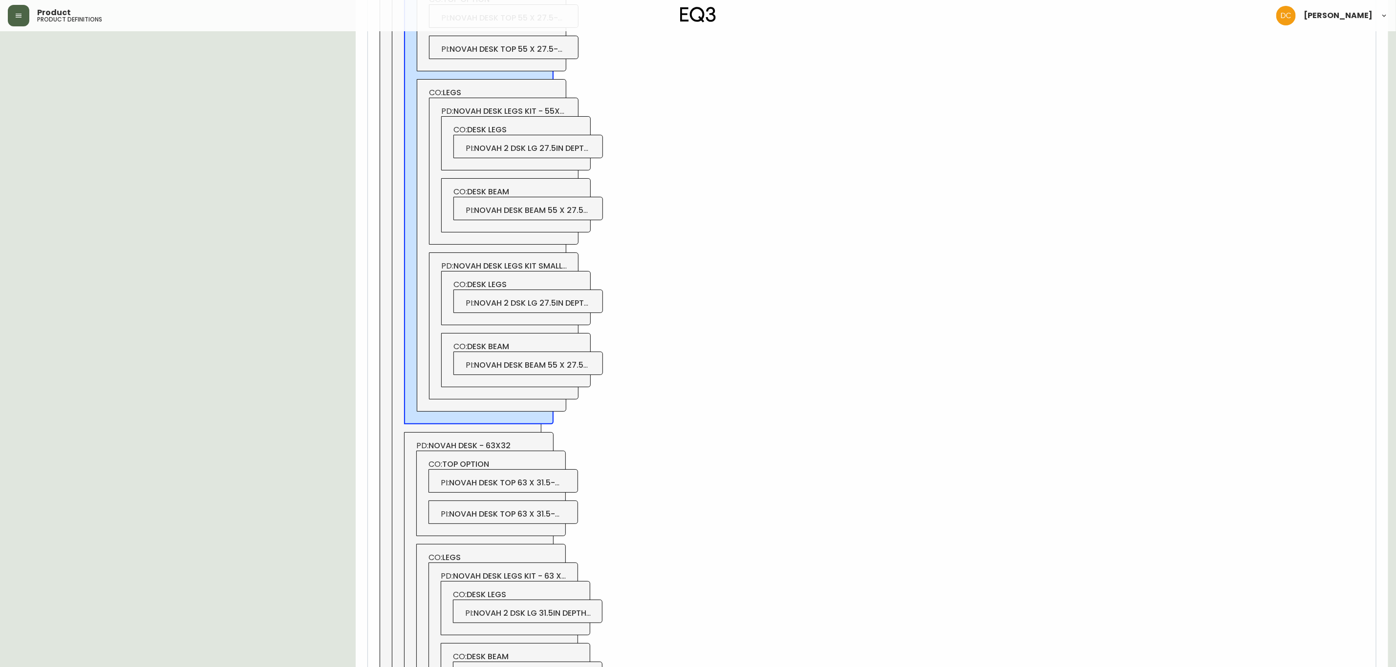
scroll to position [2858, 0]
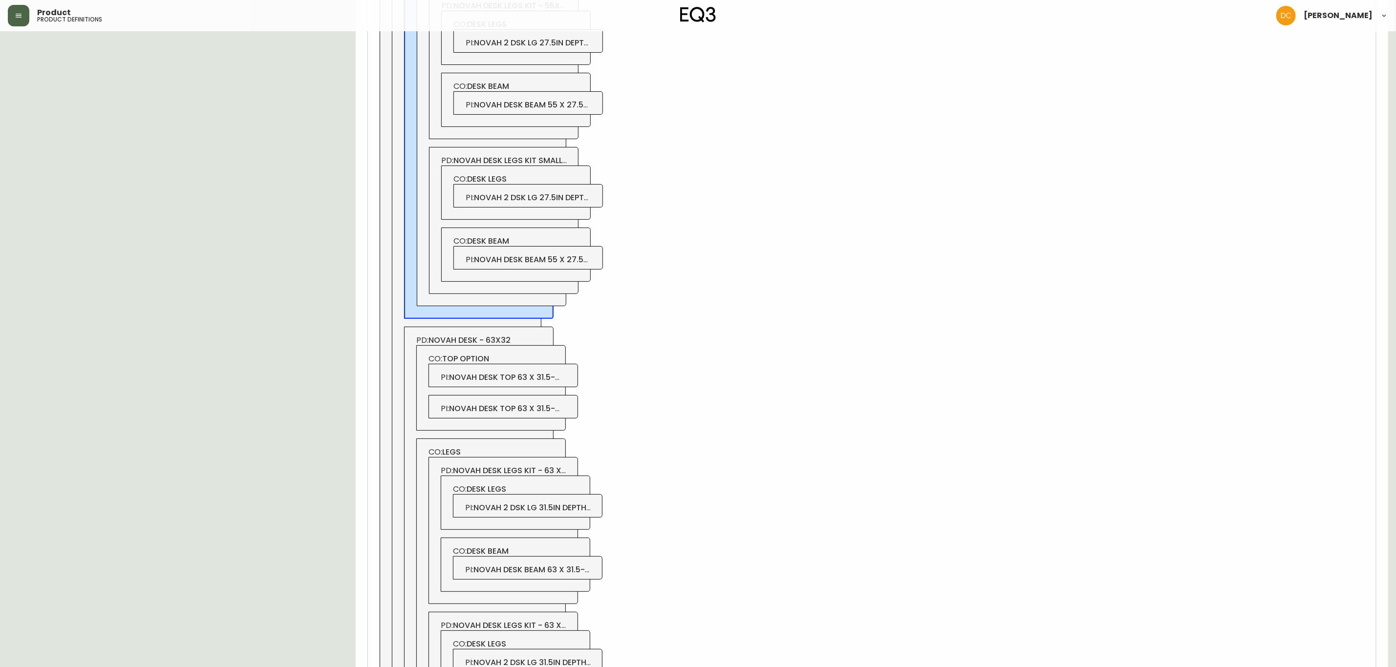
click at [516, 346] on span "PD: novah desk - 63x32" at bounding box center [479, 340] width 126 height 11
type input "Novah Desk - 63x32"
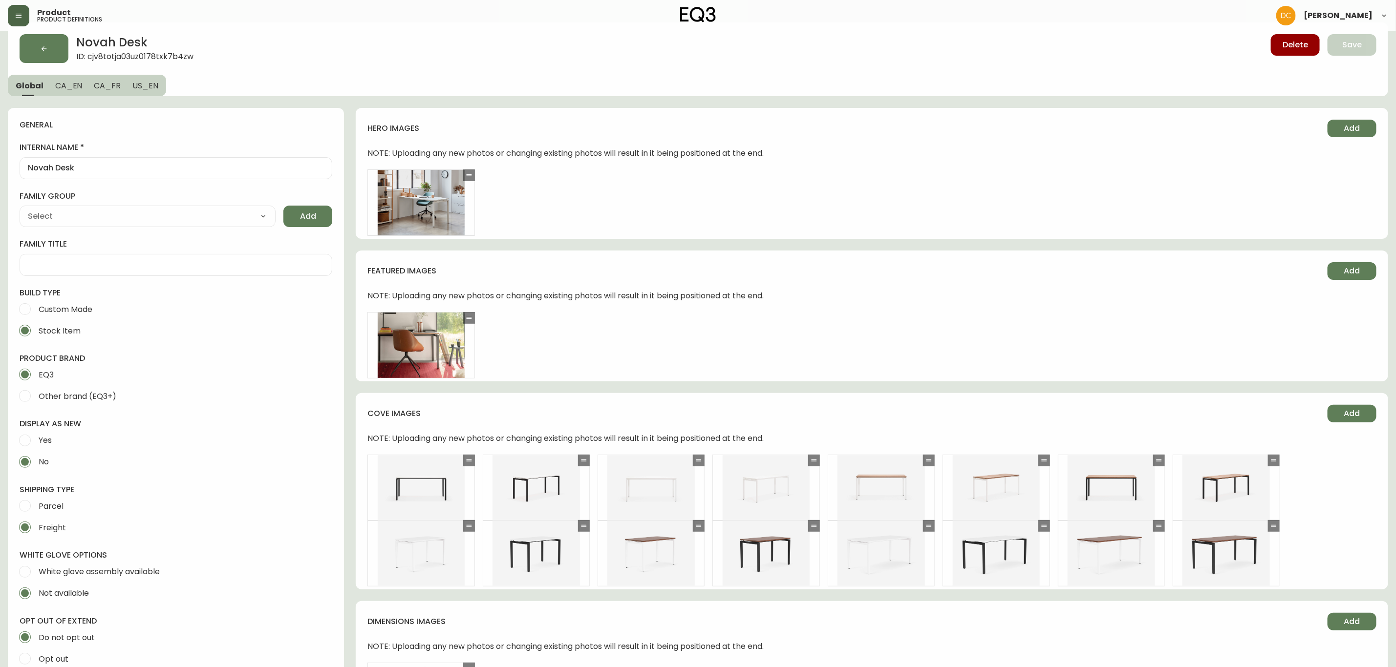
scroll to position [0, 0]
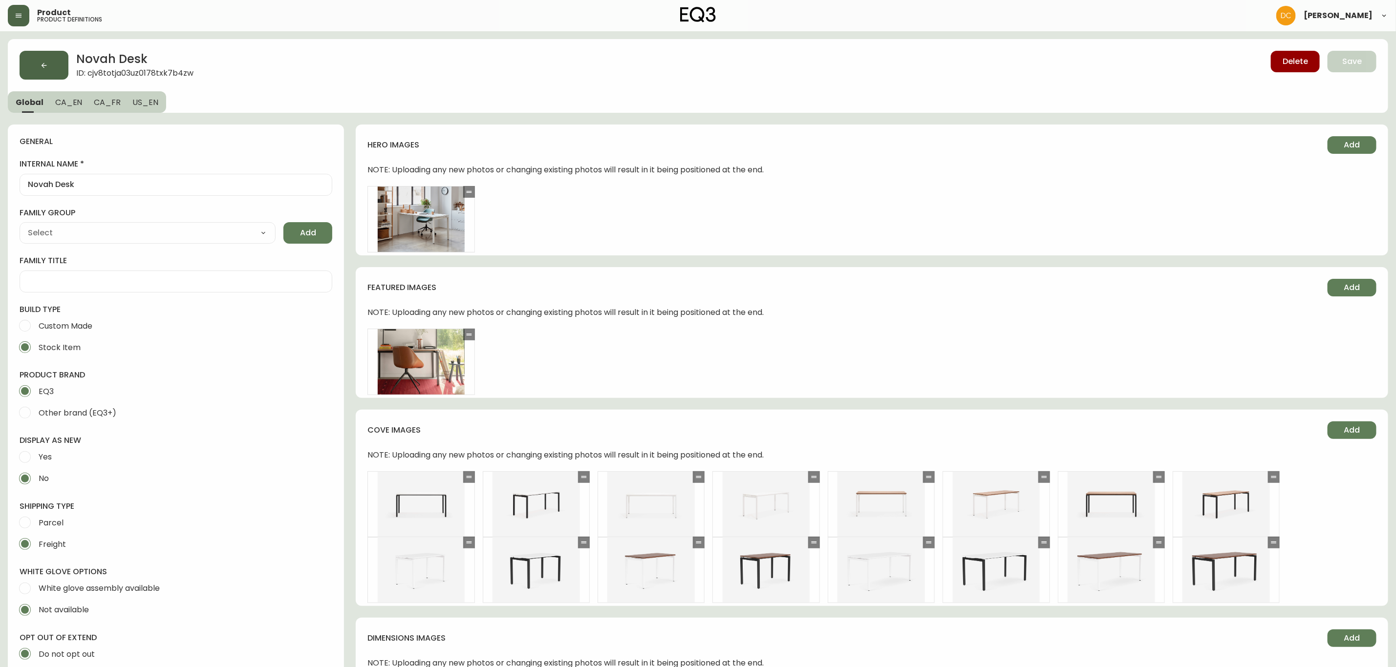
click at [53, 71] on button "button" at bounding box center [44, 65] width 49 height 29
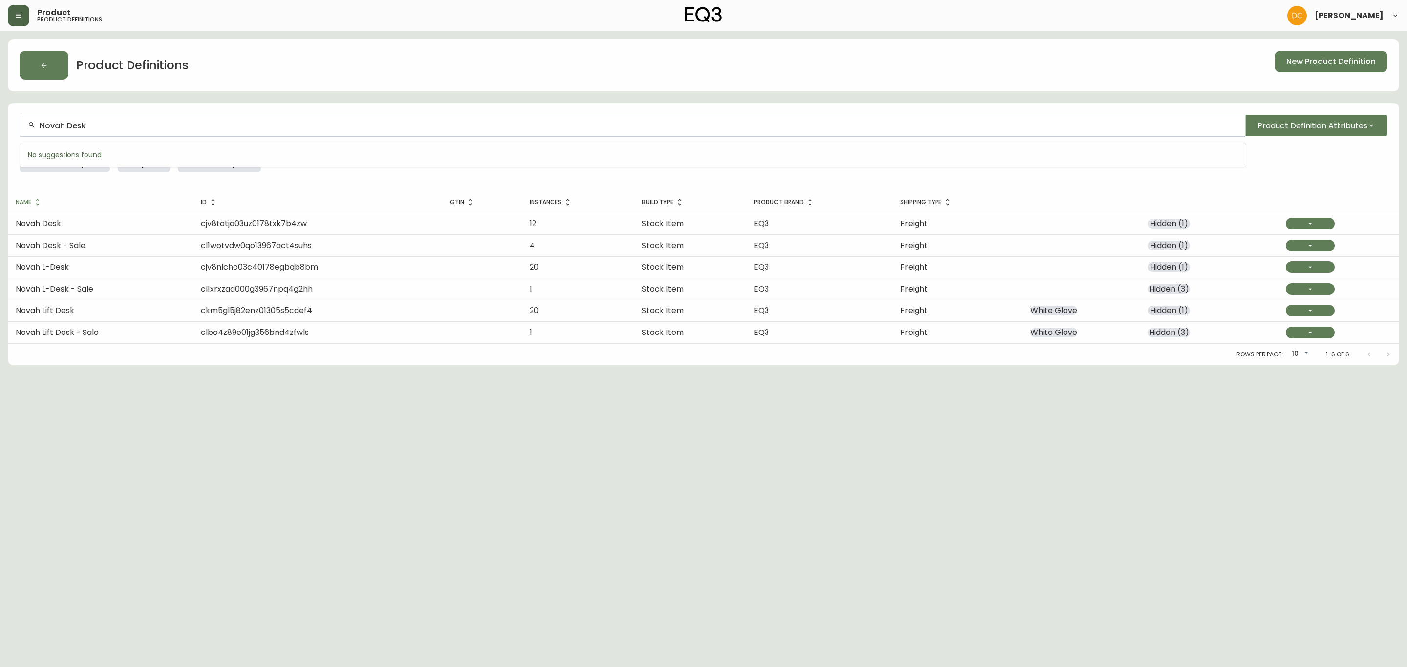
click at [119, 122] on input "Novah Desk" at bounding box center [639, 125] width 1198 height 9
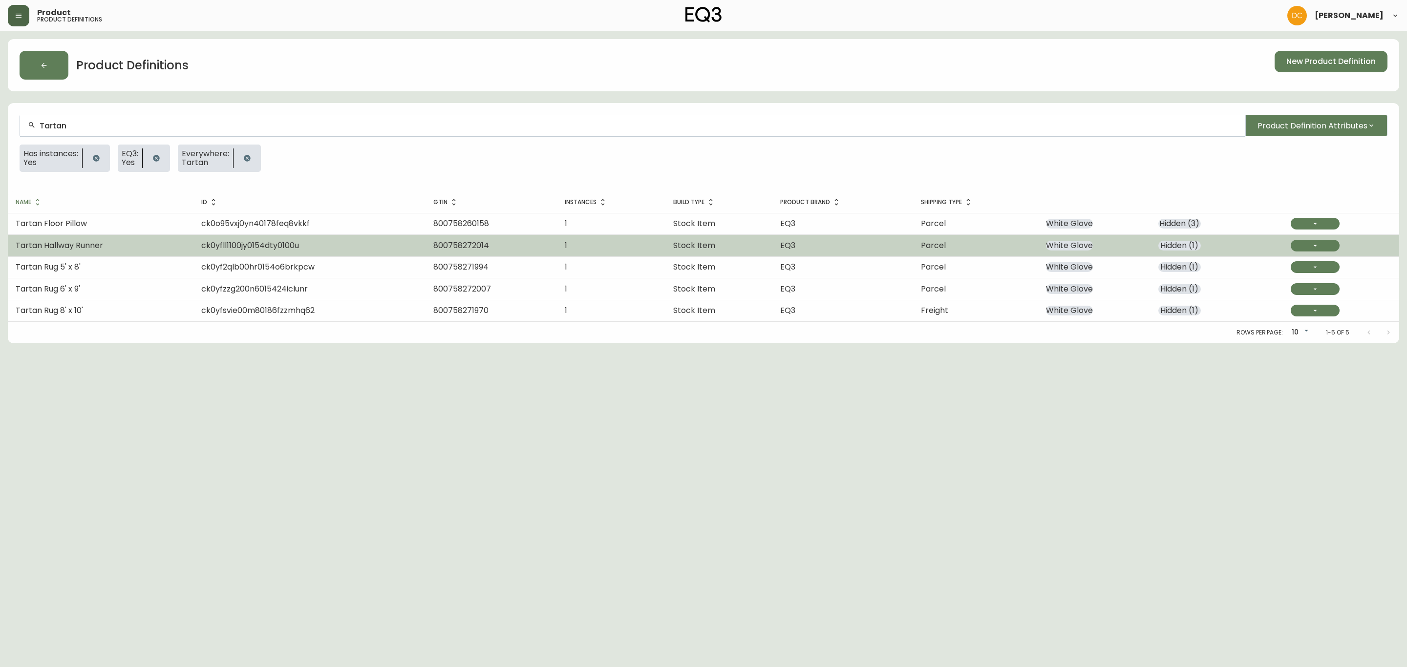
type input "Tartan"
click at [120, 241] on td "Tartan Hallway Runner" at bounding box center [101, 245] width 186 height 21
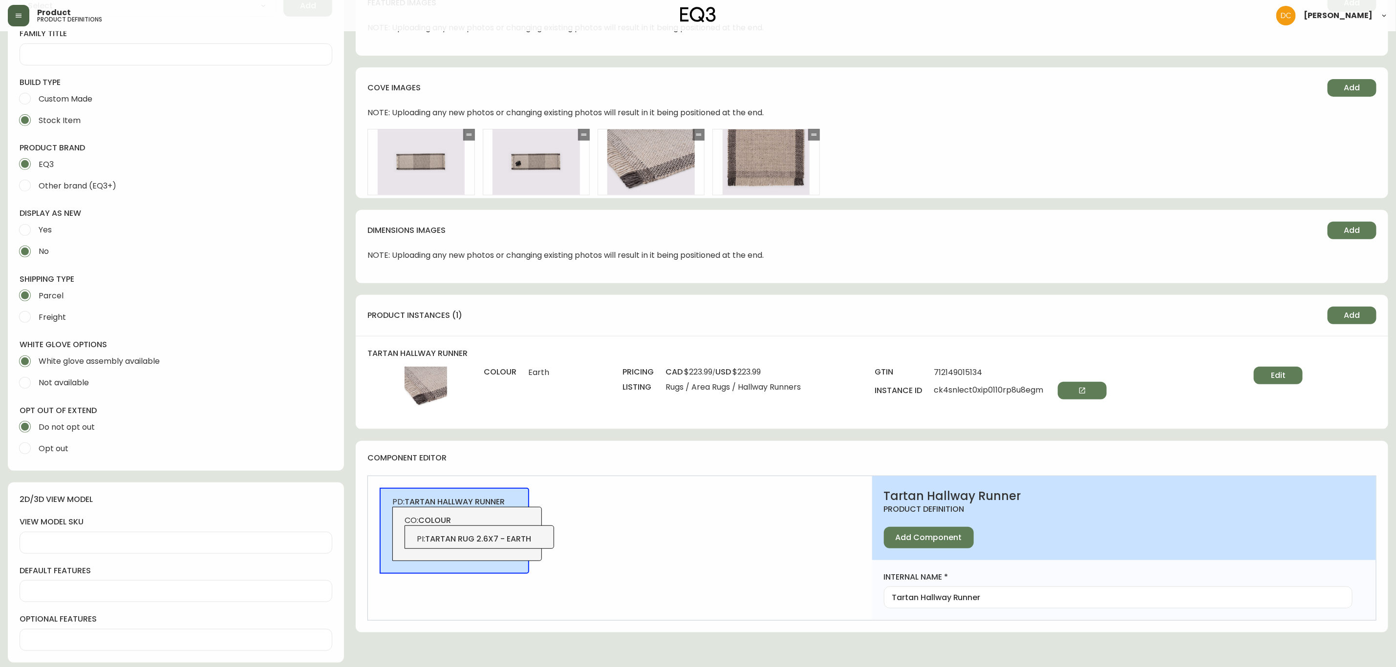
scroll to position [440, 0]
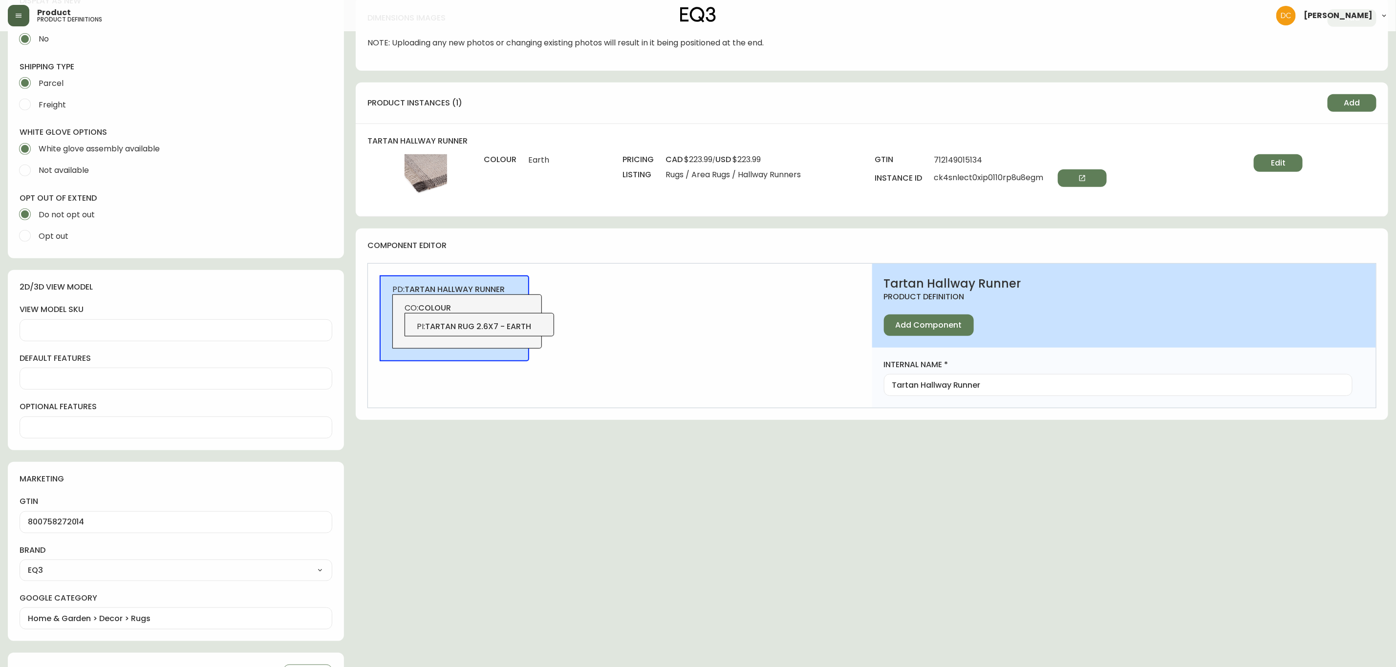
click at [479, 321] on div "PI : tartan rug 2.6x7 - earth" at bounding box center [480, 324] width 150 height 23
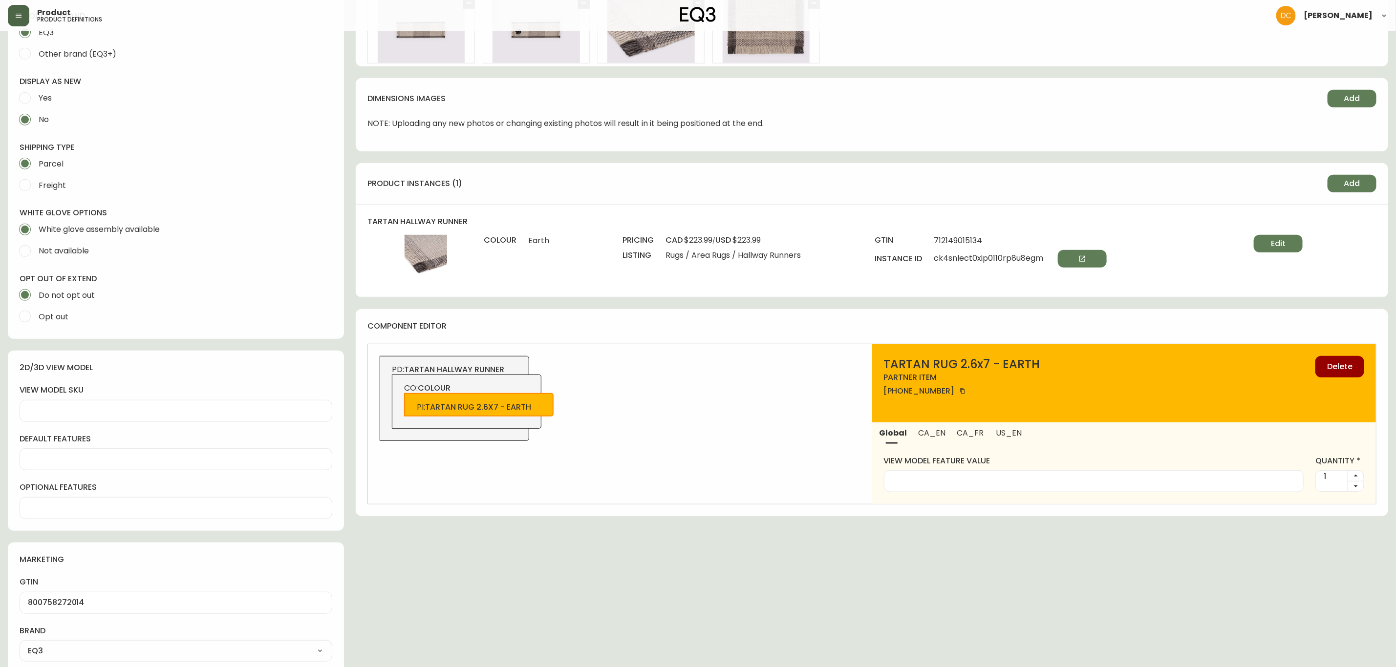
scroll to position [220, 0]
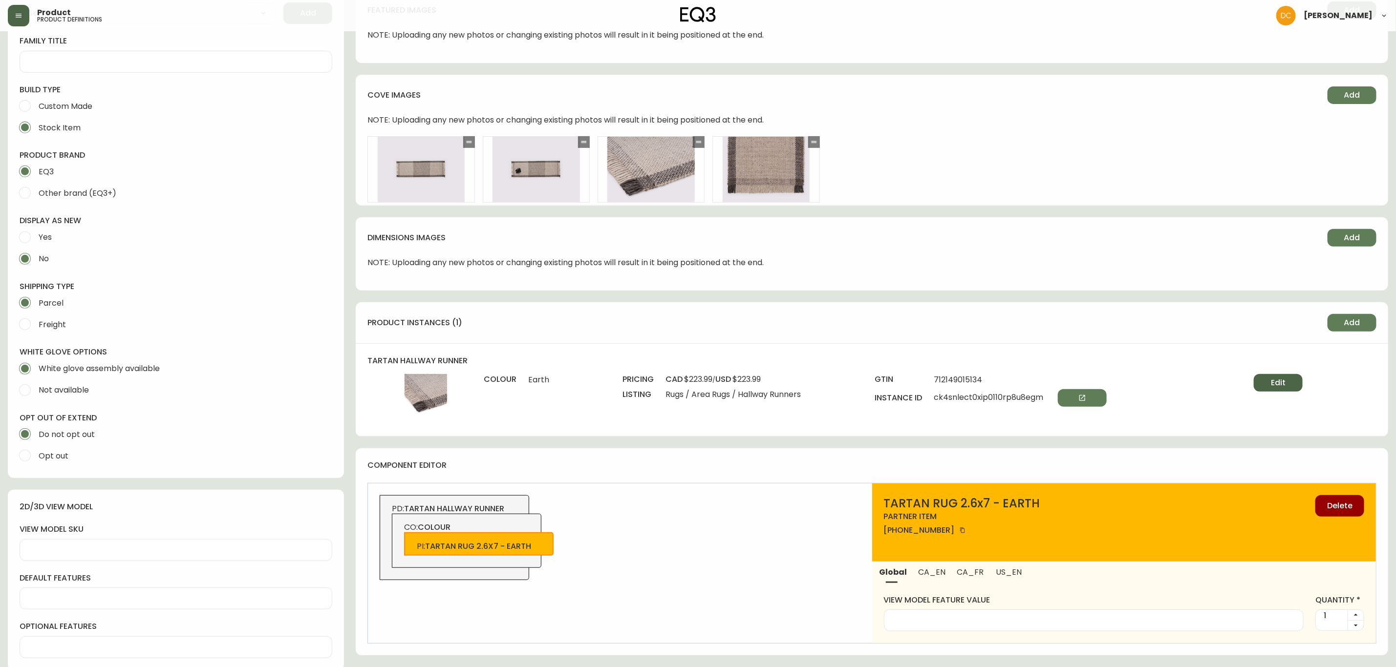
click at [1277, 383] on span "Edit" at bounding box center [1278, 383] width 15 height 11
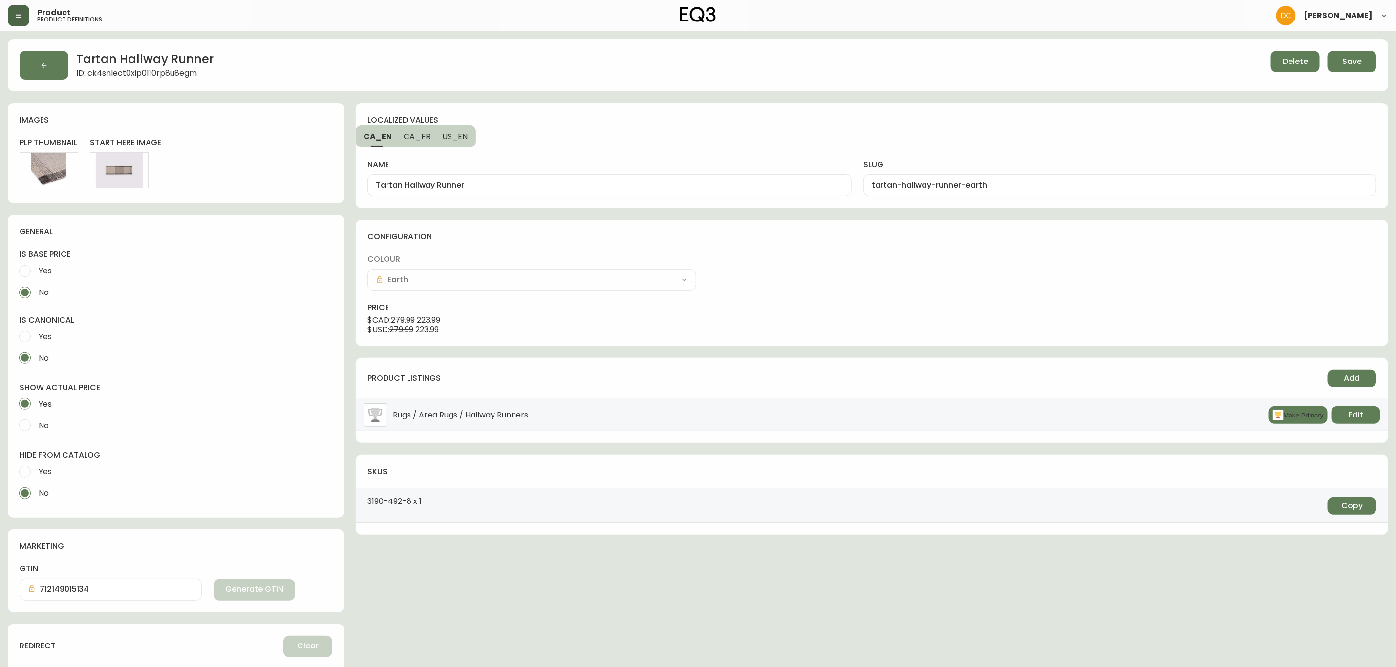
click at [44, 469] on span "Yes" at bounding box center [45, 472] width 13 height 10
click at [36, 469] on input "Yes" at bounding box center [24, 471] width 21 height 21
radio input "true"
radio input "false"
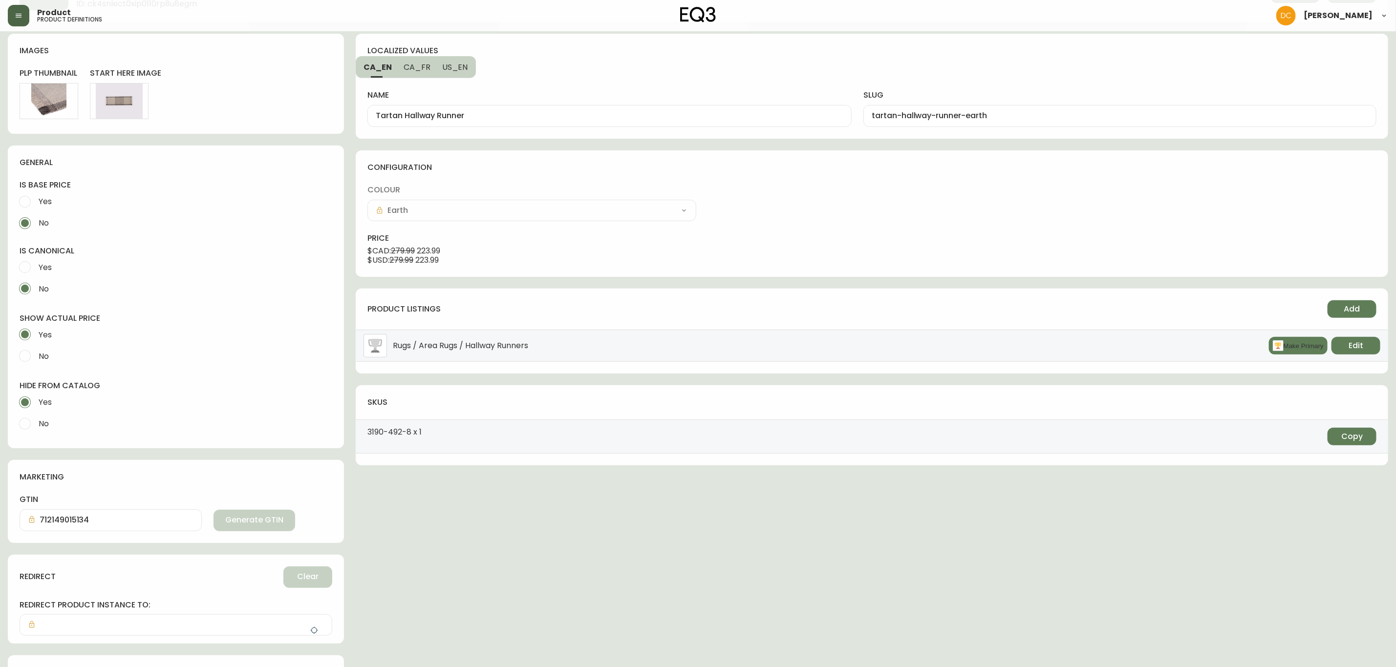
scroll to position [130, 0]
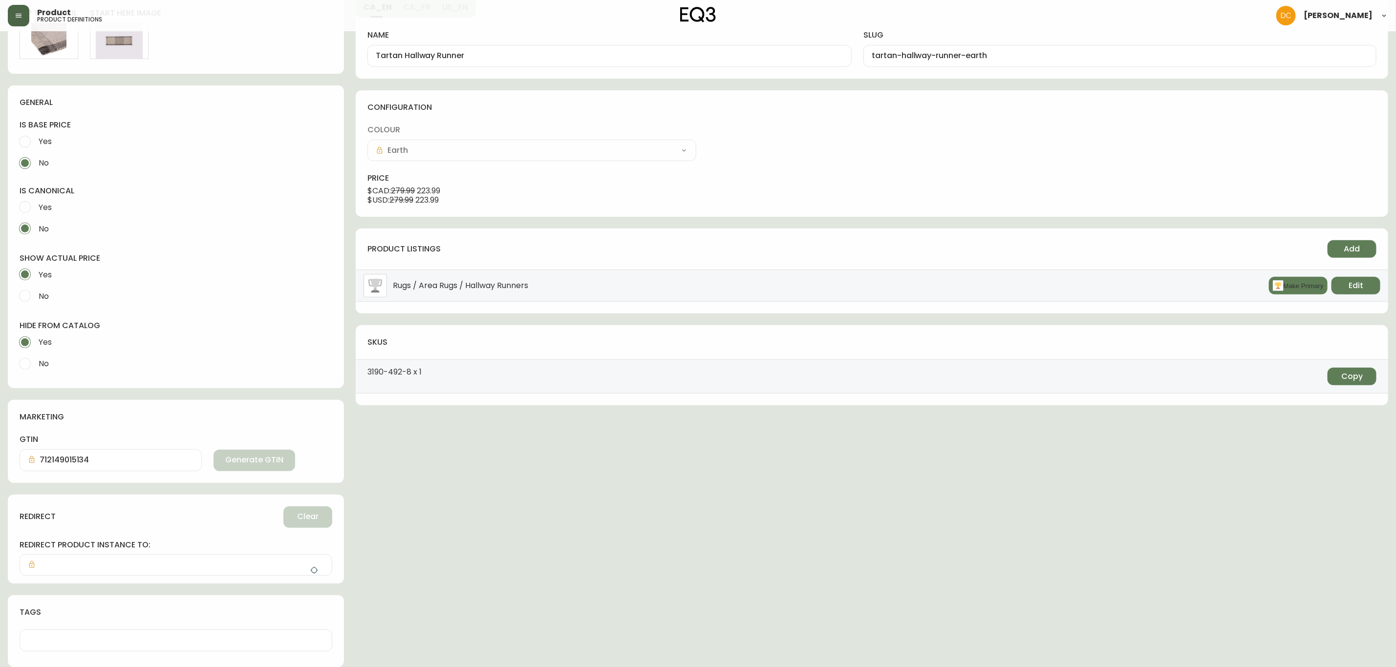
click at [311, 577] on button "button" at bounding box center [314, 571] width 20 height 20
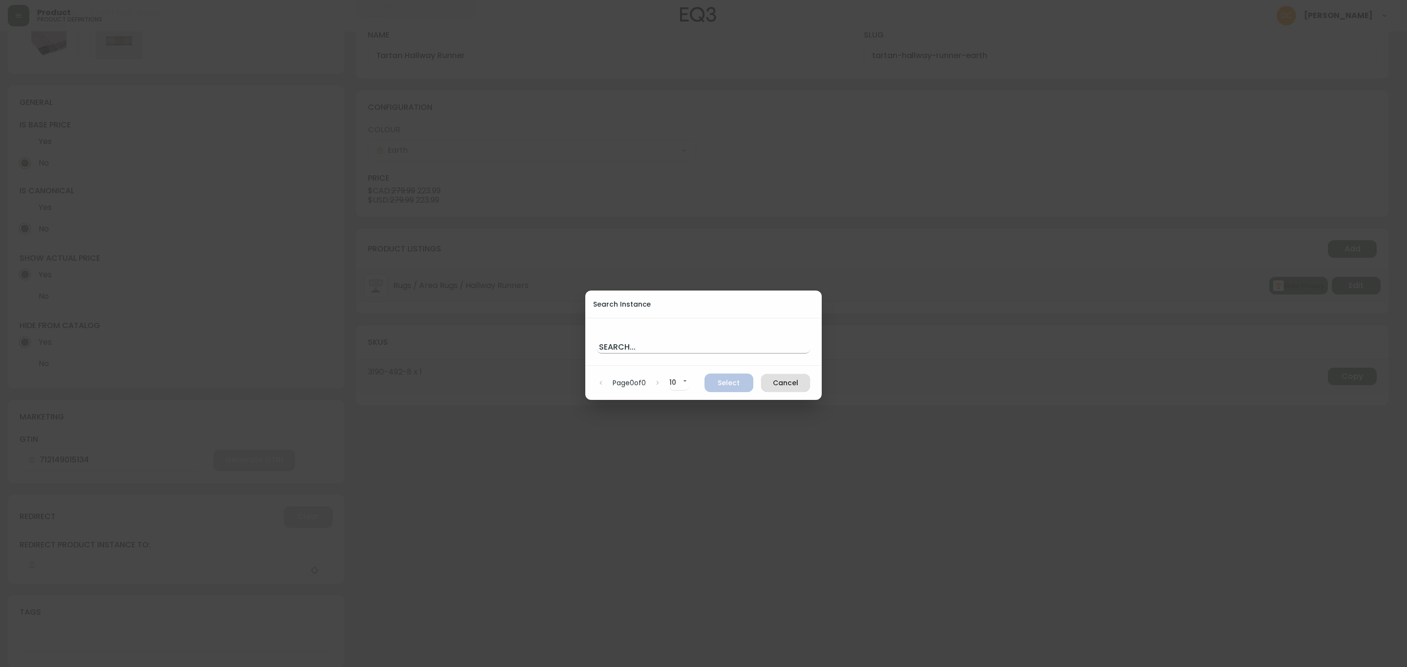
click at [662, 344] on input "text" at bounding box center [703, 346] width 213 height 16
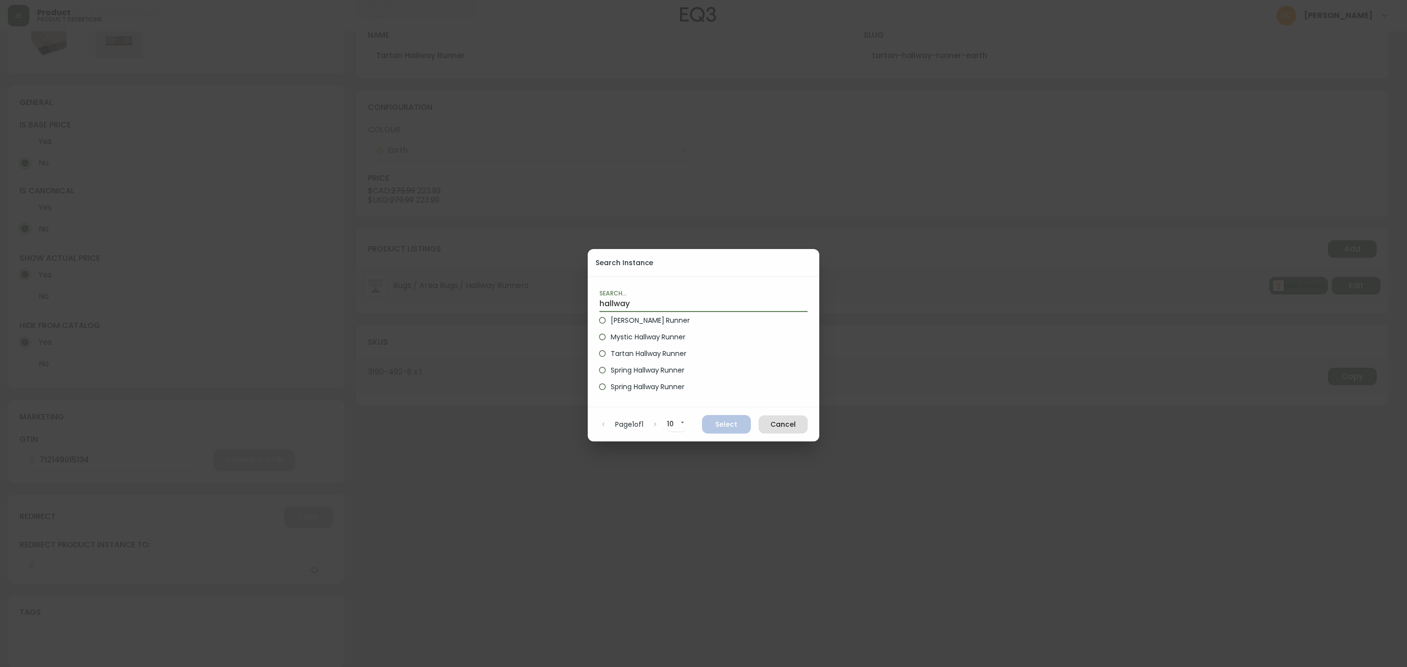
type input "hallway"
click at [665, 338] on span "Mystic Hallway Runner" at bounding box center [648, 337] width 75 height 10
click at [611, 338] on input "Mystic Hallway Runner" at bounding box center [602, 337] width 17 height 17
radio input "true"
click at [720, 420] on span "Select" at bounding box center [726, 425] width 33 height 12
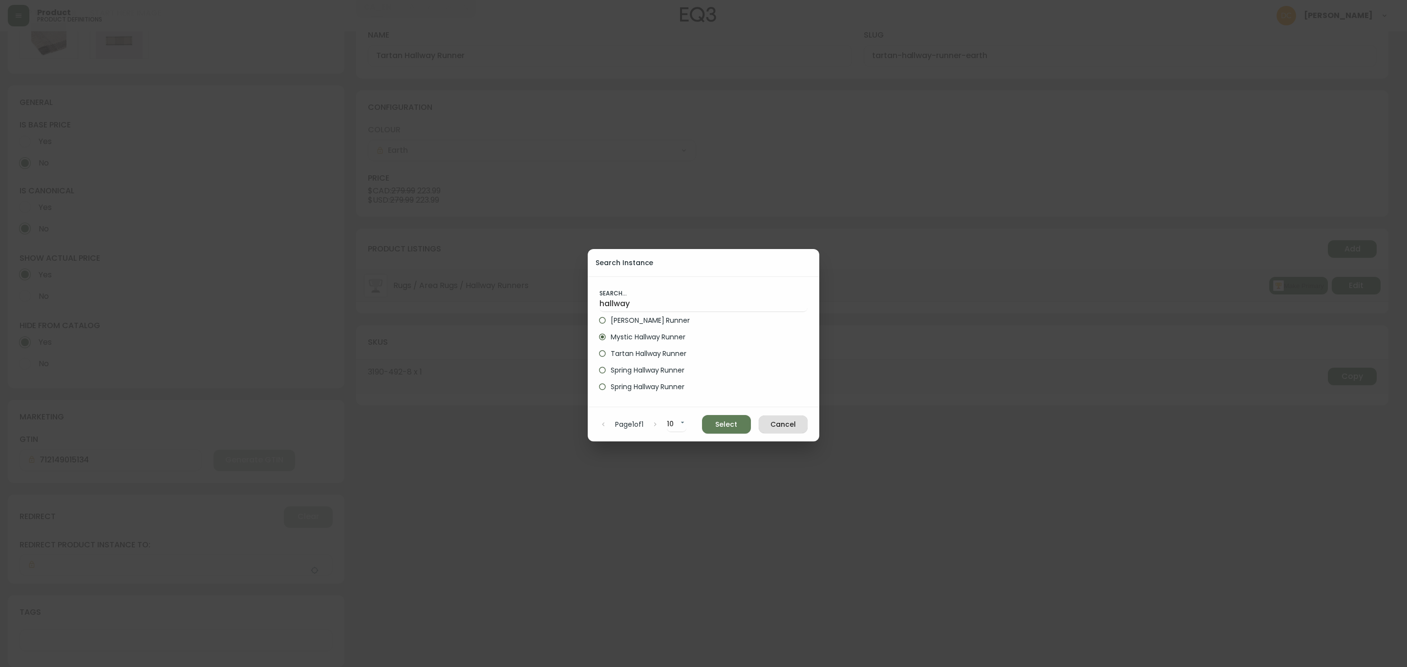
type input "Mystic Hallway Runner"
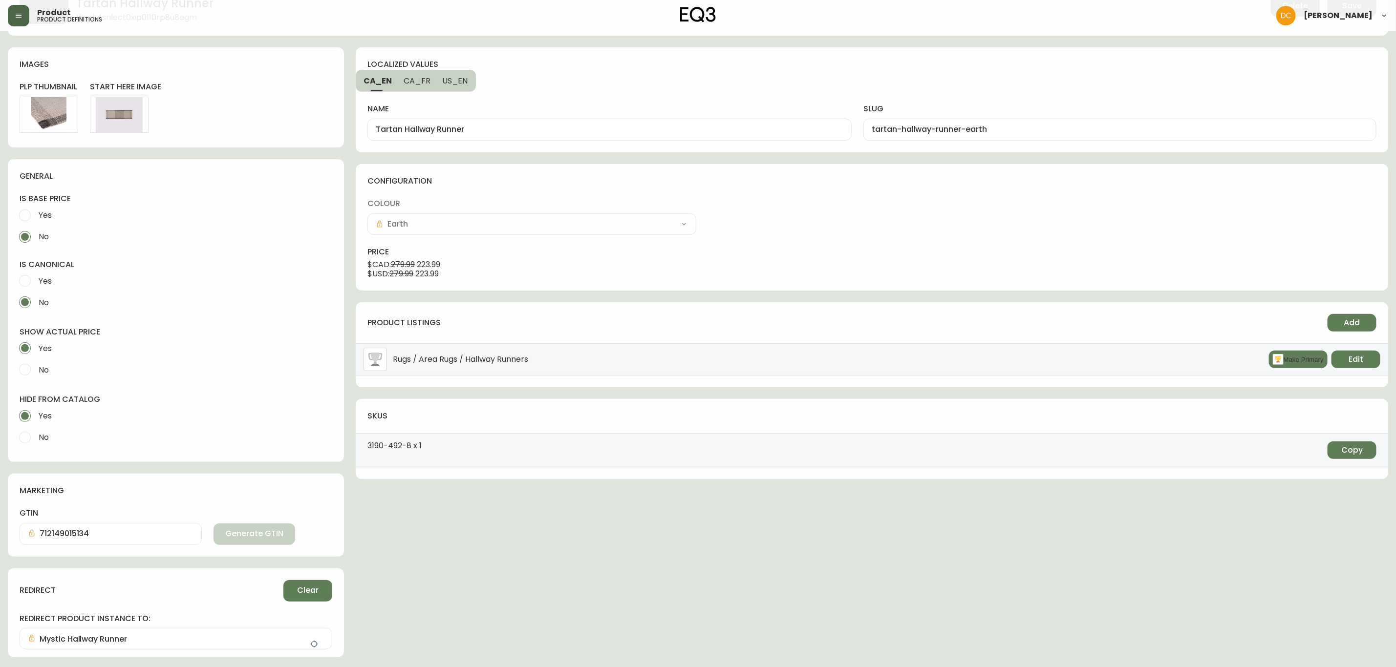
scroll to position [0, 0]
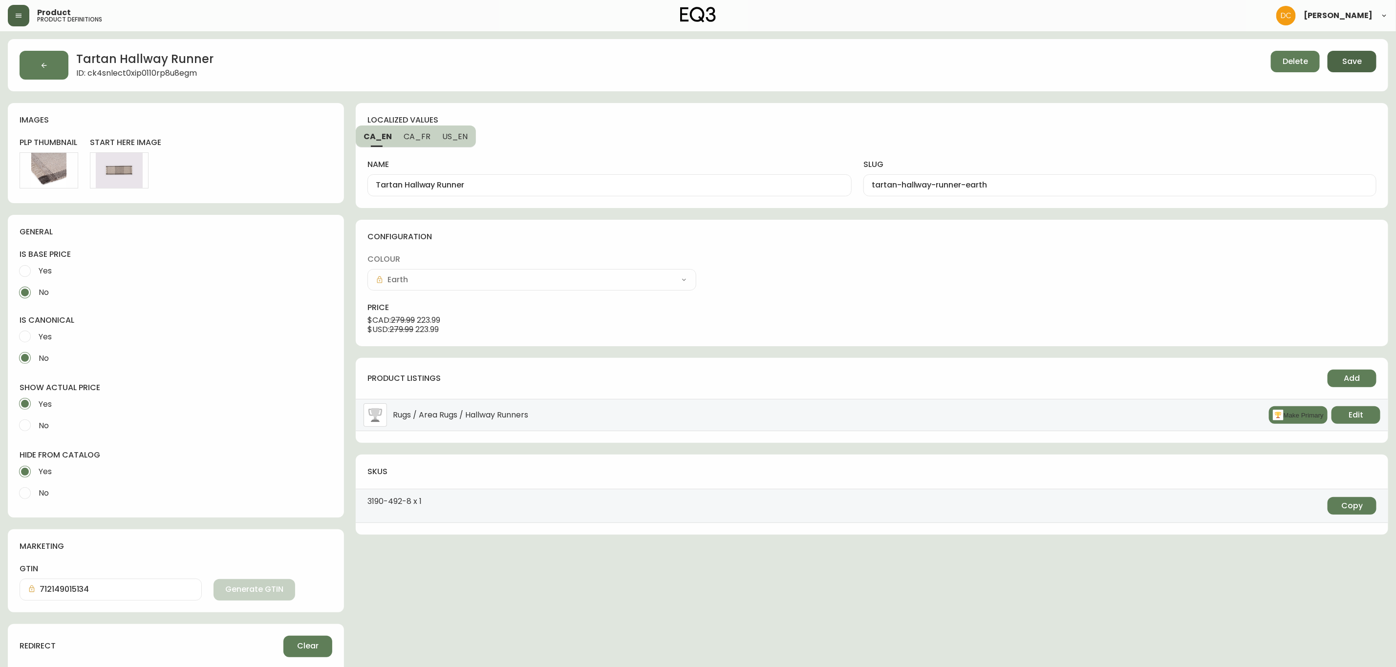
click at [1344, 71] on button "Save" at bounding box center [1351, 61] width 49 height 21
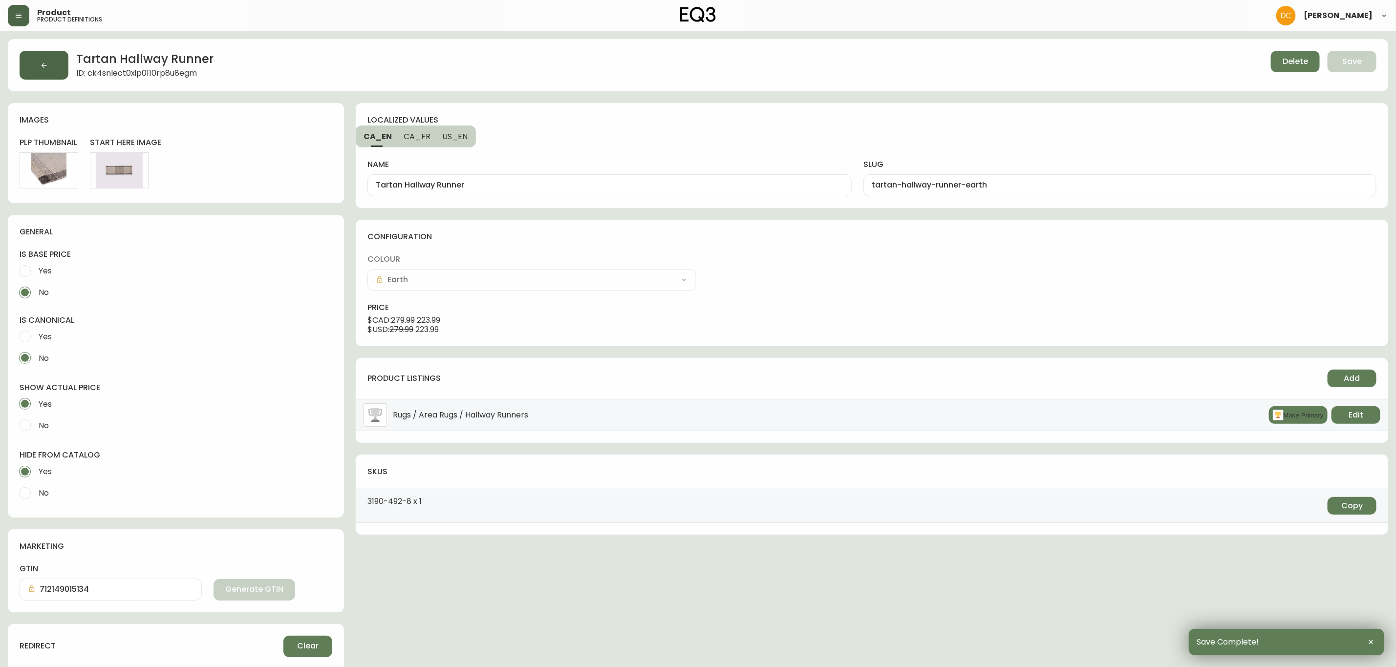
click at [32, 68] on button "button" at bounding box center [44, 65] width 49 height 29
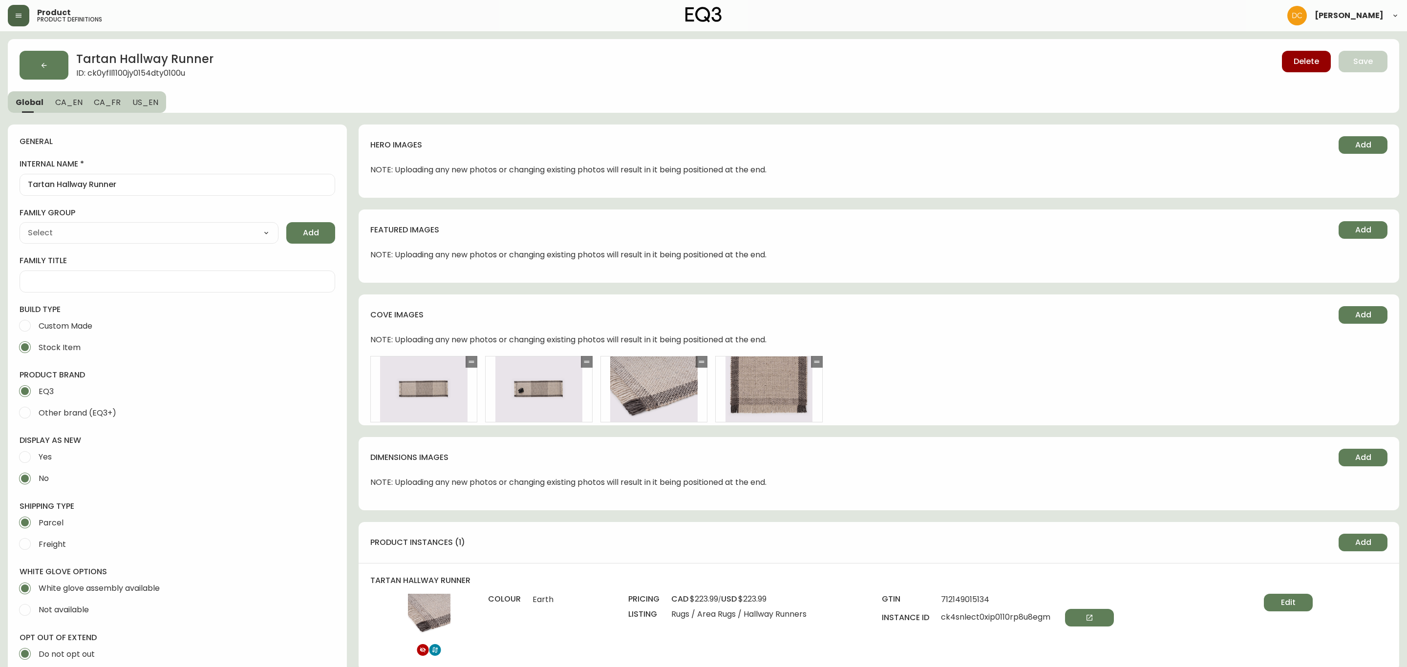
type input "EQ3"
type input "Home & Garden > Decor > Rugs"
type input "Default"
select select "cjyt4m5lw0000pt749bx6gh7n"
select select "cjpjx7rji00004c744bbp6zrf"
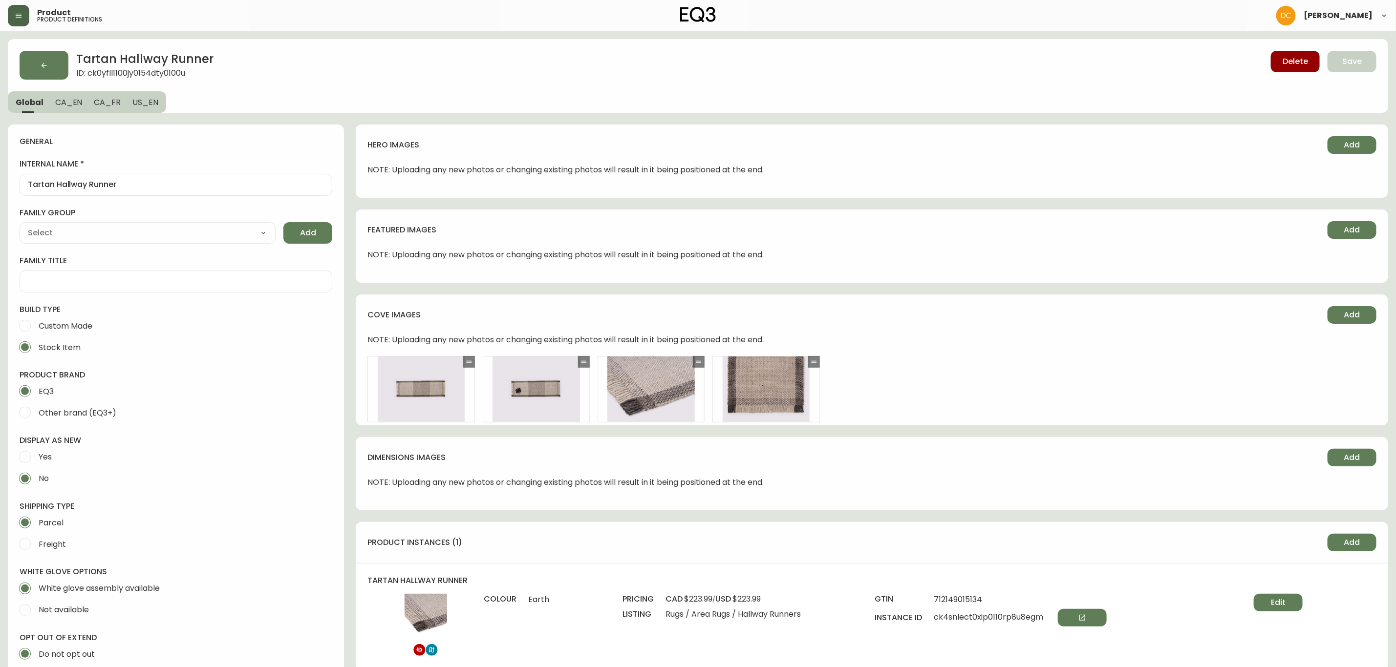
click at [81, 107] on button "CA_EN" at bounding box center [68, 101] width 39 height 21
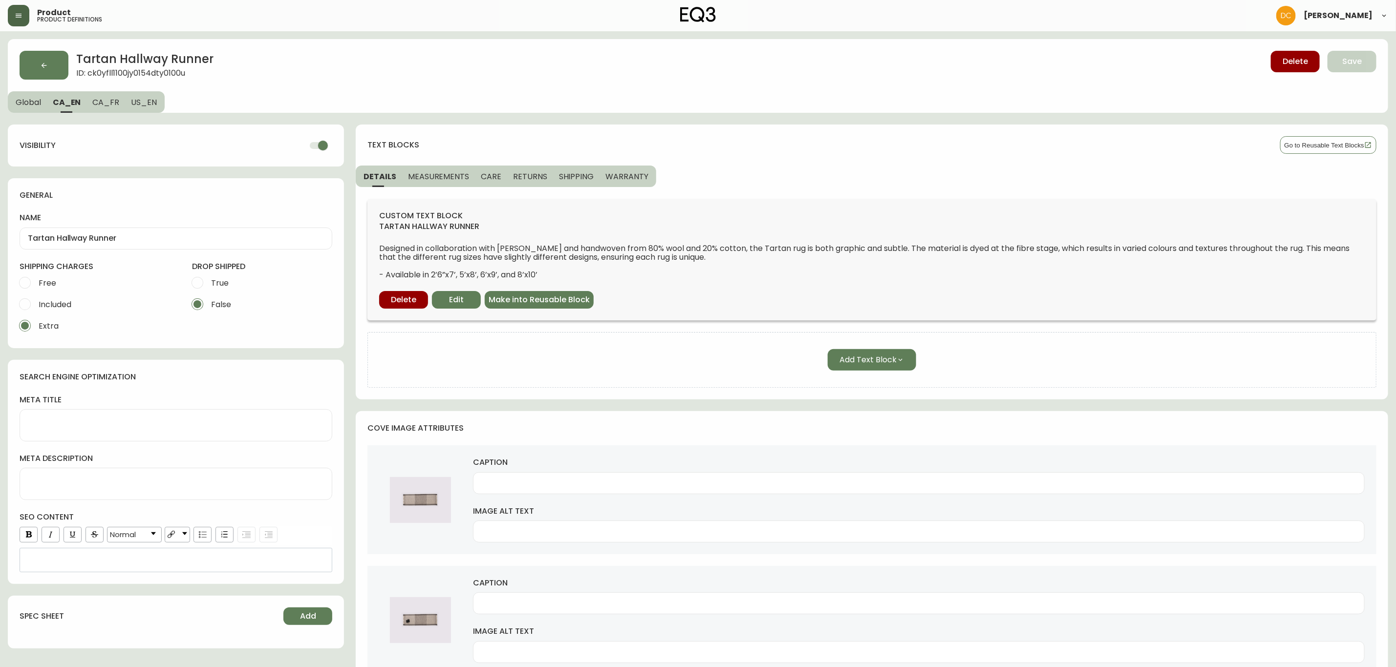
click at [315, 149] on input "checkbox" at bounding box center [323, 145] width 56 height 19
click at [86, 99] on button "CA_FR" at bounding box center [105, 101] width 39 height 21
checkbox input "true"
type input "Tapis de Couloir Tartan"
click at [328, 144] on input "checkbox" at bounding box center [323, 145] width 56 height 19
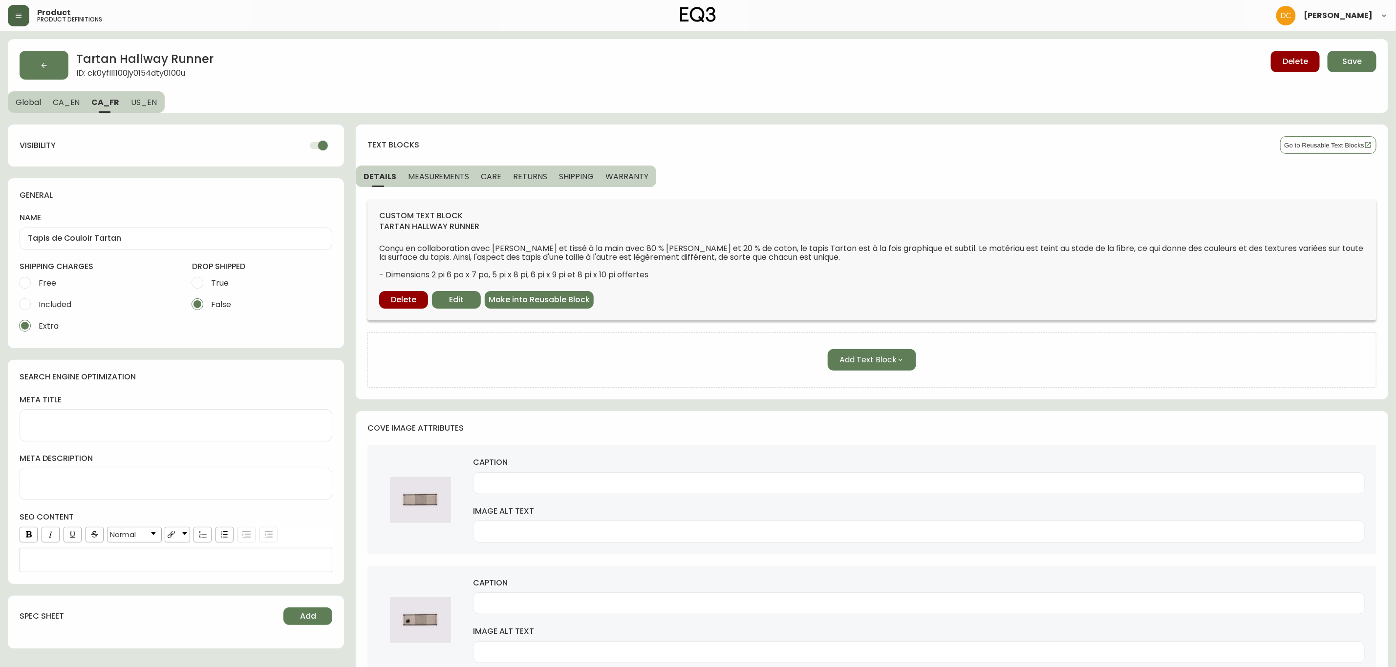
checkbox input "false"
click at [135, 103] on span "US_EN" at bounding box center [144, 102] width 26 height 10
type input "Tartan Hallway Runner"
click at [1356, 63] on span "Save" at bounding box center [1352, 61] width 20 height 11
